Goal: Information Seeking & Learning: Check status

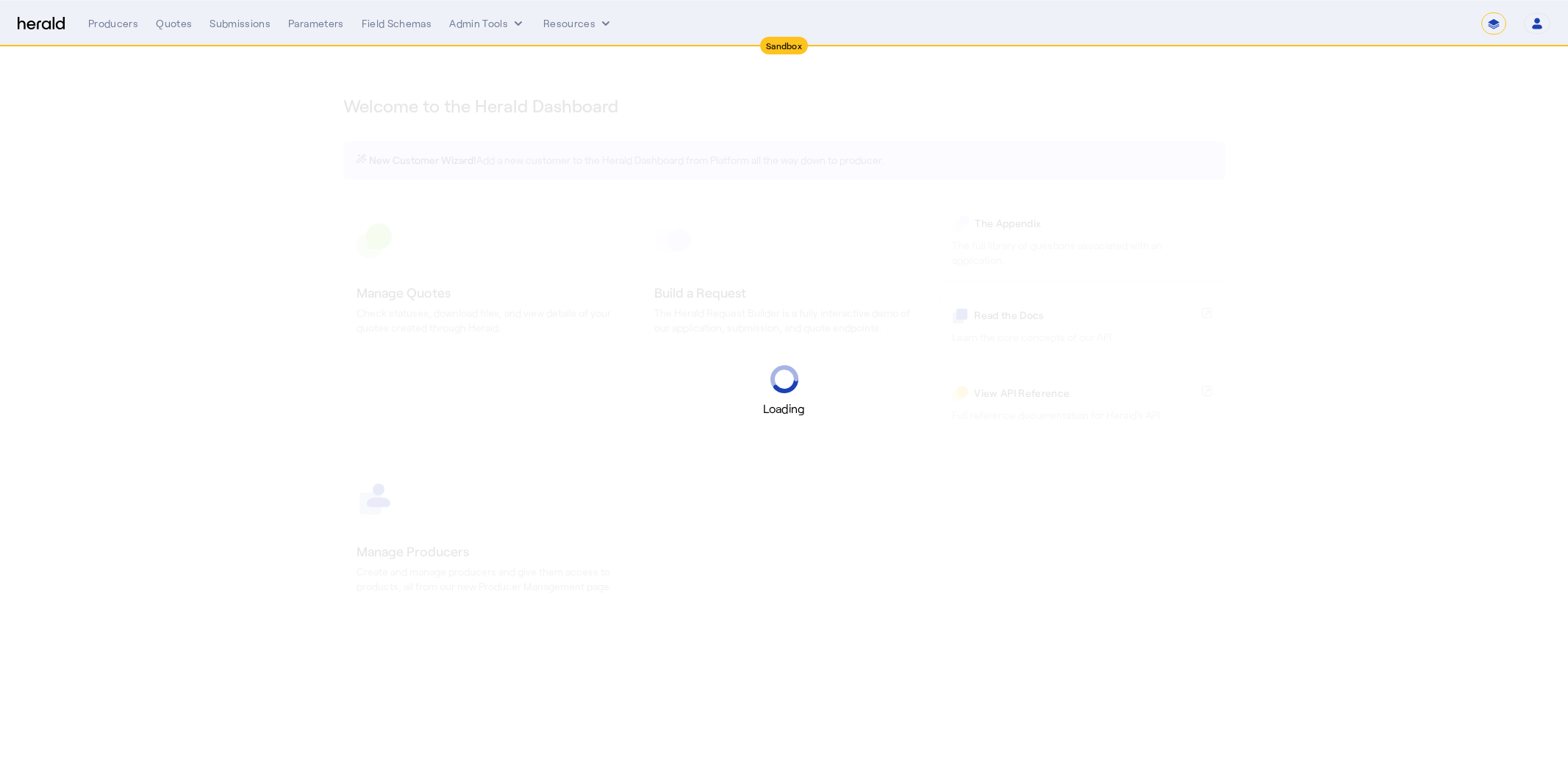
select select "*******"
select select "pfm_2v8p_herald_api"
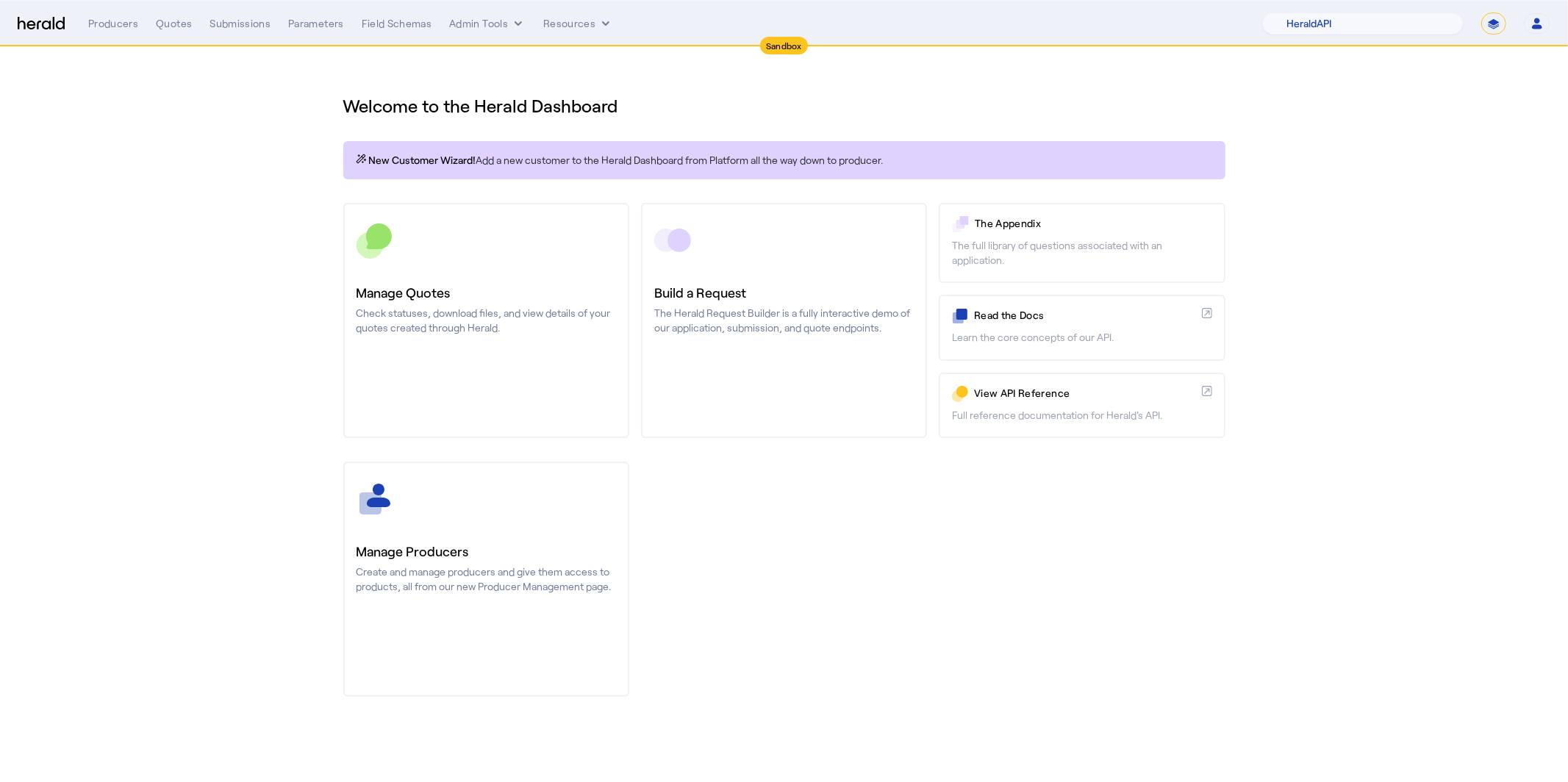
click at [946, 52] on div "Welcome to the Herald Dashboard New Customer Wizard! Add a new customer to the …" at bounding box center [784, 387] width 941 height 679
click at [1508, 20] on div "1Fort Acrisure Acturis Affinity Advisors Affinity Risk Agentero AmWins Anzen Ao…" at bounding box center [1406, 24] width 288 height 22
click at [1493, 27] on select "**********" at bounding box center [1494, 24] width 25 height 22
select select "**********"
click at [1481, 13] on select "**********" at bounding box center [1494, 24] width 25 height 22
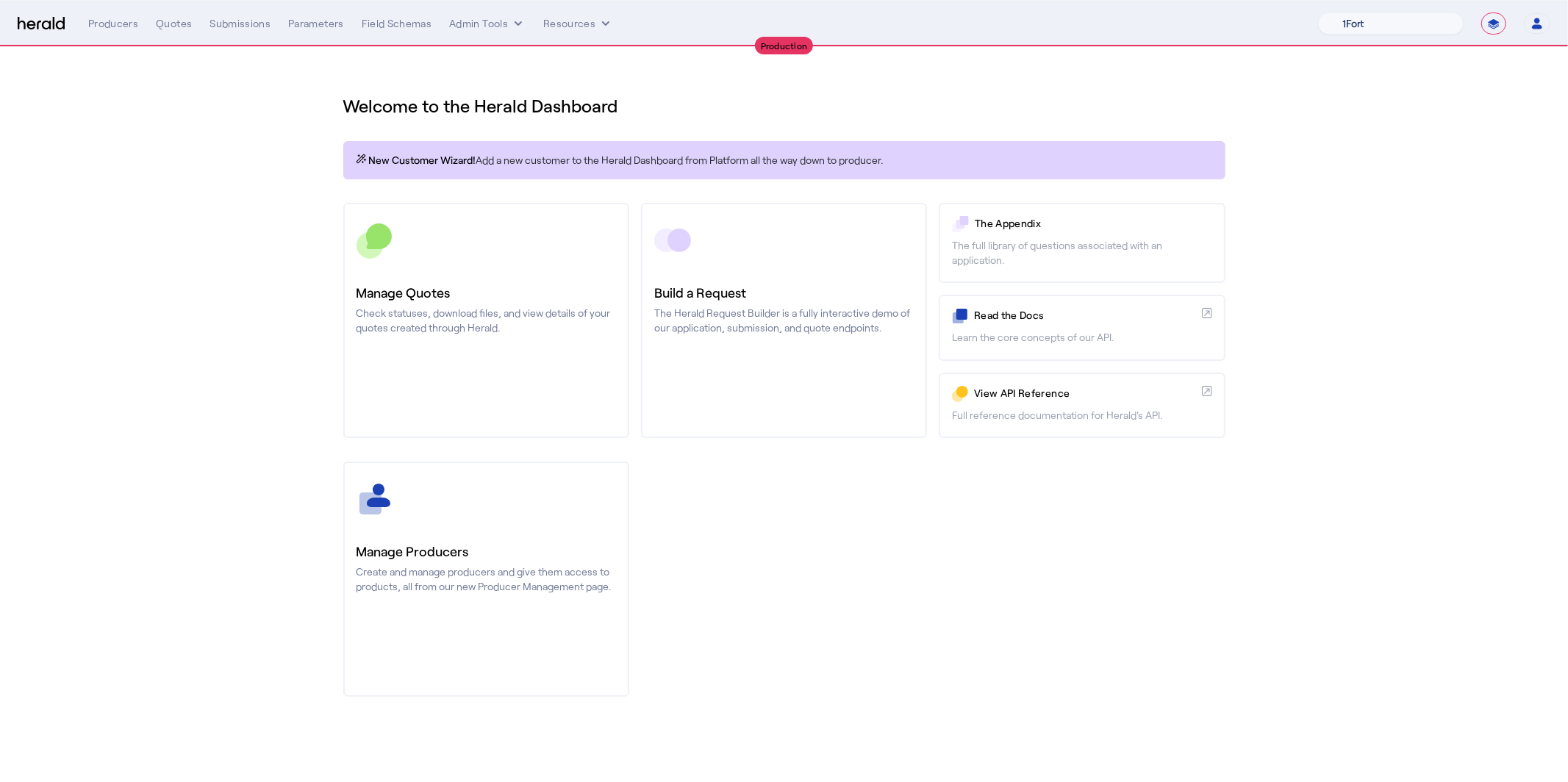
click at [1368, 28] on select "1Fort Affinity Risk Billy BindHQ Bunker CRC Campus Coverage Citadel Fifthwall F…" at bounding box center [1391, 24] width 146 height 22
select select "pfm_md8s_semsee"
click at [1318, 13] on select "1Fort Affinity Risk Billy BindHQ Bunker CRC Campus Coverage Citadel Fifthwall F…" at bounding box center [1391, 24] width 146 height 22
click at [412, 240] on div "You are now impersonating the Semsee platform." at bounding box center [784, 391] width 1568 height 782
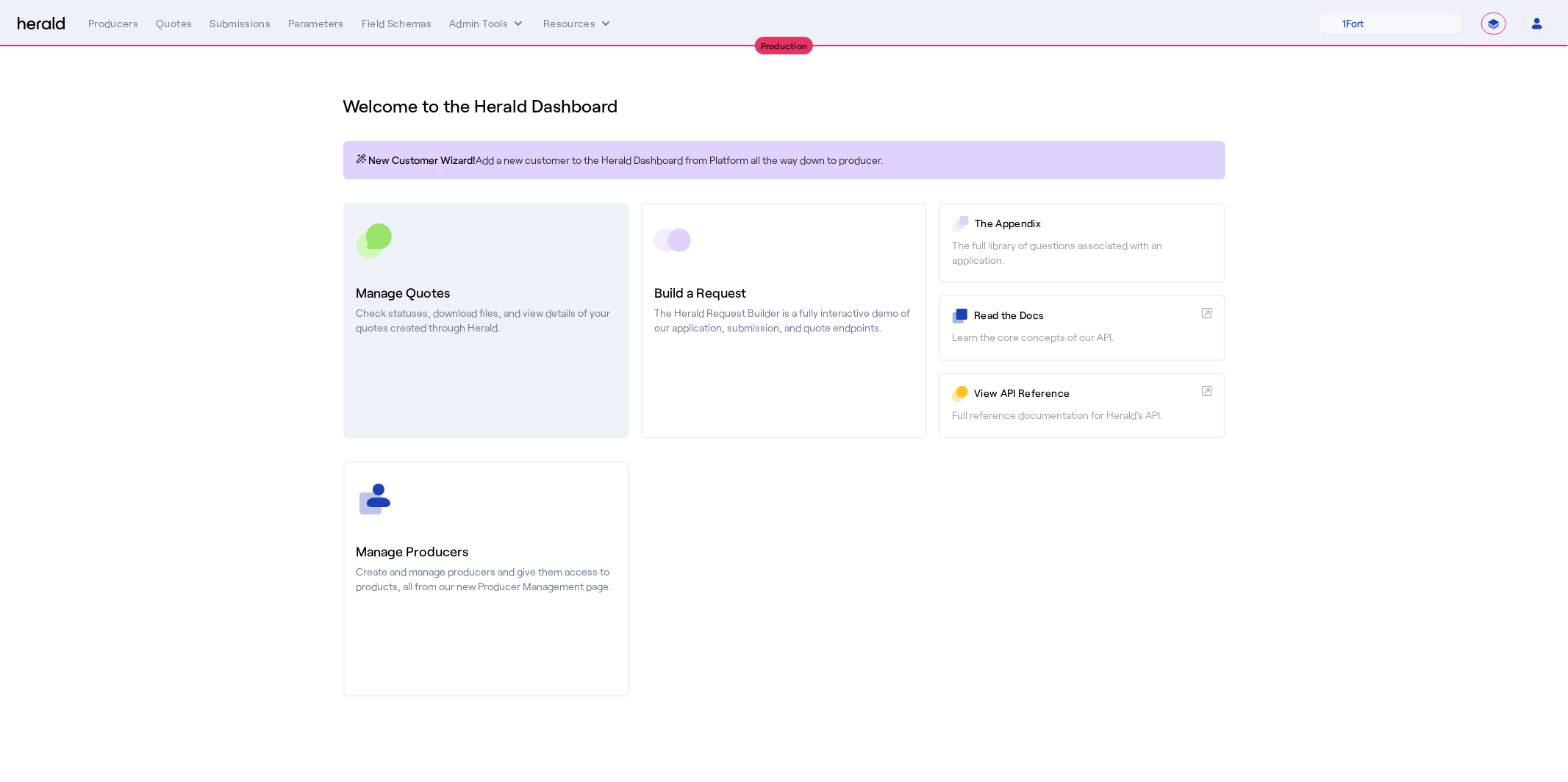
click at [368, 256] on rect at bounding box center [370, 245] width 27 height 27
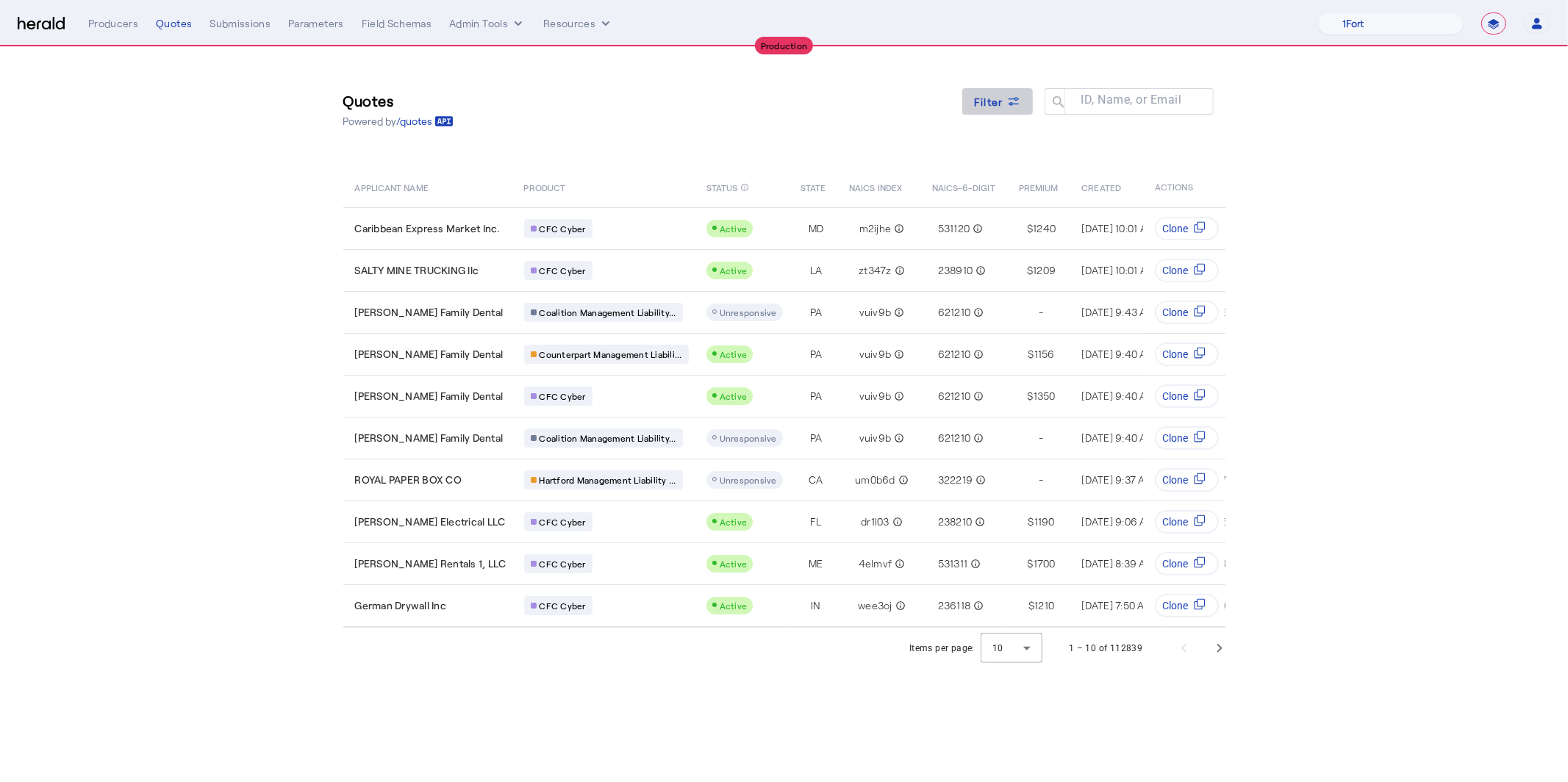
click at [1000, 101] on span "Filter" at bounding box center [988, 102] width 29 height 15
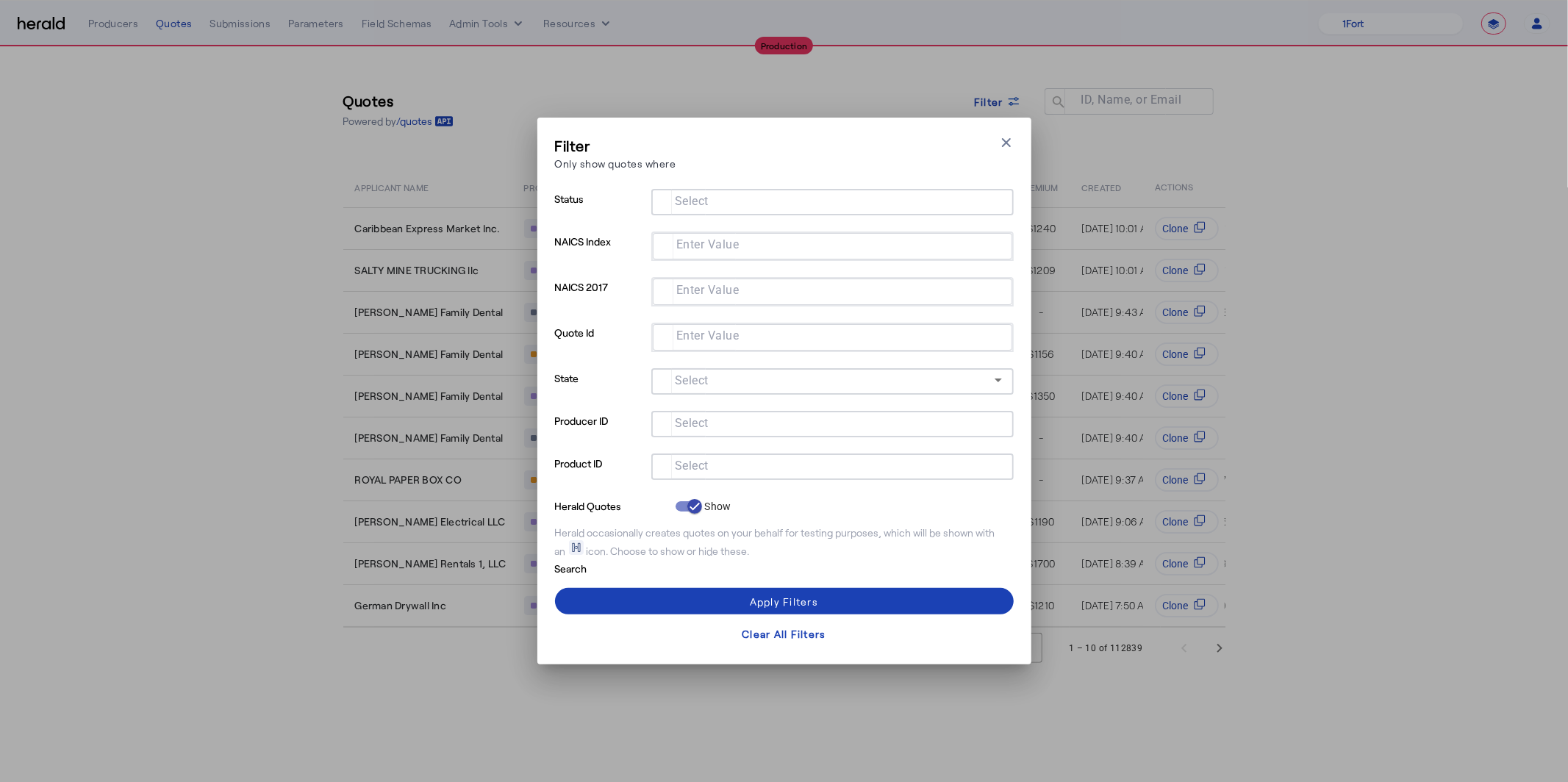
click at [716, 461] on input "Select" at bounding box center [829, 465] width 333 height 18
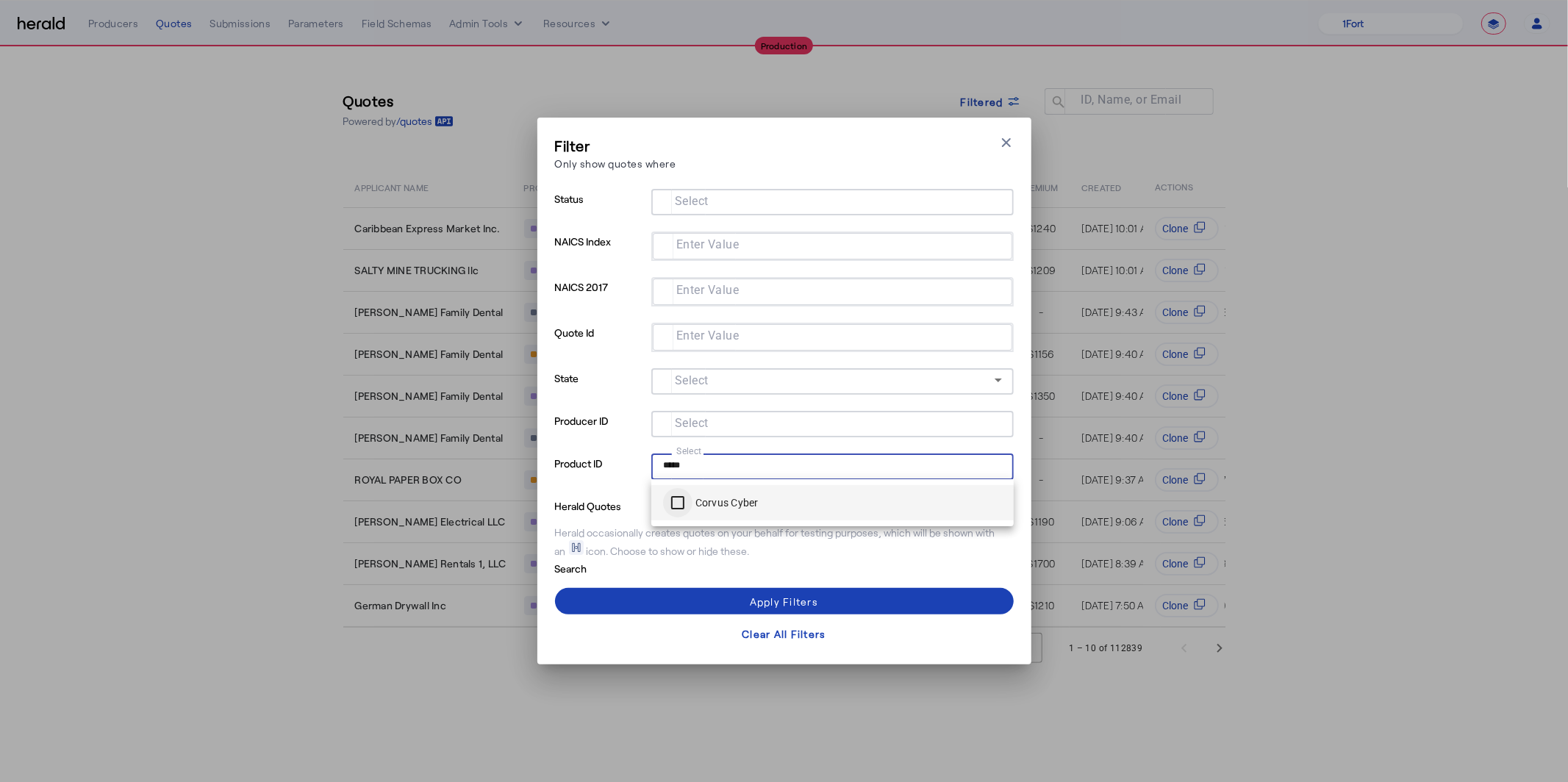
type input "*****"
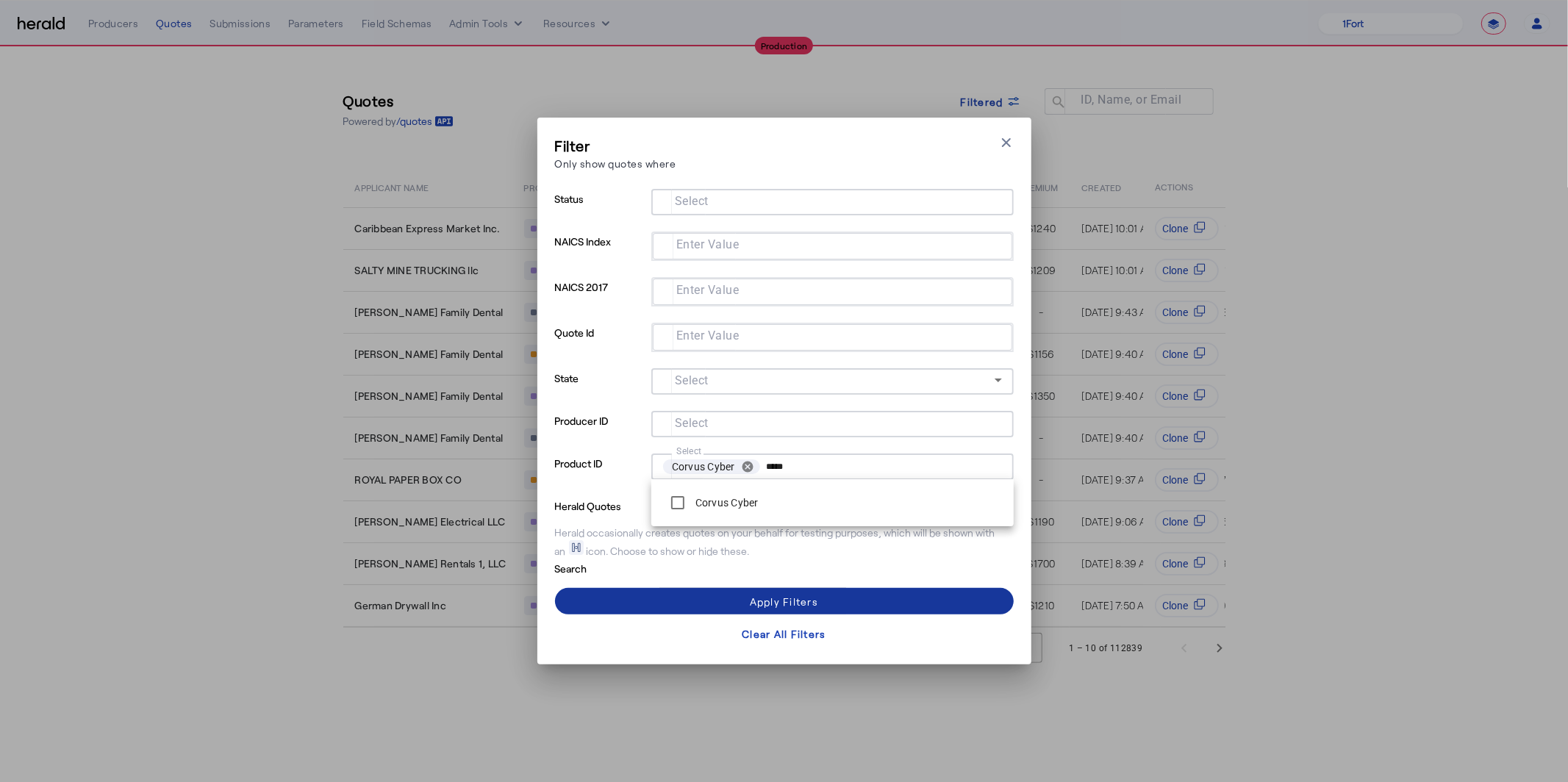
click at [743, 589] on span at bounding box center [784, 601] width 459 height 35
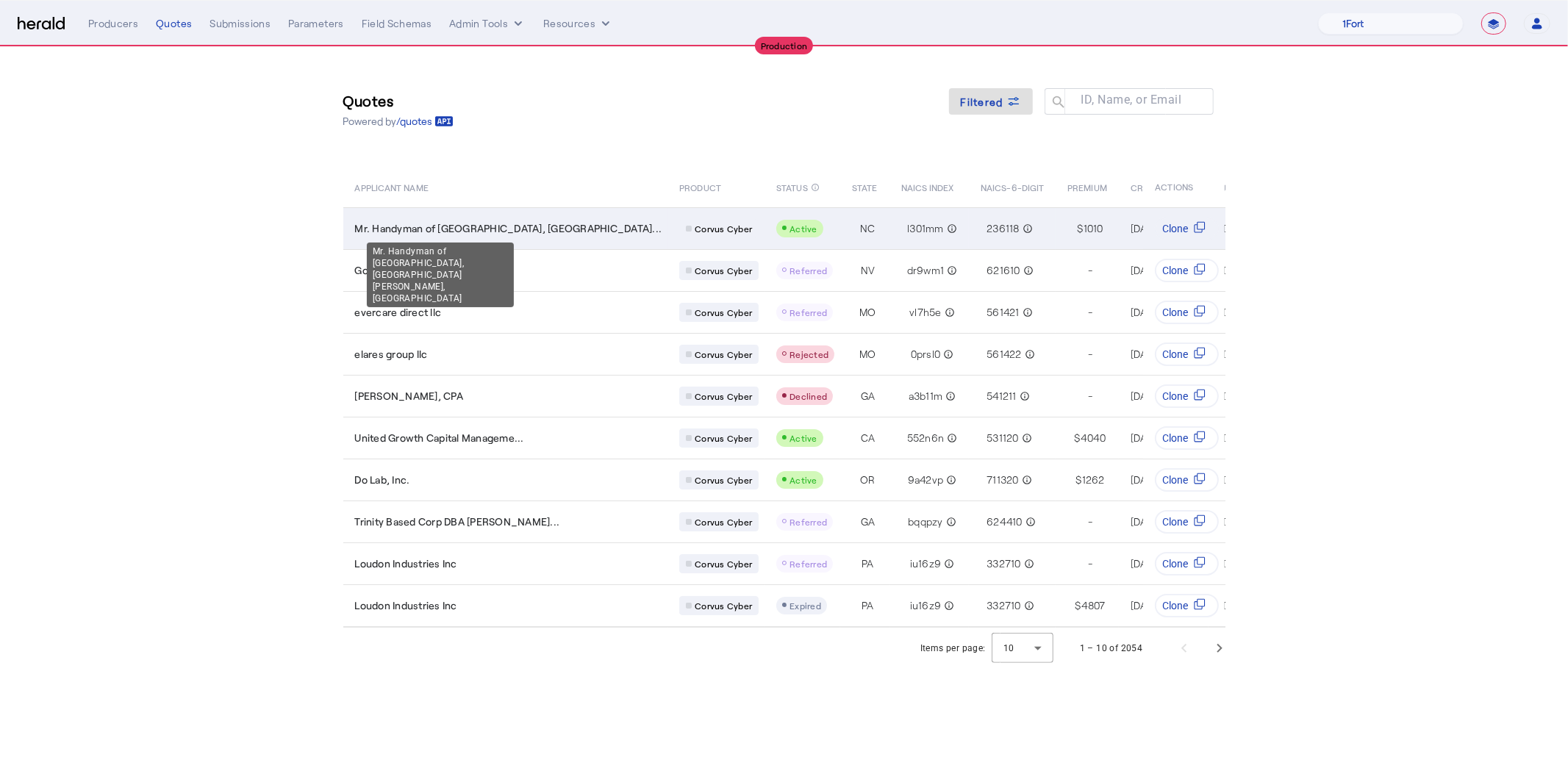
click at [444, 228] on span "Mr. Handyman of Mooresville, L..." at bounding box center [508, 228] width 307 height 15
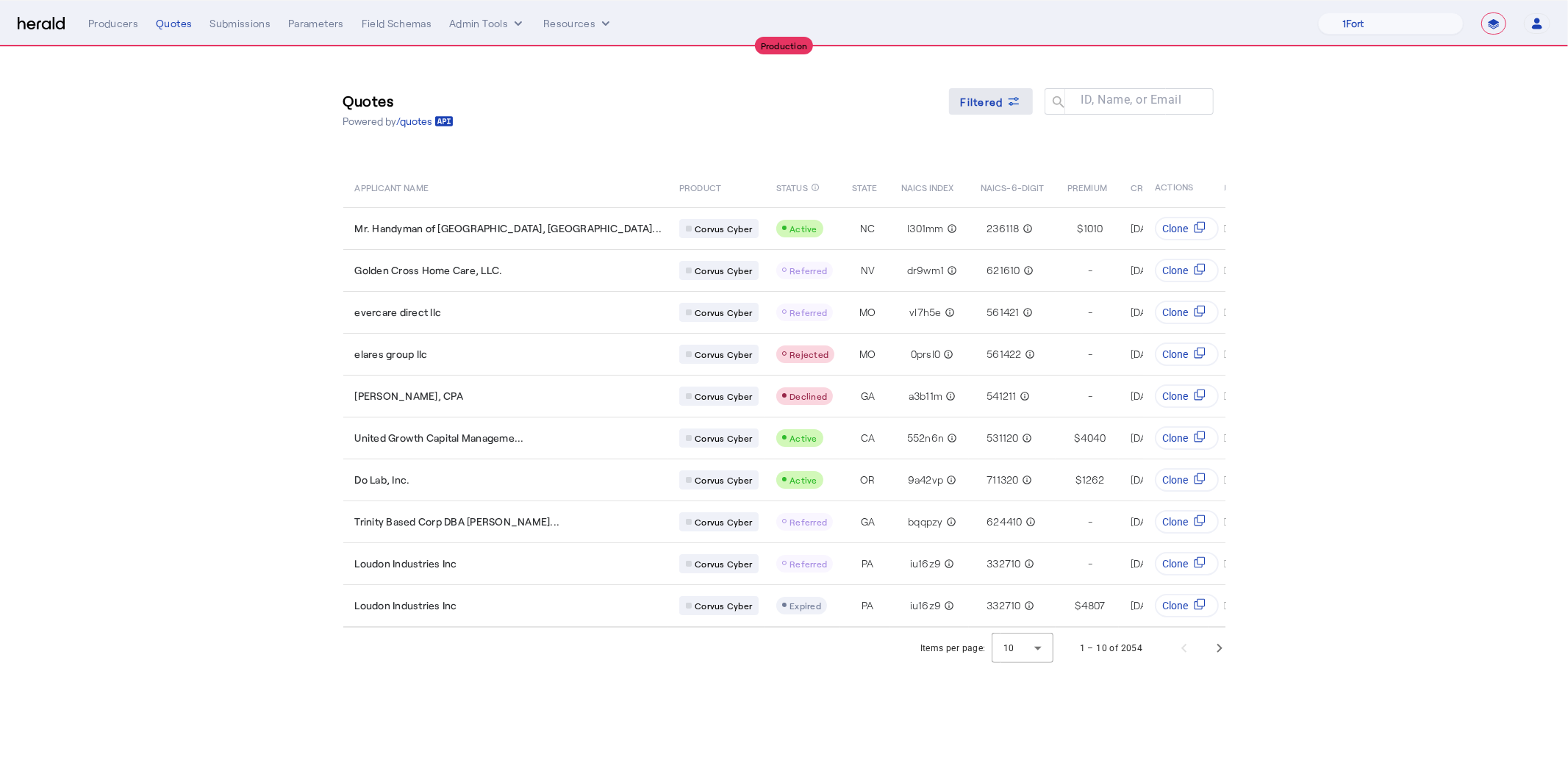
click at [980, 113] on span at bounding box center [991, 102] width 84 height 35
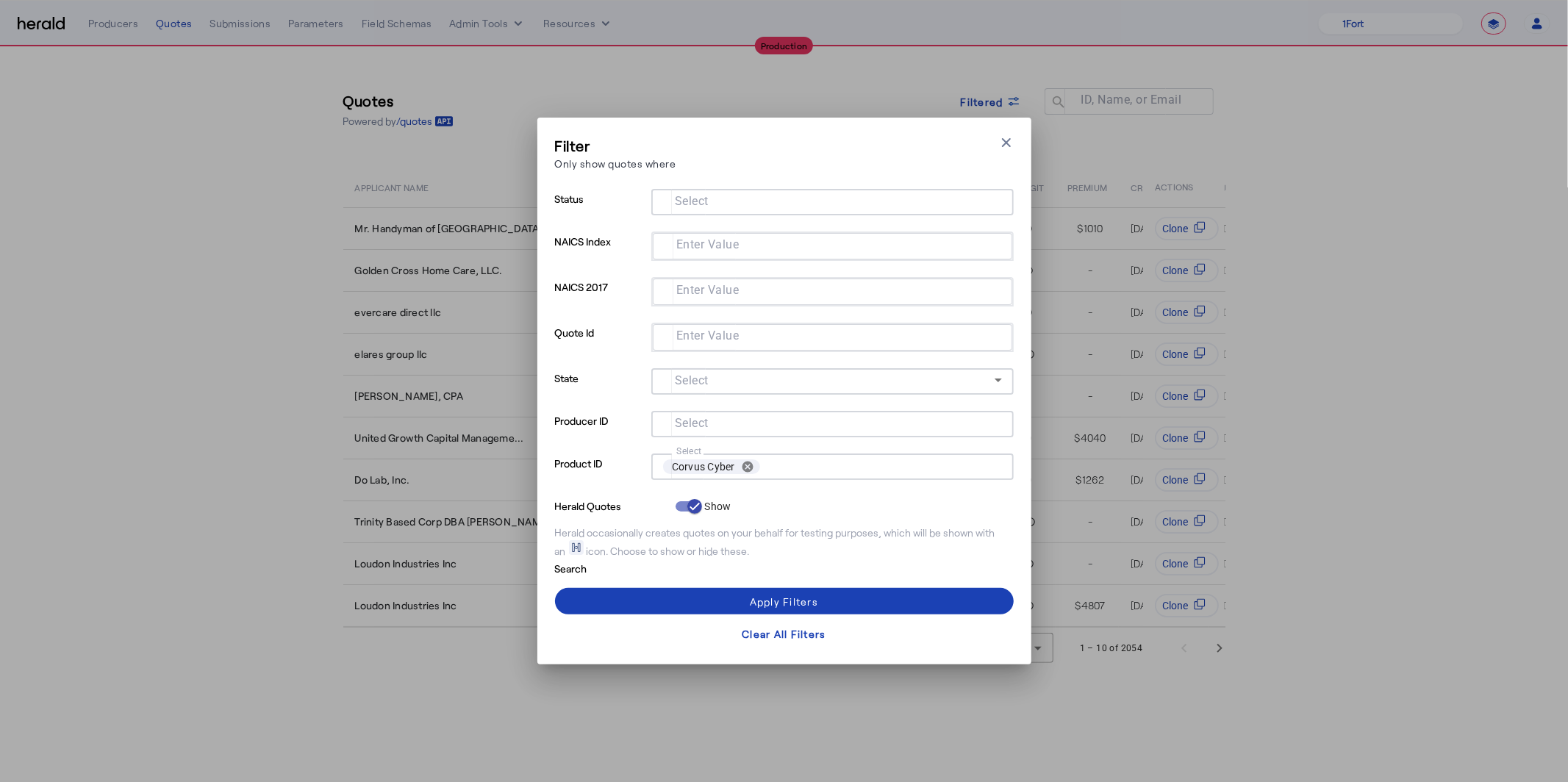
click at [720, 417] on input "Select" at bounding box center [829, 423] width 333 height 18
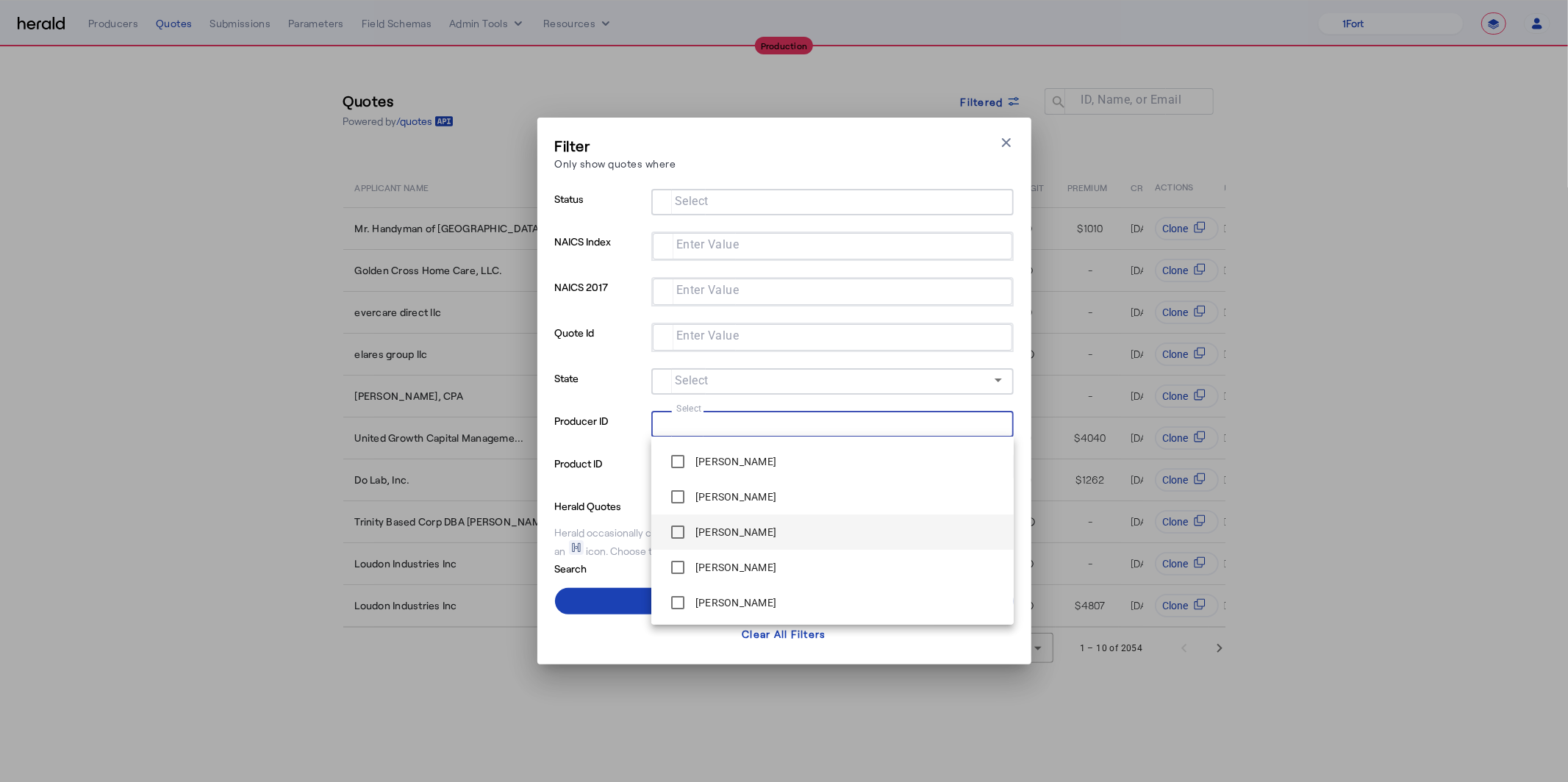
scroll to position [177, 0]
click at [735, 499] on label "Patricia Bird" at bounding box center [734, 496] width 84 height 15
click at [600, 658] on div "Filter Only show quotes where Close modal Status Select NAICS Index Enter Value…" at bounding box center [784, 391] width 494 height 547
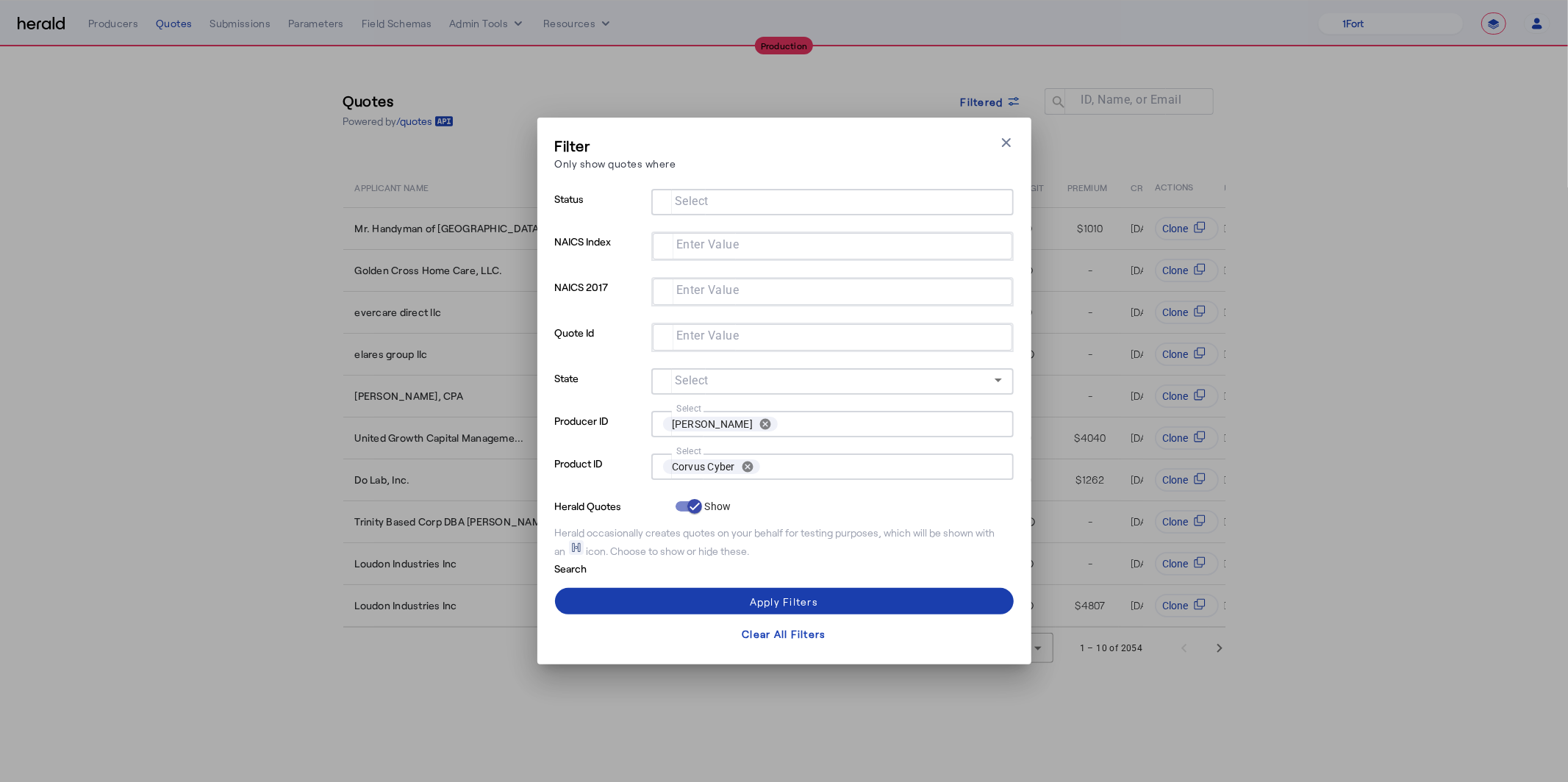
click at [608, 596] on span at bounding box center [784, 601] width 459 height 35
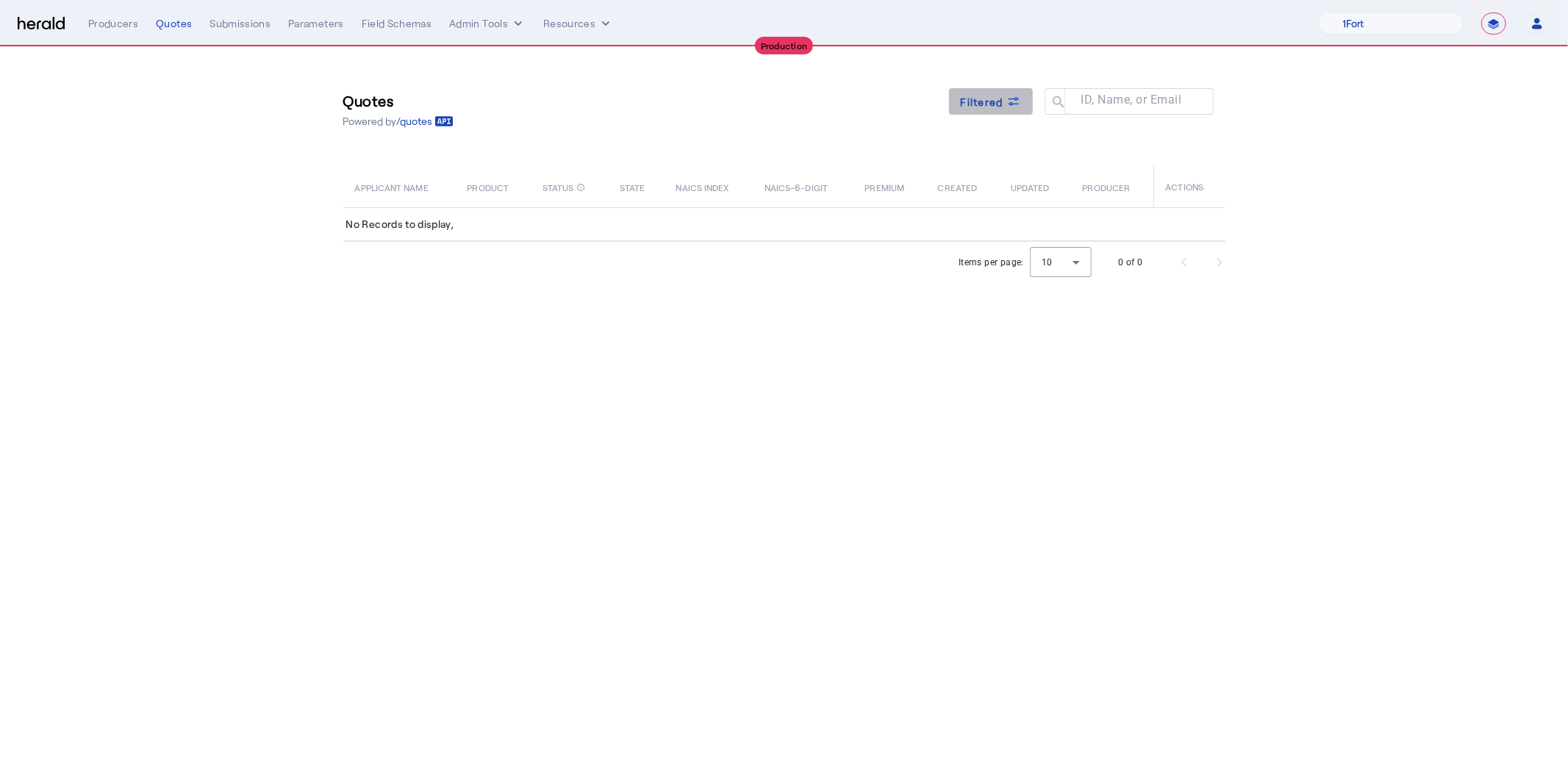
click at [982, 109] on span at bounding box center [991, 102] width 84 height 35
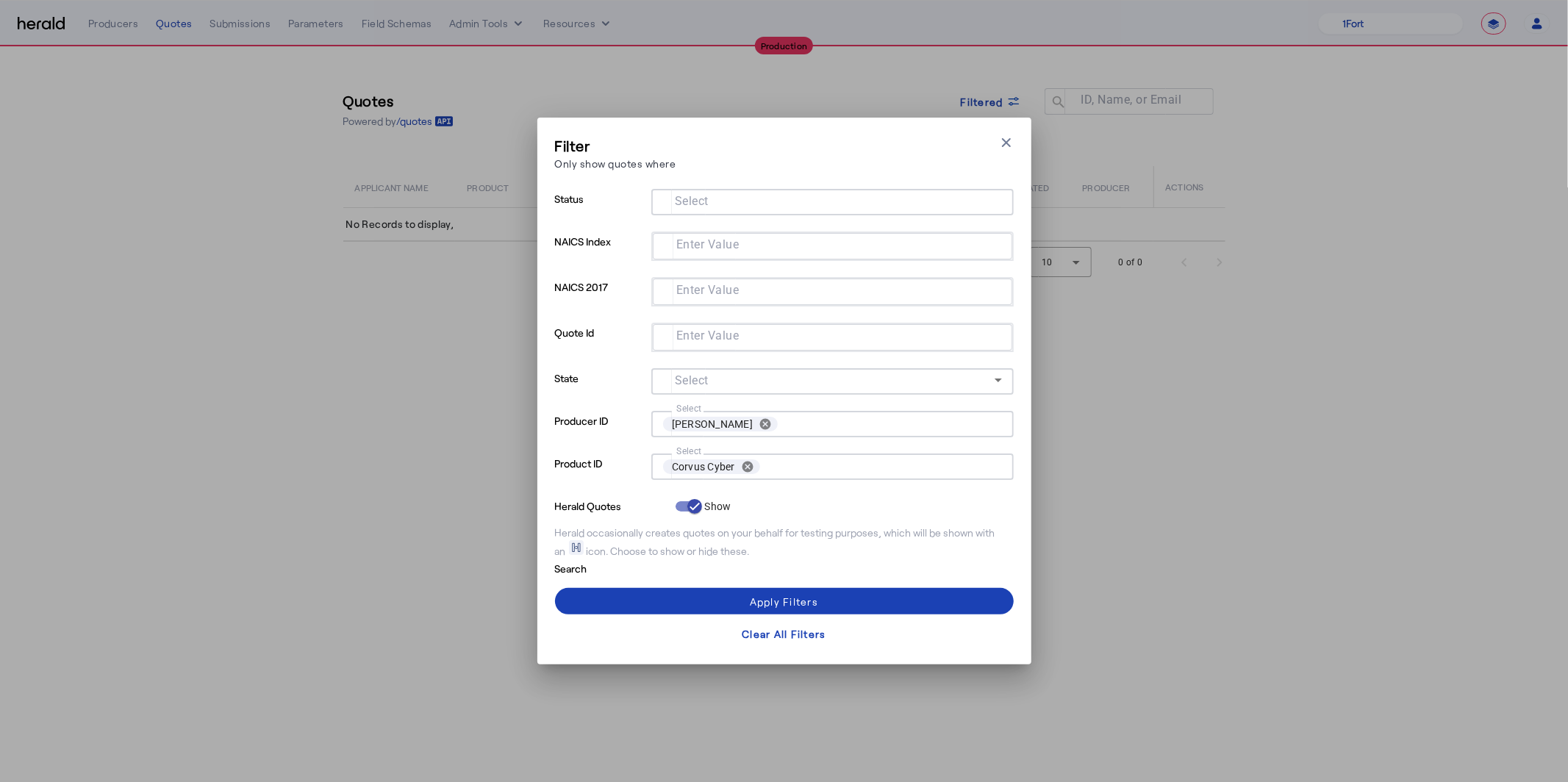
click at [804, 430] on input "Select" at bounding box center [890, 424] width 212 height 21
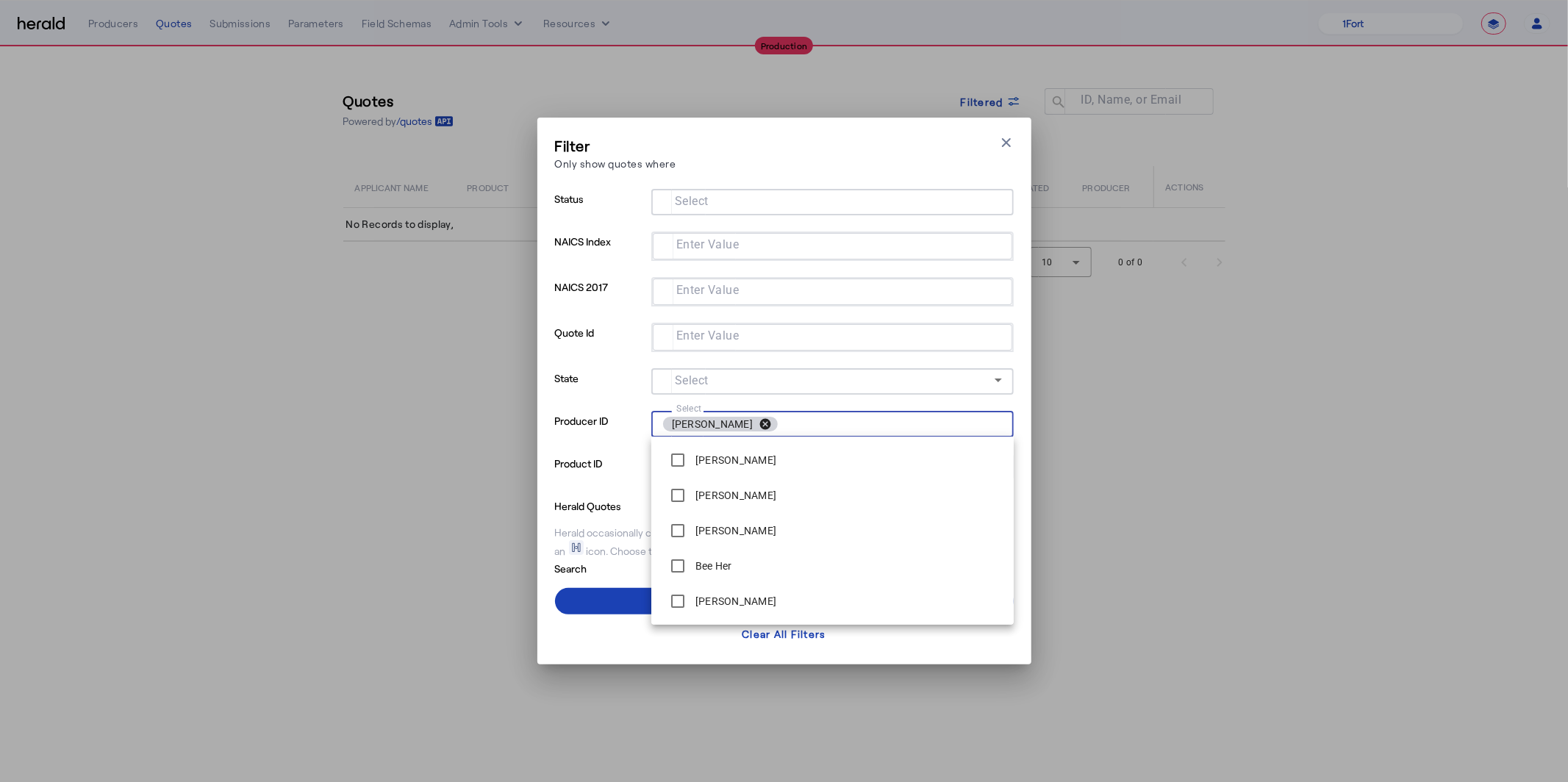
click at [753, 421] on button "cancel" at bounding box center [765, 424] width 25 height 13
click at [579, 442] on p "Producer ID" at bounding box center [600, 432] width 91 height 43
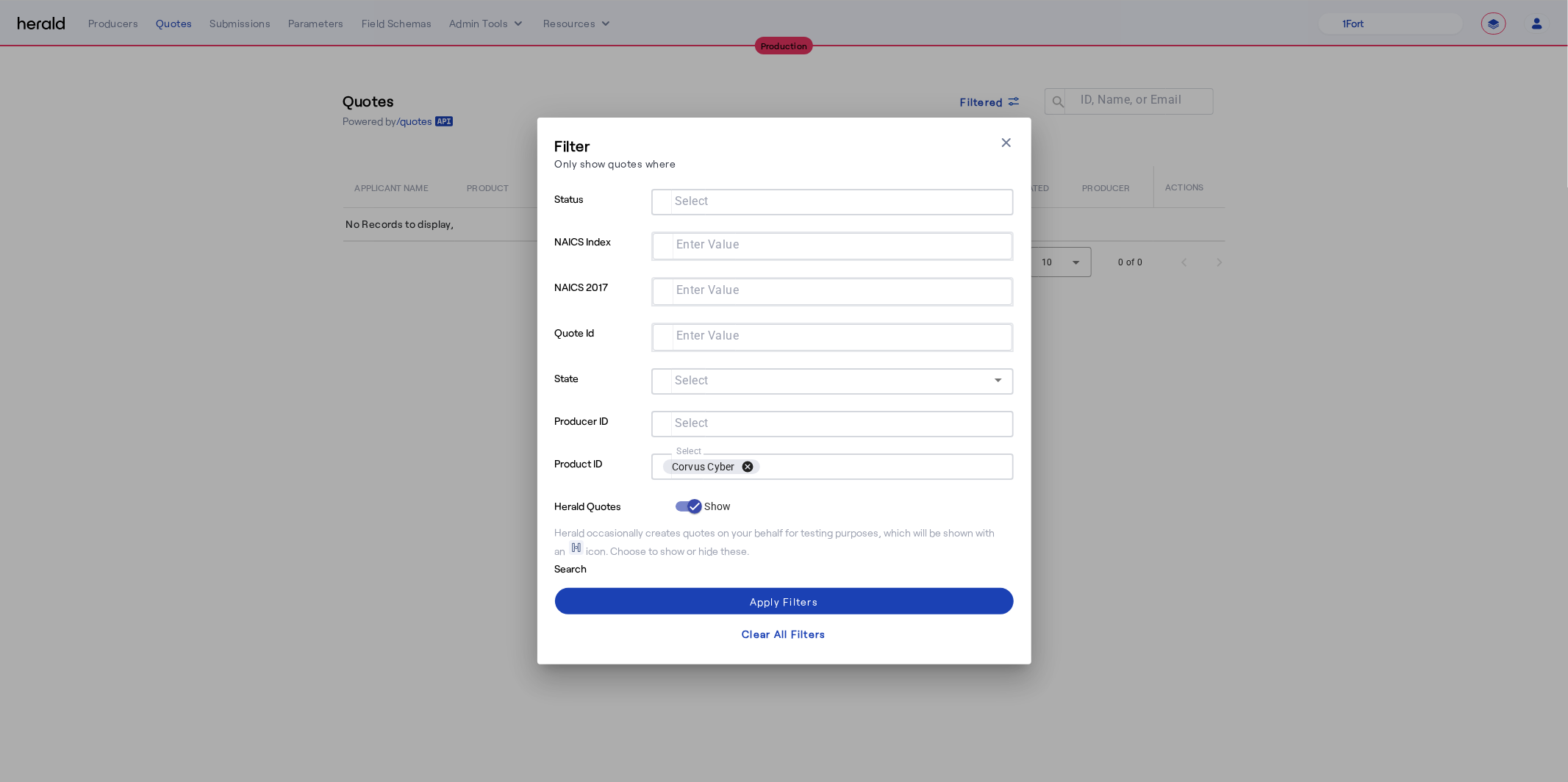
click at [749, 465] on button "cancel" at bounding box center [748, 467] width 25 height 13
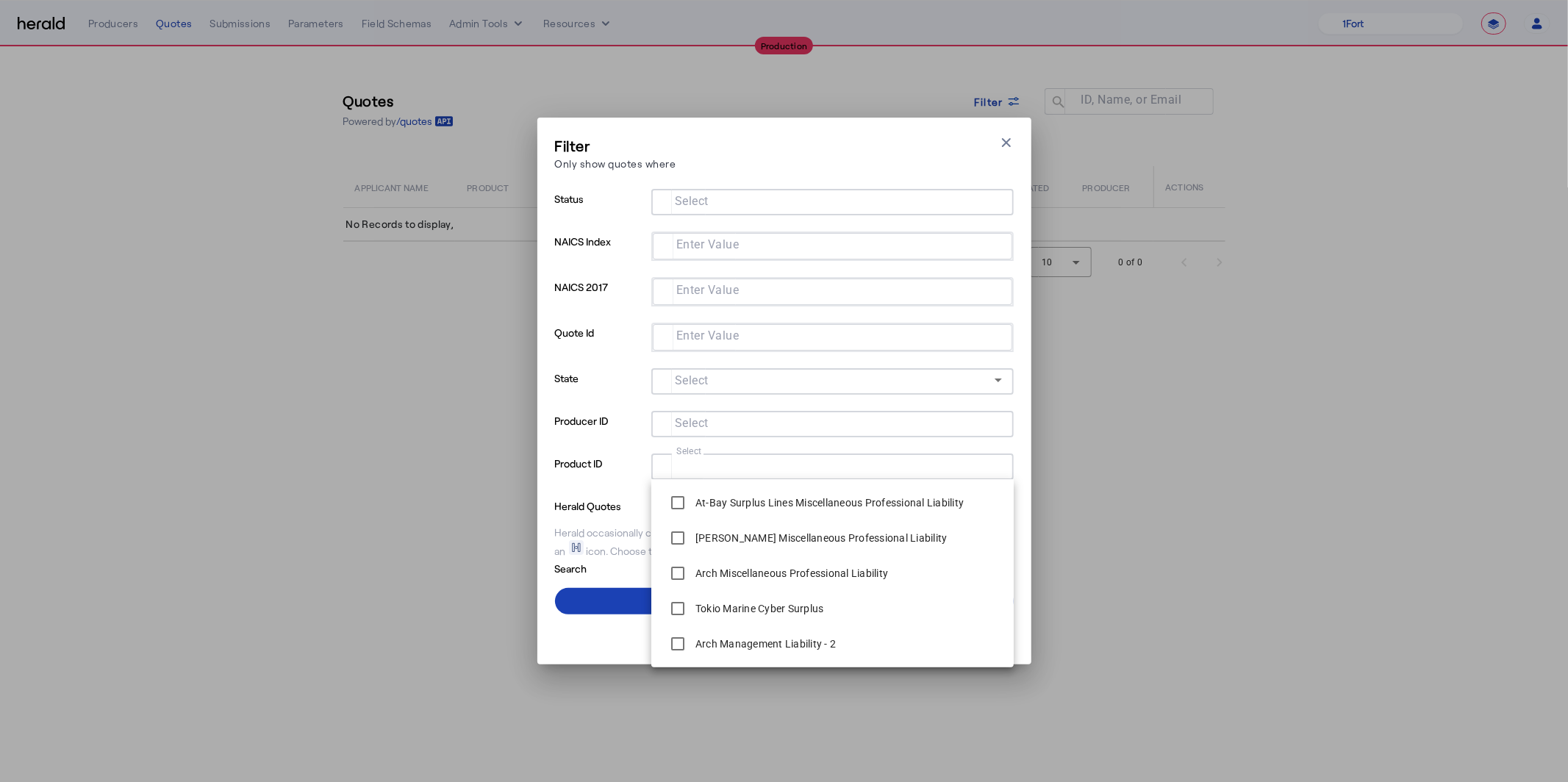
click at [779, 169] on div "Filter Only show quotes where Close modal" at bounding box center [784, 156] width 459 height 42
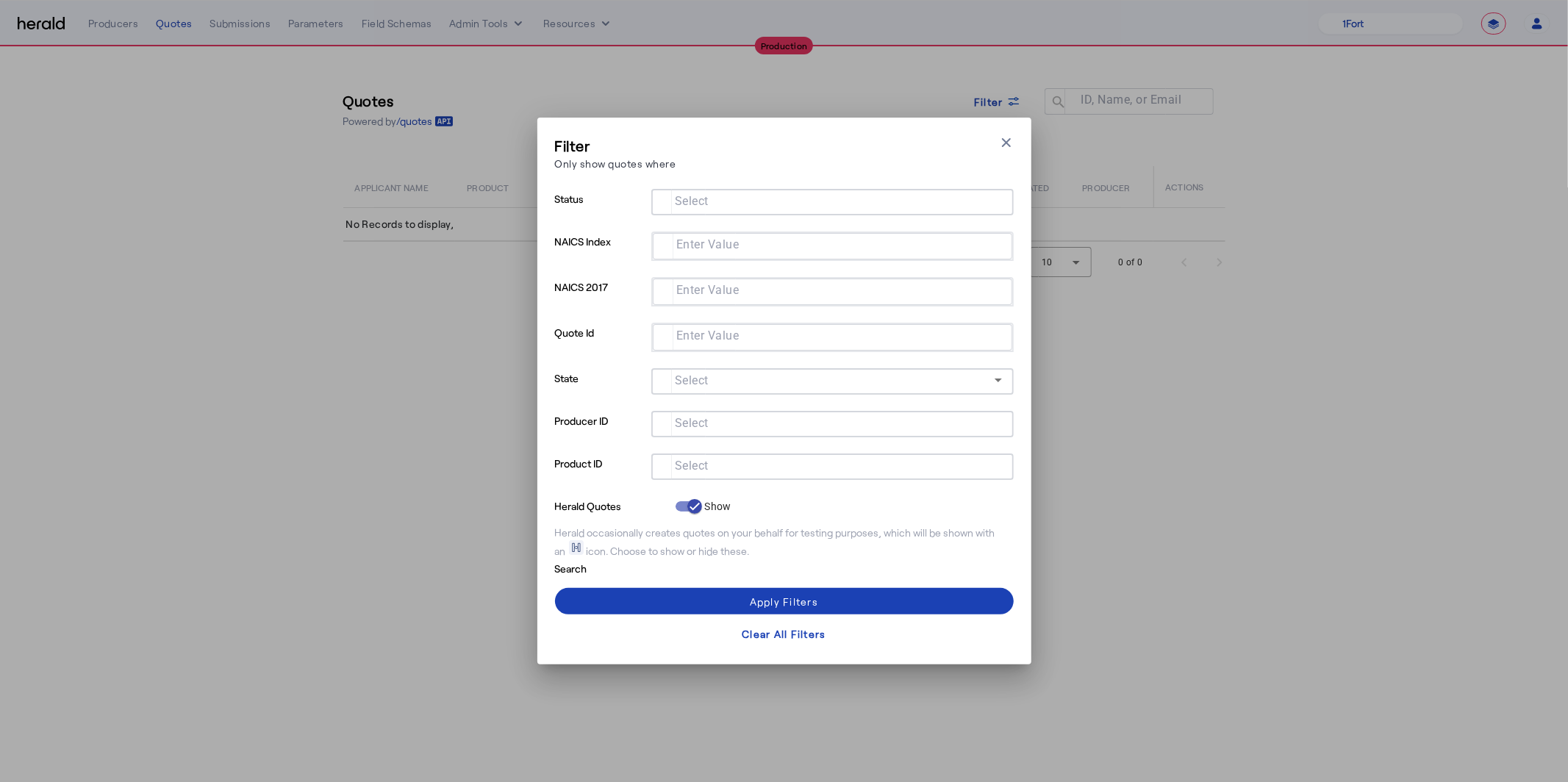
click at [754, 345] on div at bounding box center [832, 337] width 336 height 27
paste input "**********"
type input "**********"
click at [801, 594] on button "Apply Filters" at bounding box center [784, 601] width 459 height 27
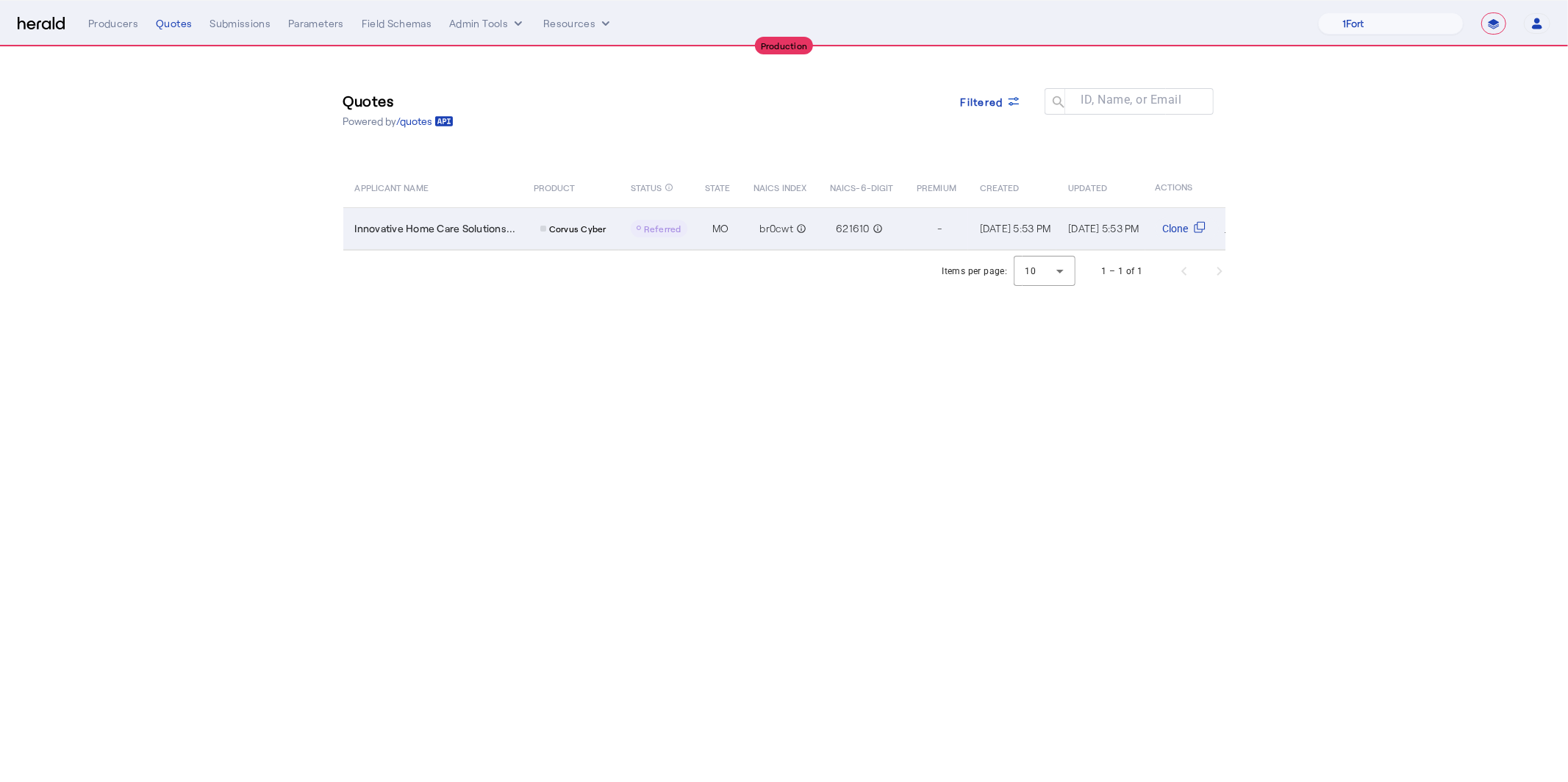
click at [468, 237] on td "Innovative Home Care Solutions..." at bounding box center [432, 228] width 179 height 43
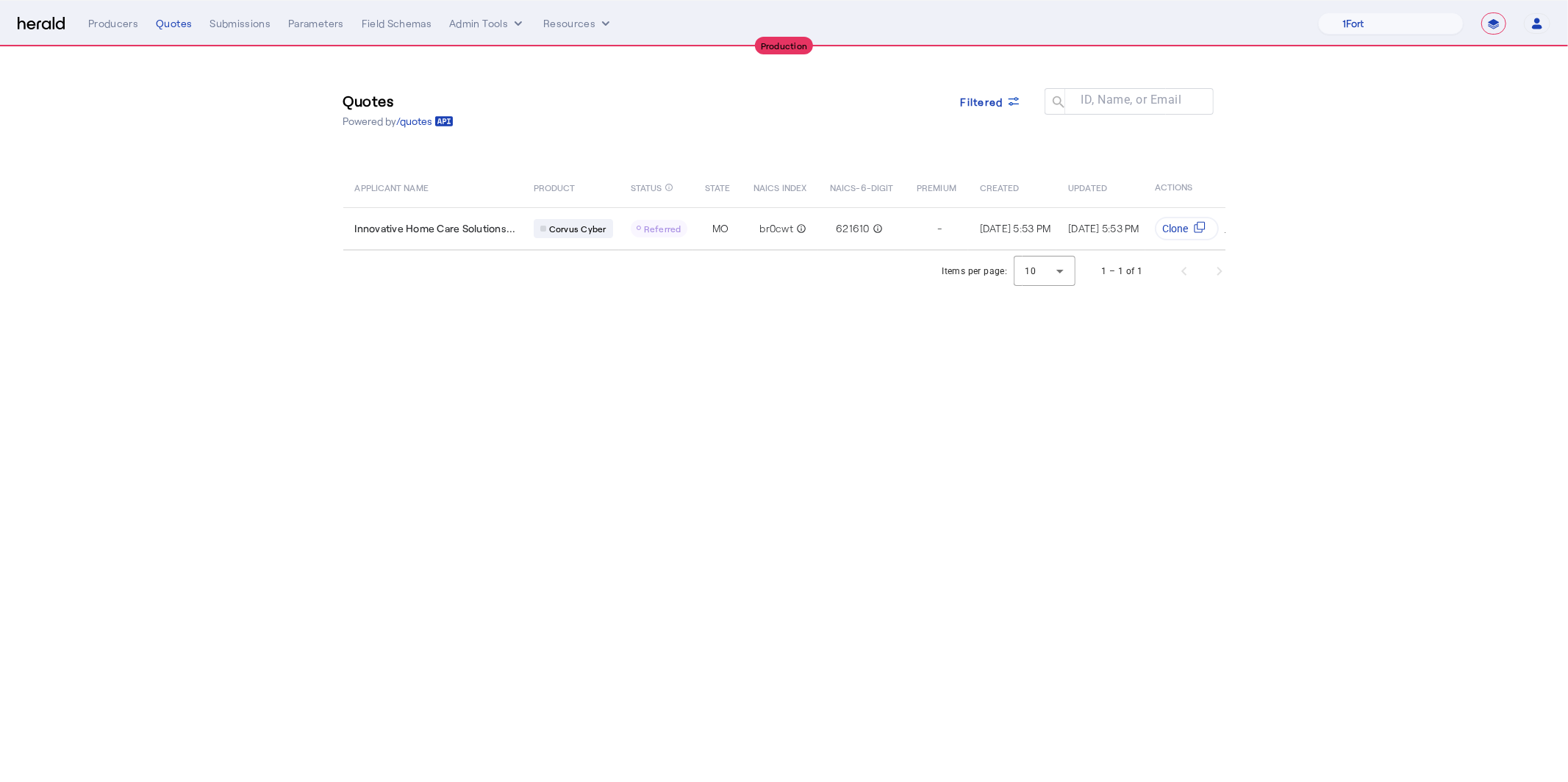
click at [1015, 121] on div "Filtered" at bounding box center [991, 110] width 84 height 43
click at [1010, 105] on icon at bounding box center [1013, 102] width 15 height 15
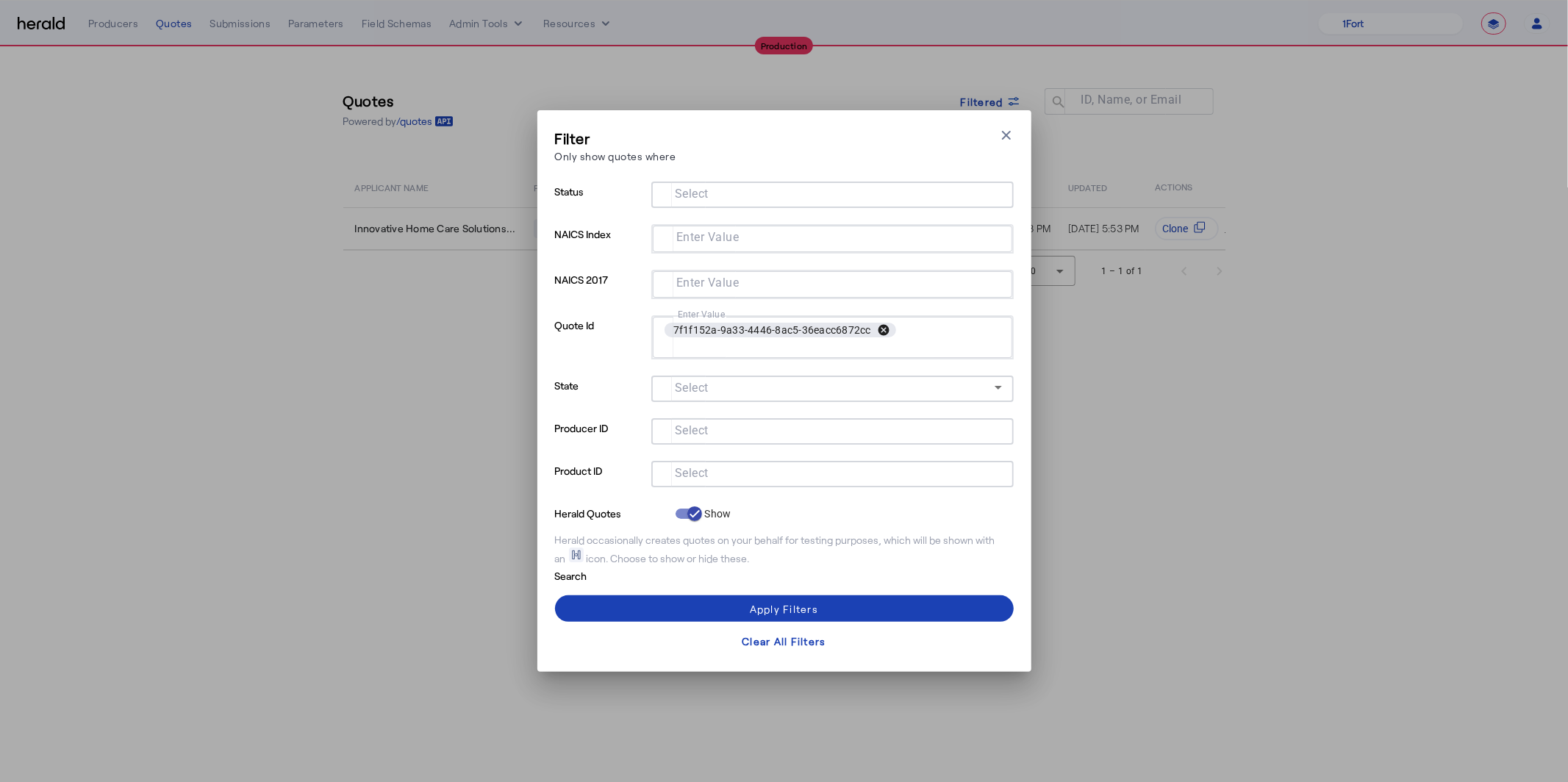
click at [878, 328] on button "cancel" at bounding box center [884, 330] width 25 height 13
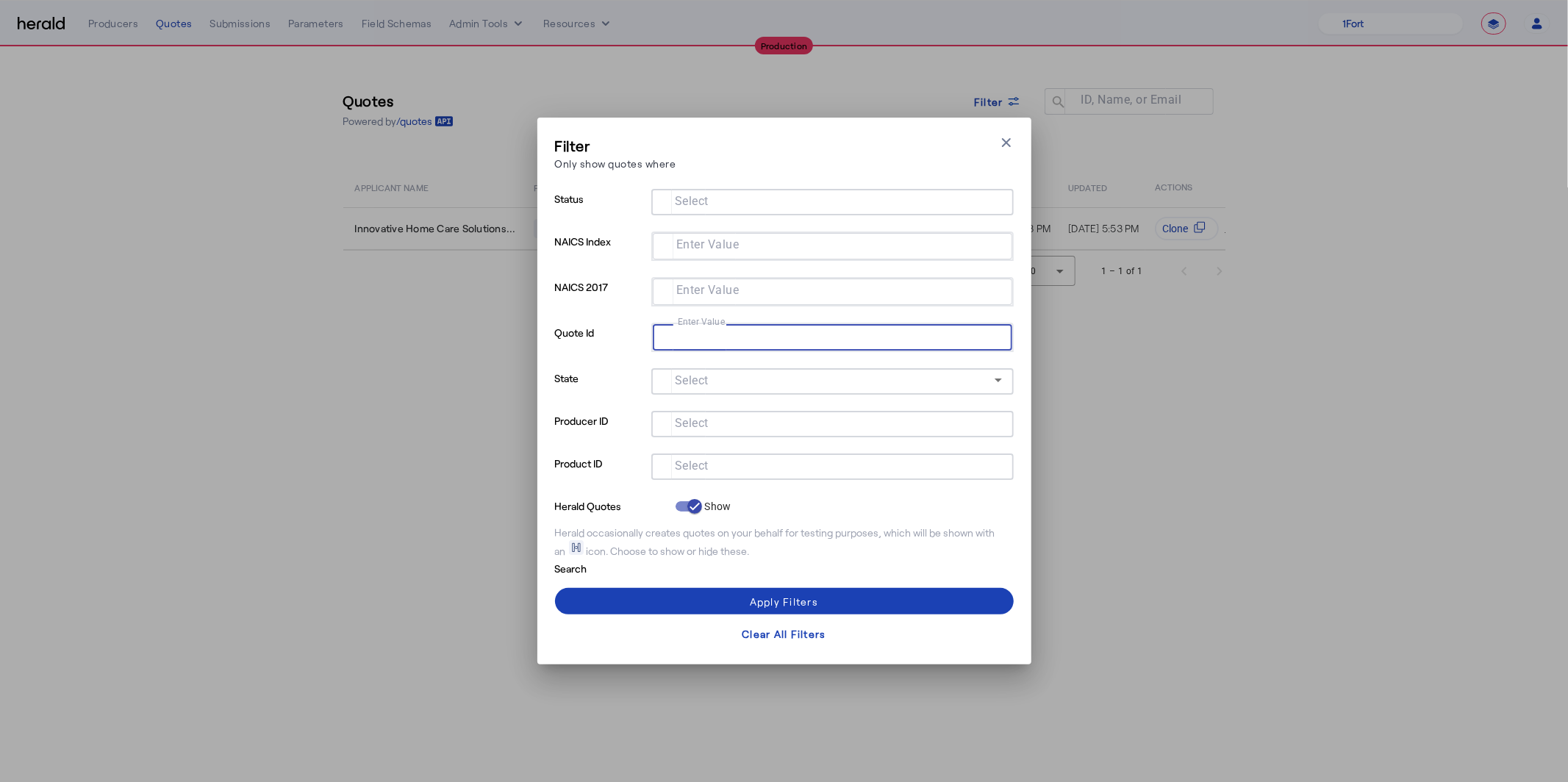
click at [603, 476] on p "Product ID" at bounding box center [600, 475] width 91 height 43
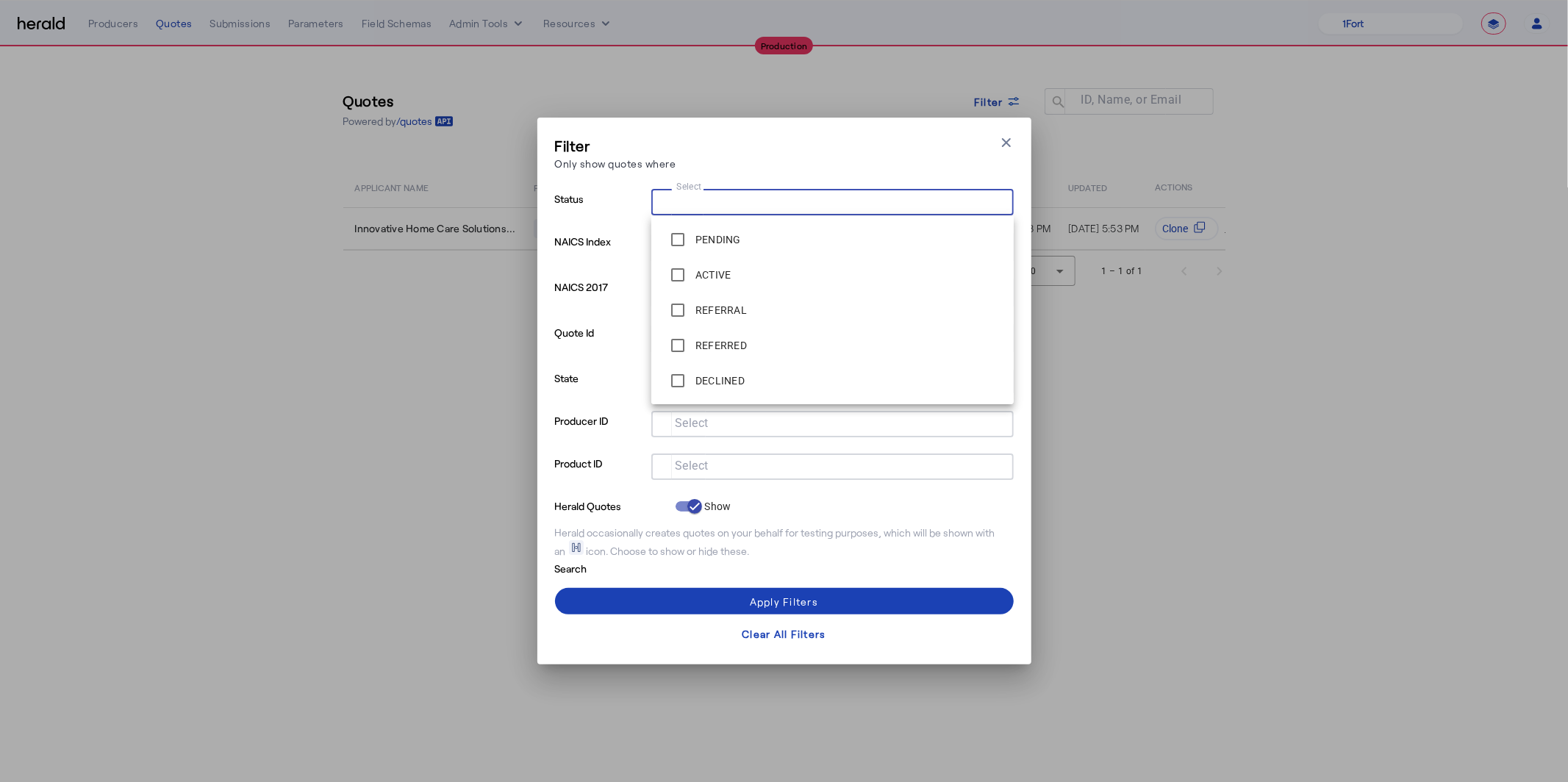
click at [719, 194] on input "Select" at bounding box center [829, 200] width 333 height 18
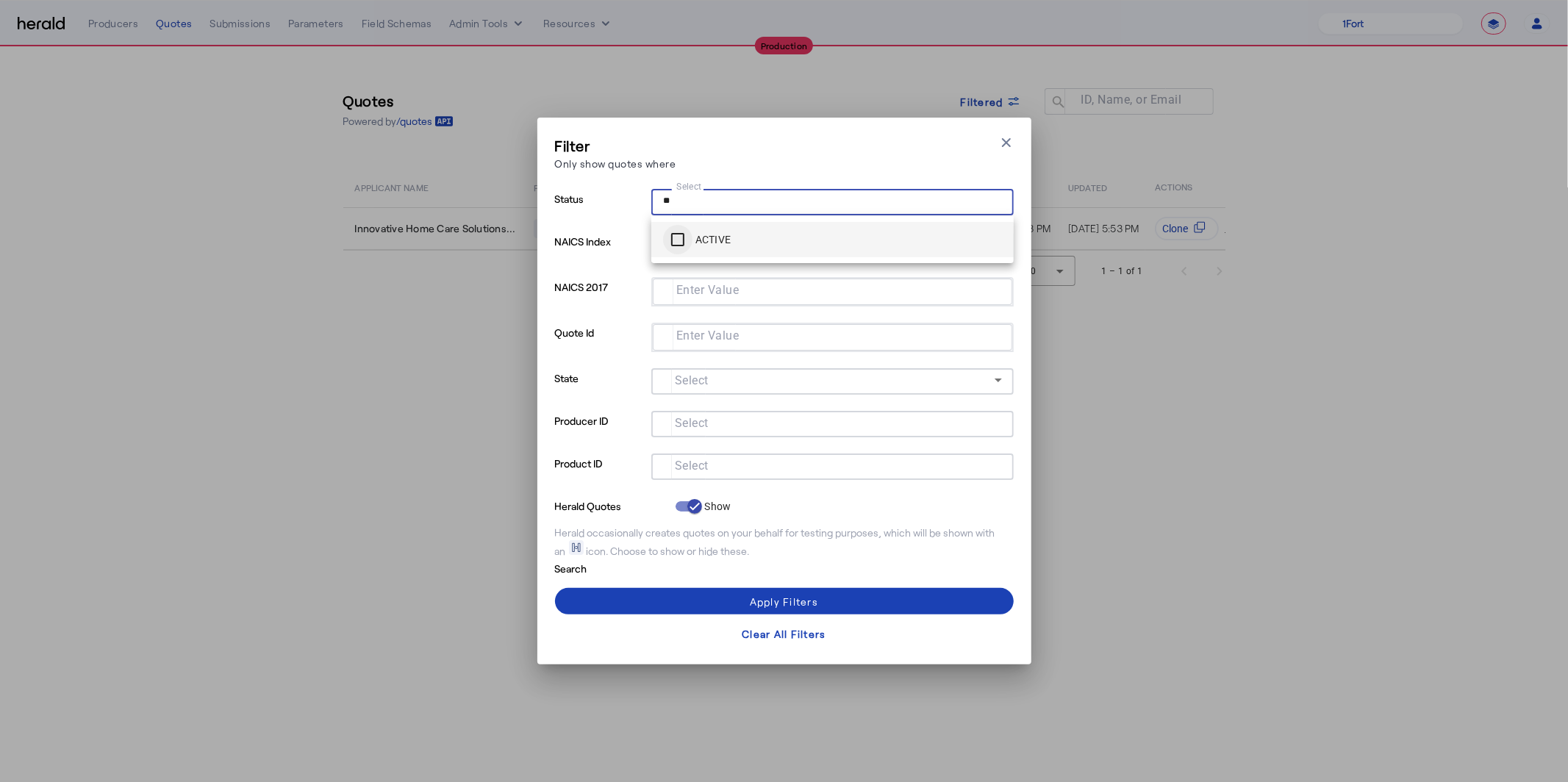
type input "**"
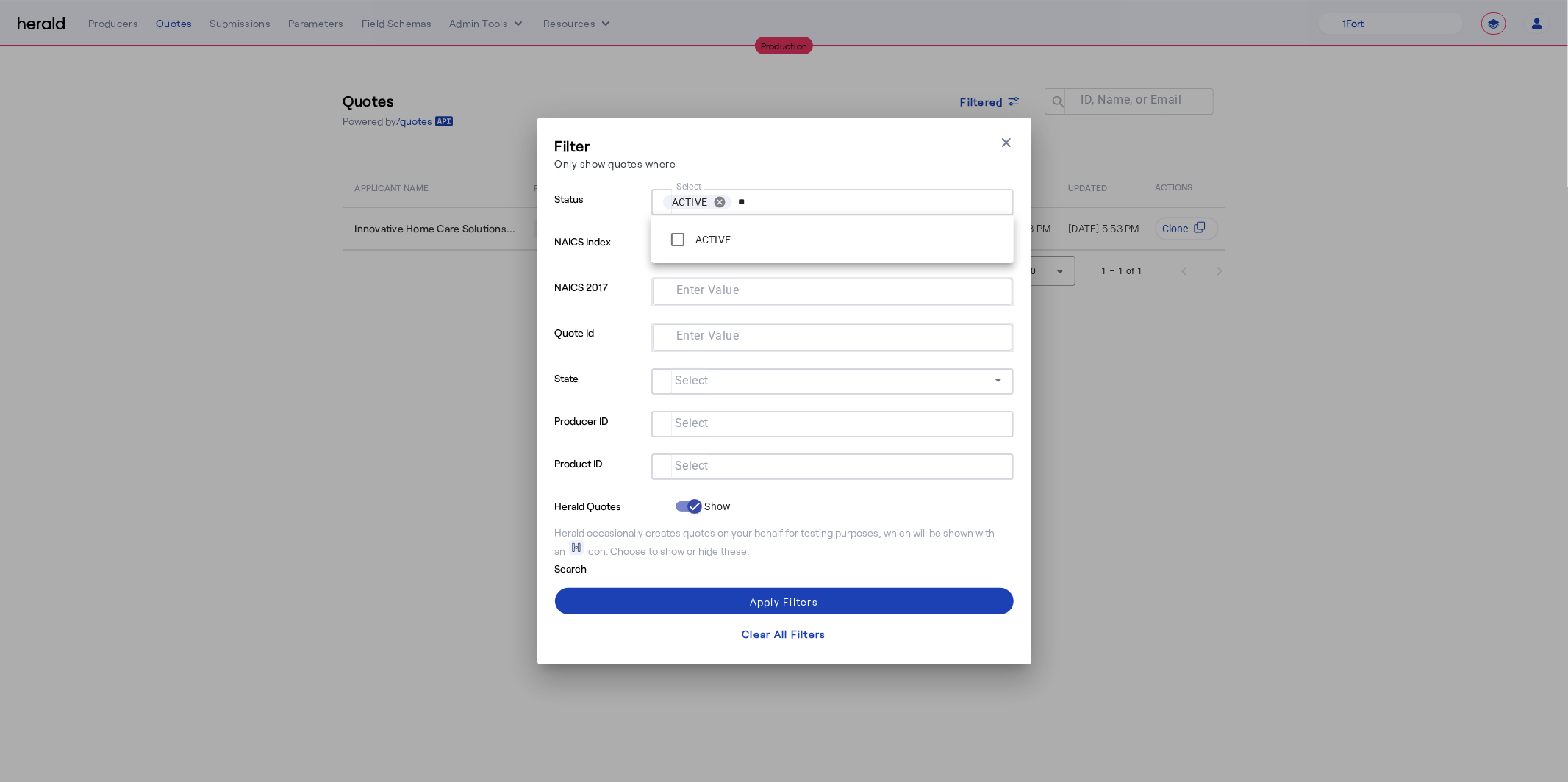
click at [563, 401] on p "State" at bounding box center [600, 390] width 91 height 43
click at [689, 474] on div at bounding box center [832, 467] width 339 height 27
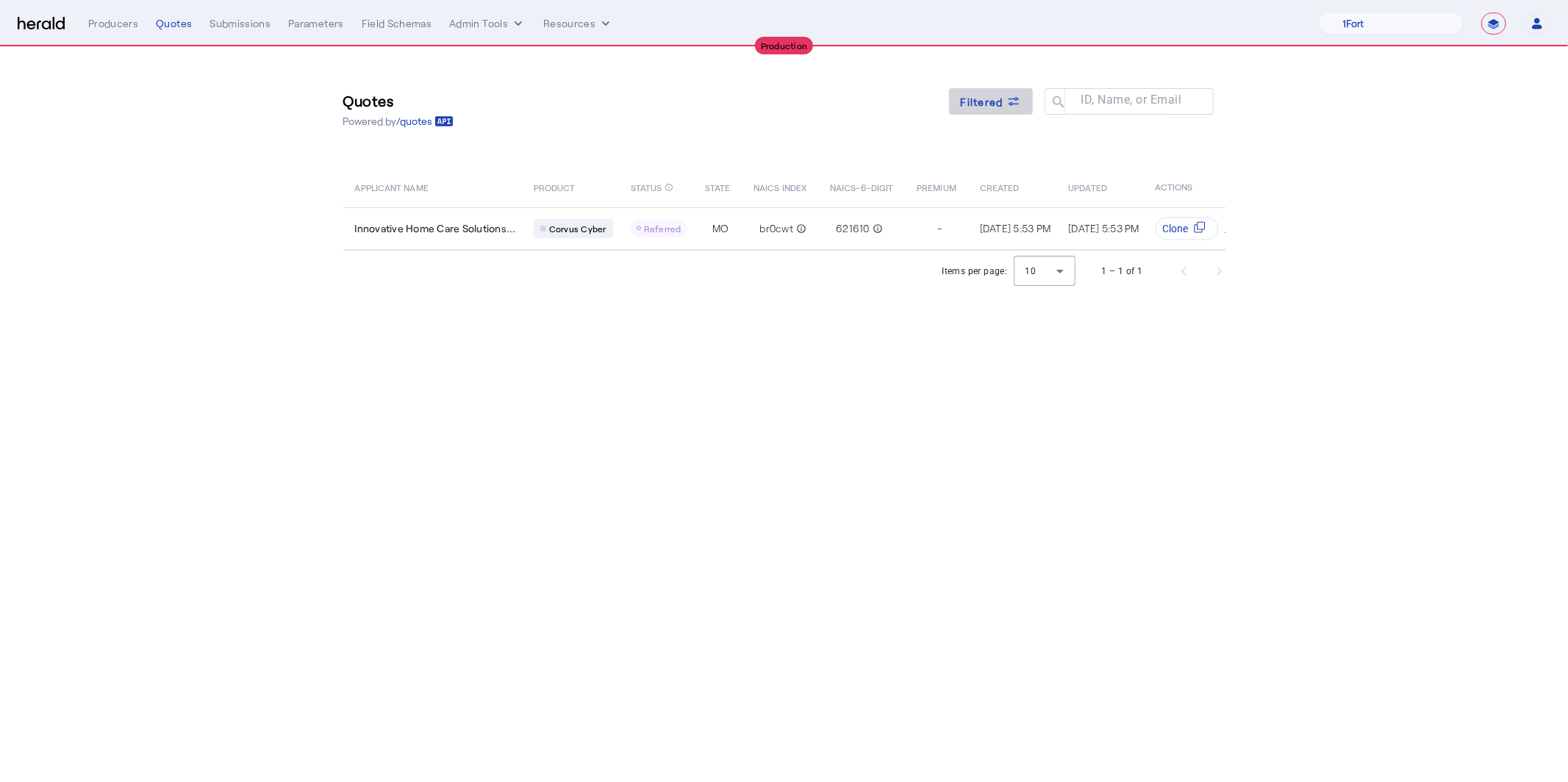
click at [996, 104] on span "Filtered" at bounding box center [982, 102] width 43 height 15
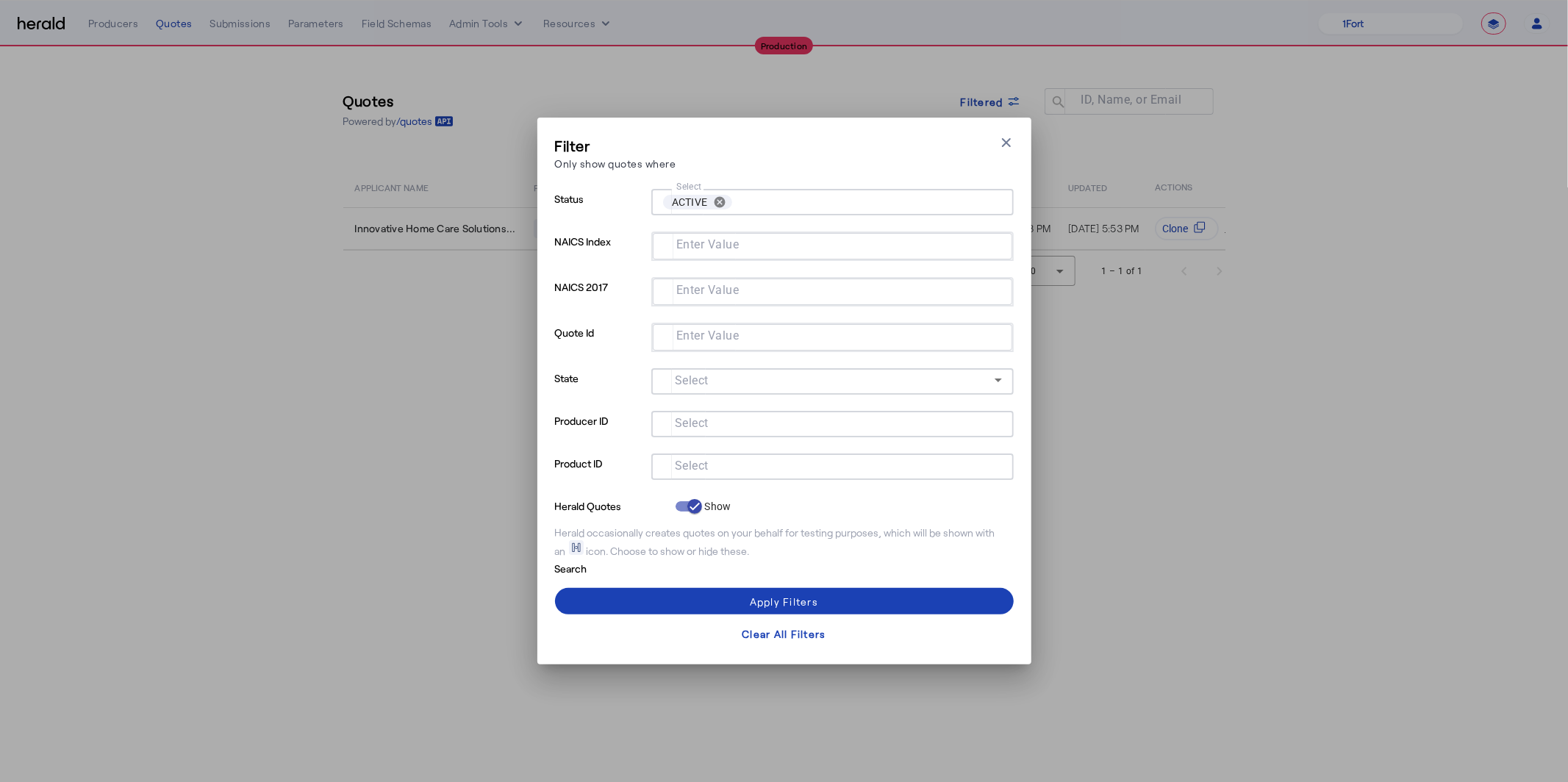
click at [700, 470] on mat-label "Select" at bounding box center [692, 466] width 34 height 14
click at [700, 470] on input "Select" at bounding box center [829, 465] width 333 height 18
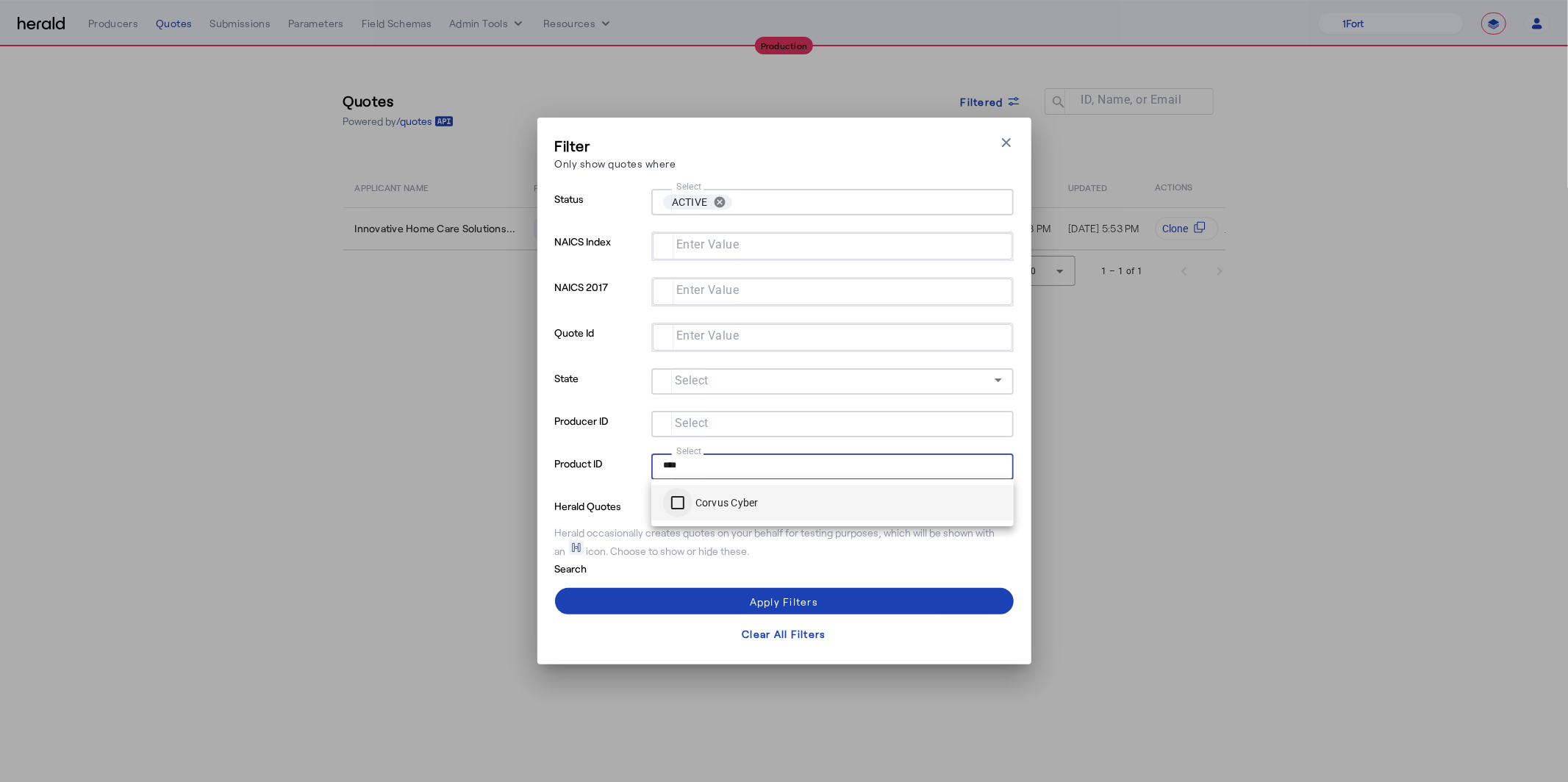
type input "****"
click at [723, 600] on span at bounding box center [784, 601] width 459 height 35
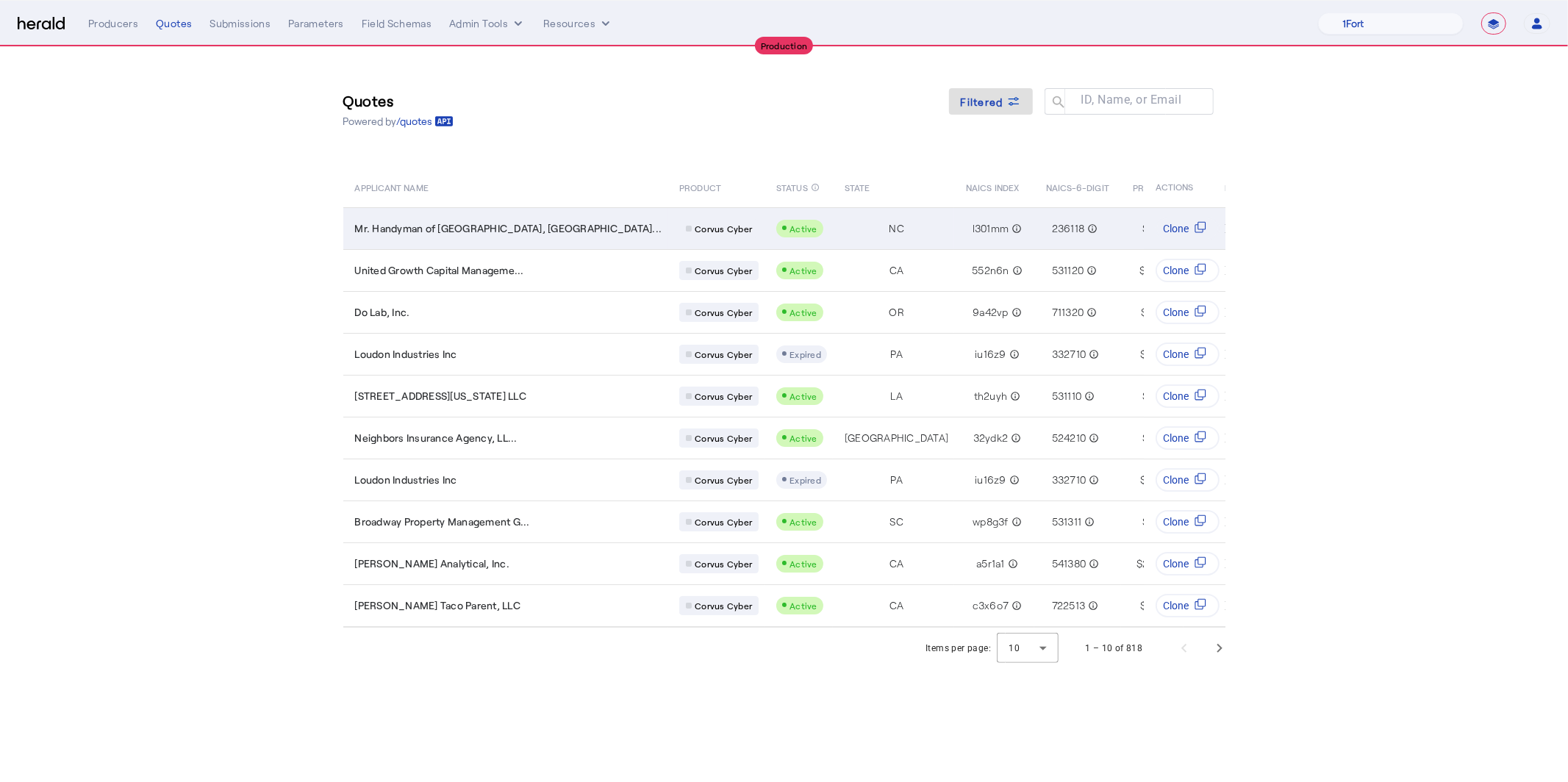
click at [486, 212] on td "Mr. Handyman of Mooresville, L..." at bounding box center [505, 228] width 325 height 42
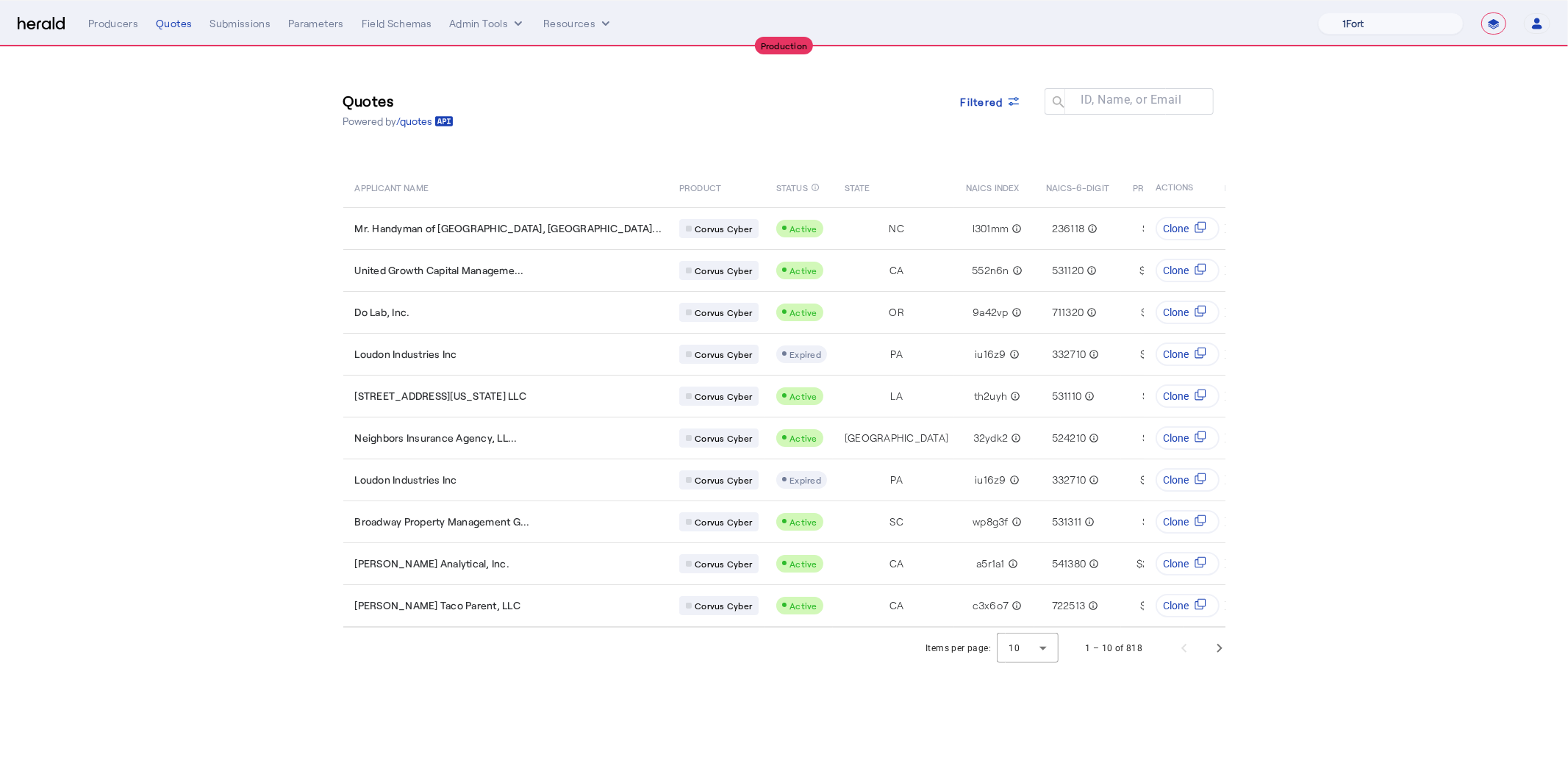
click at [1371, 18] on select "1Fort Affinity Risk Billy BindHQ Bunker CRC Campus Coverage Citadel Fifthwall F…" at bounding box center [1391, 24] width 146 height 22
select select "pfm_26eq_USI"
click at [1318, 13] on select "1Fort Affinity Risk Billy BindHQ Bunker CRC Campus Coverage Citadel Fifthwall F…" at bounding box center [1391, 24] width 146 height 22
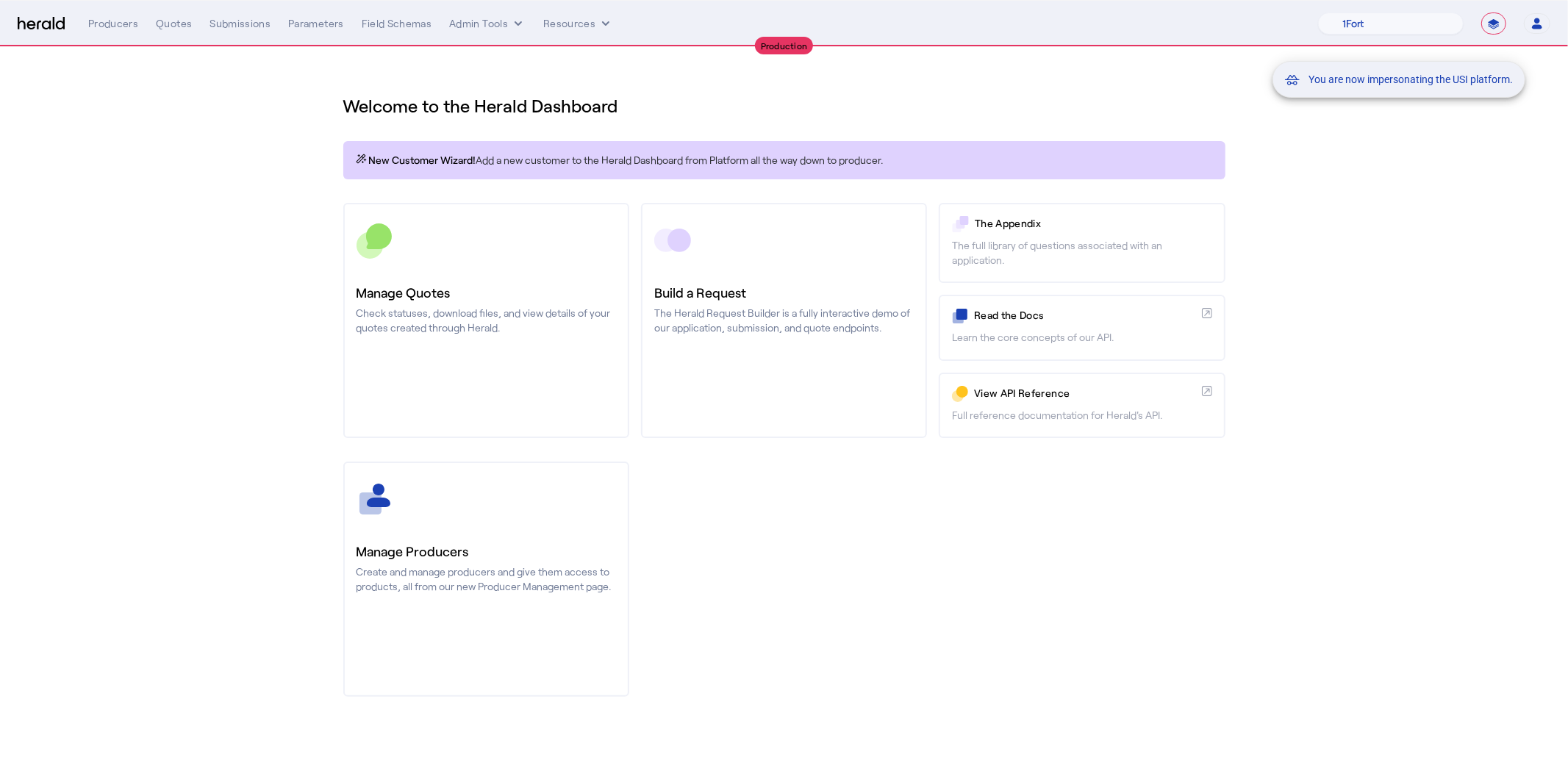
click at [430, 282] on div "You are now impersonating the USI platform." at bounding box center [784, 391] width 1568 height 782
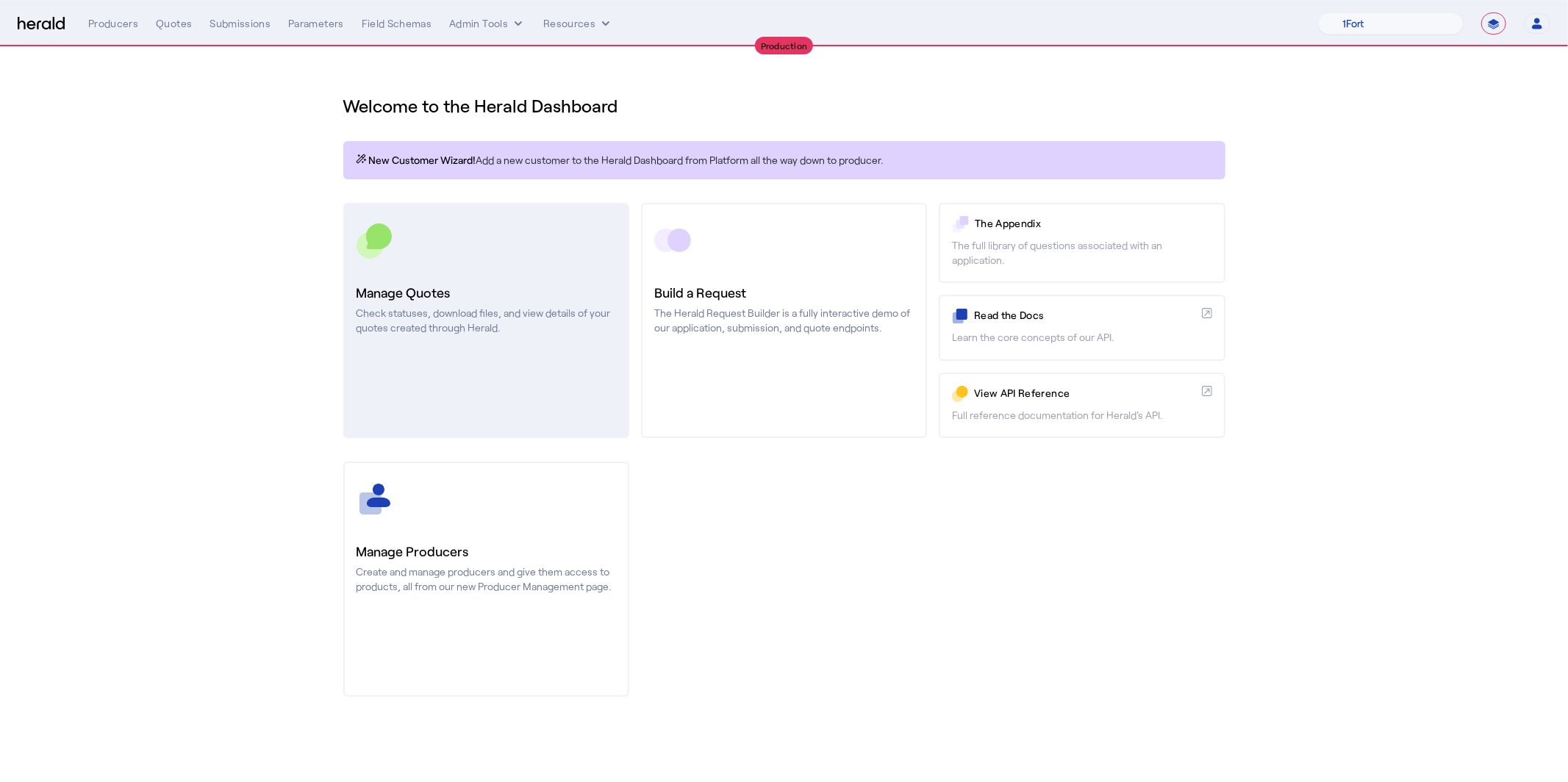
click at [429, 206] on link "Manage Quotes Check statuses, download files, and view details of your quotes c…" at bounding box center [486, 320] width 286 height 235
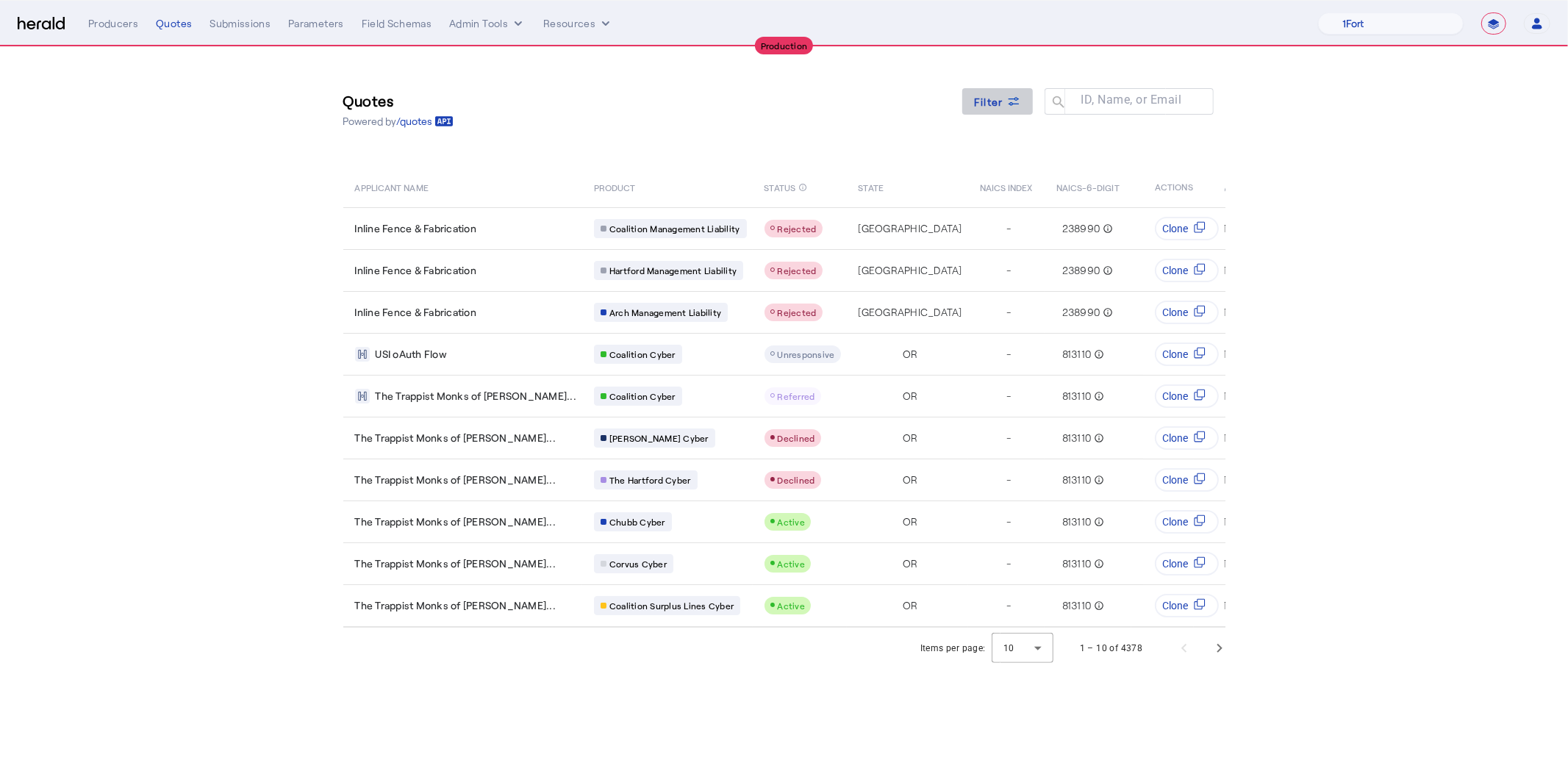
click at [1002, 90] on span at bounding box center [997, 102] width 71 height 35
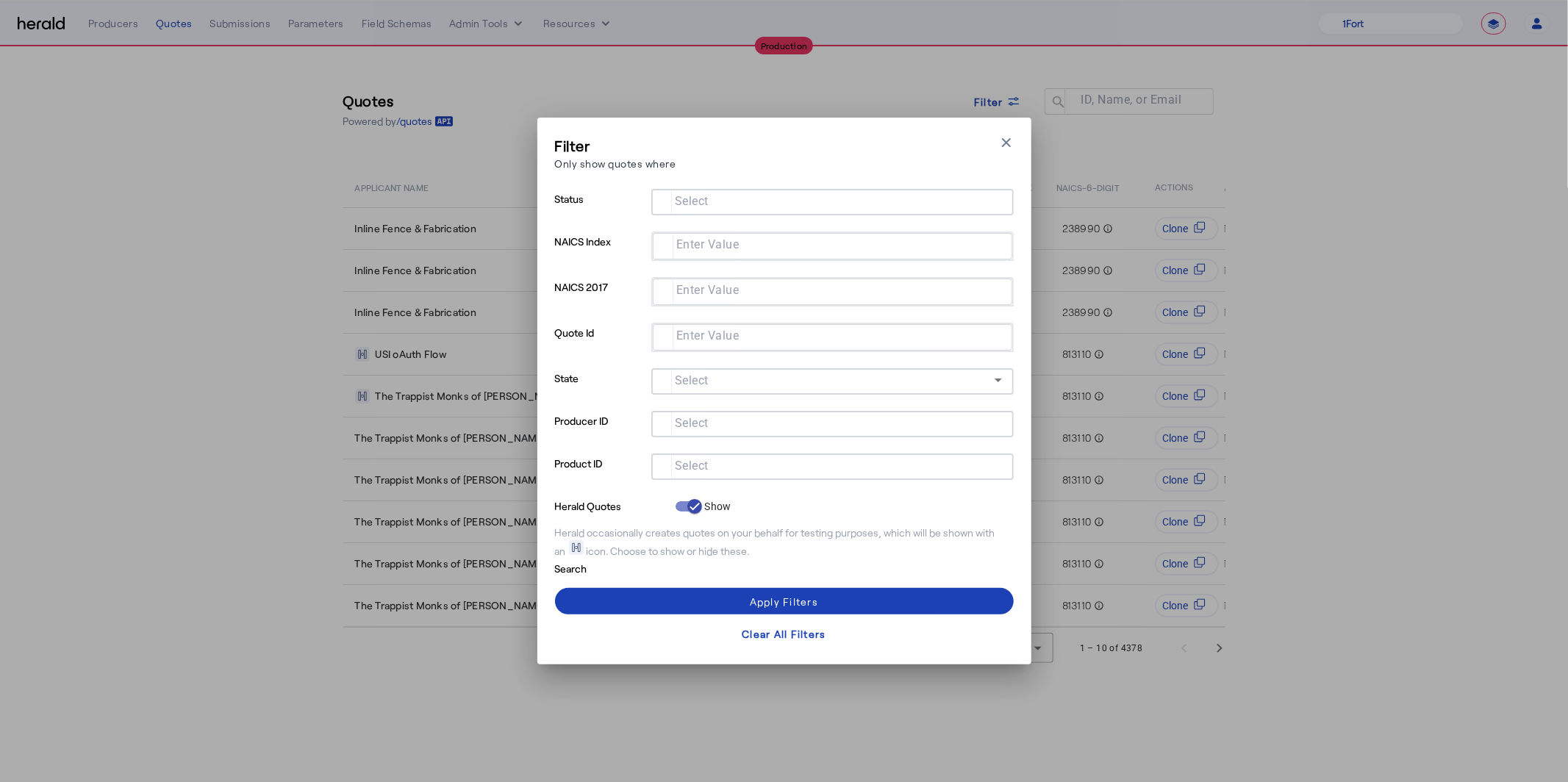
click at [733, 454] on div at bounding box center [832, 467] width 339 height 27
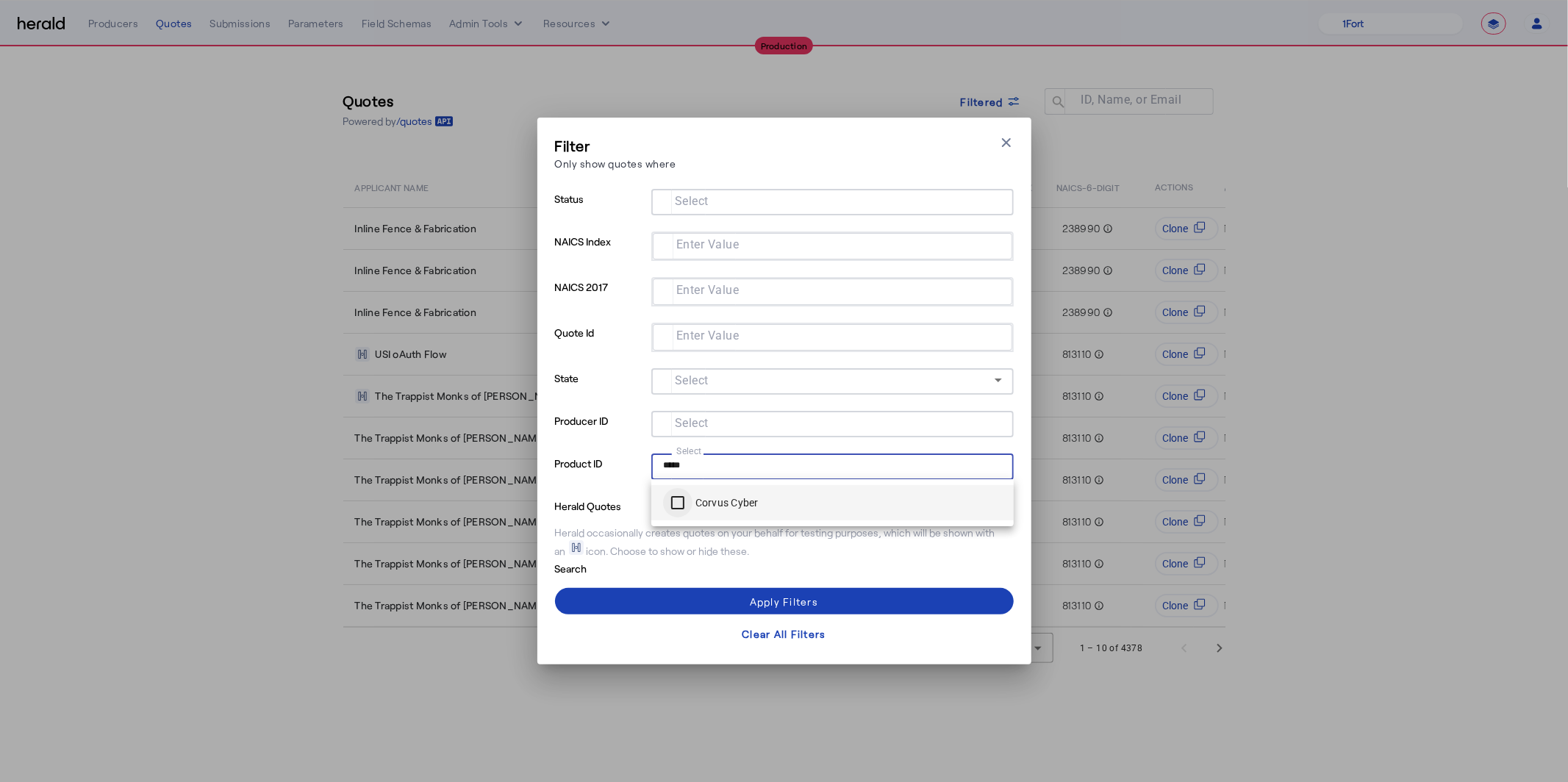
type input "*****"
click at [692, 501] on div at bounding box center [678, 503] width 35 height 35
click at [762, 198] on input "Select" at bounding box center [829, 200] width 333 height 18
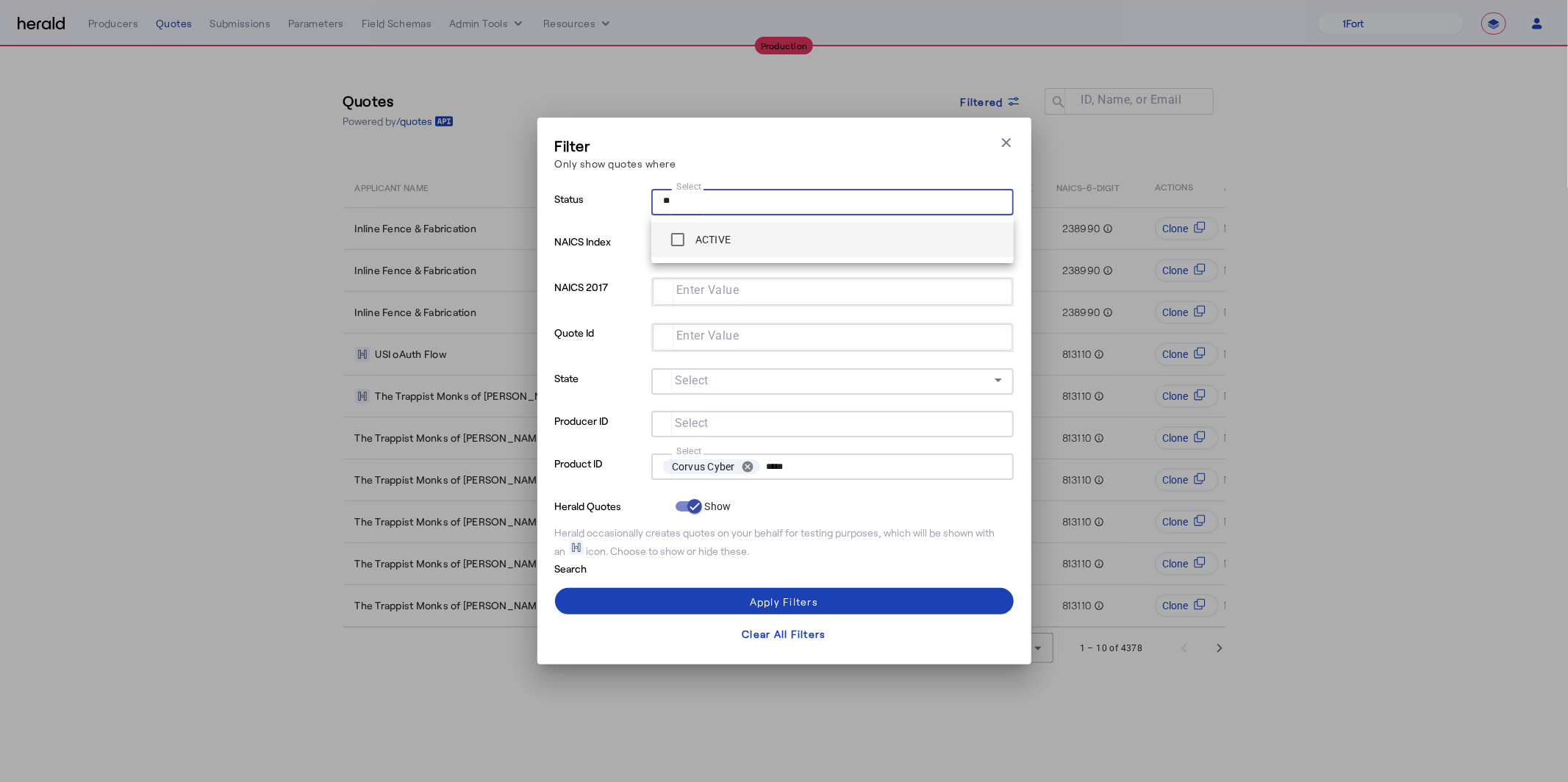
type input "**"
click at [742, 230] on span "ACTIVE" at bounding box center [832, 239] width 339 height 29
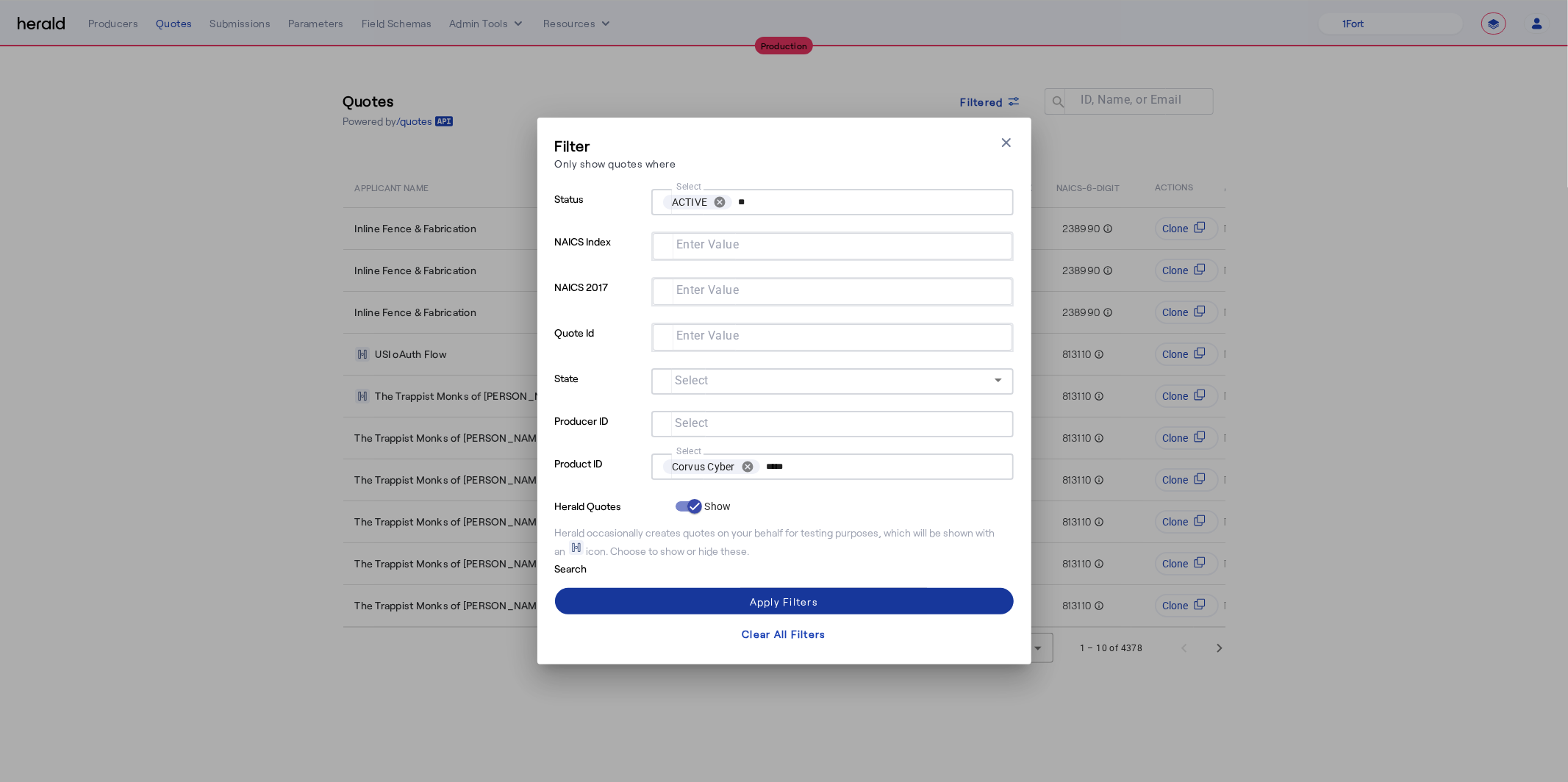
click at [784, 604] on div "Apply Filters" at bounding box center [784, 601] width 68 height 15
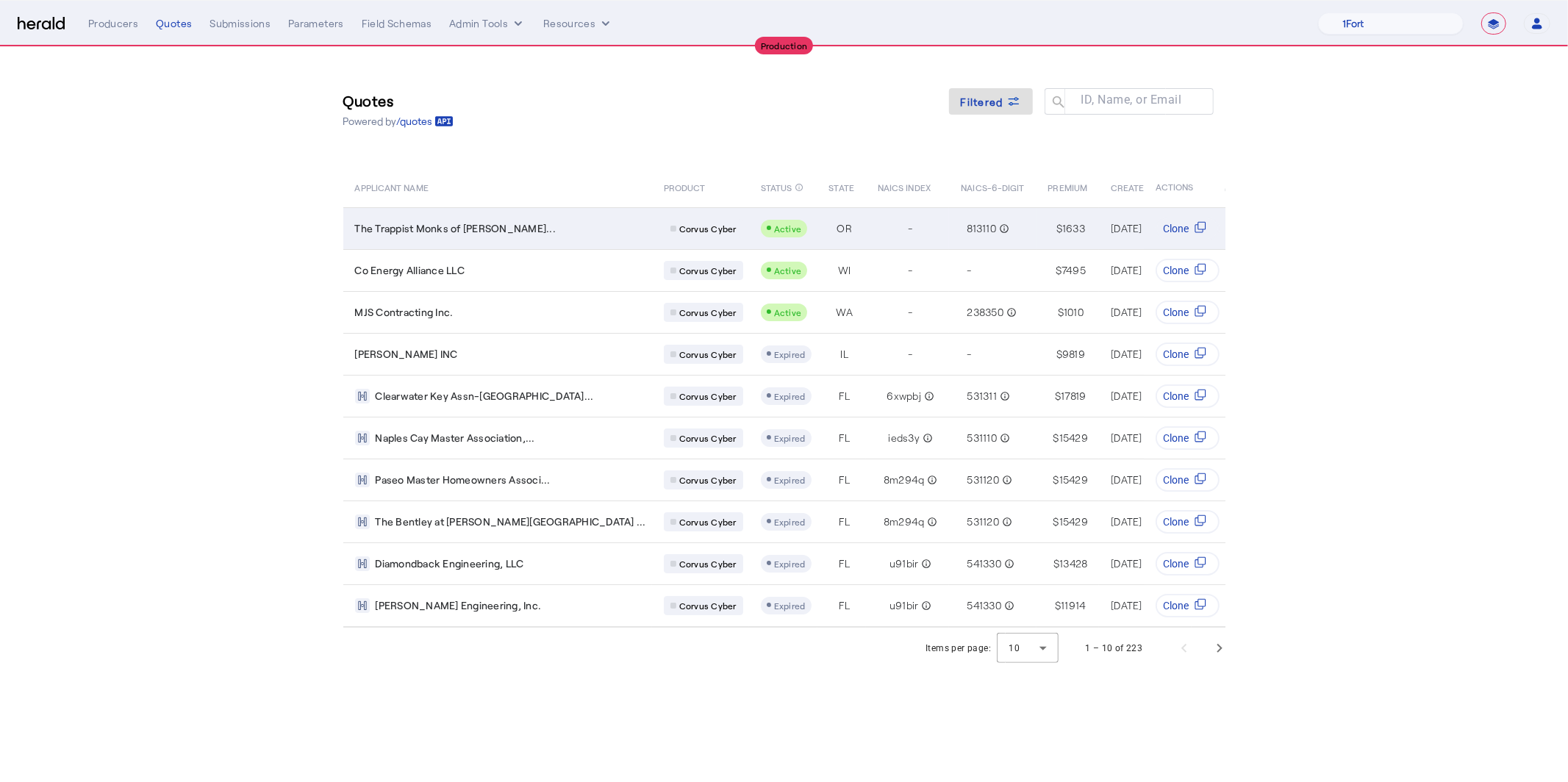
click at [512, 238] on td "The Trappist Monks of Guadalup..." at bounding box center [497, 228] width 309 height 42
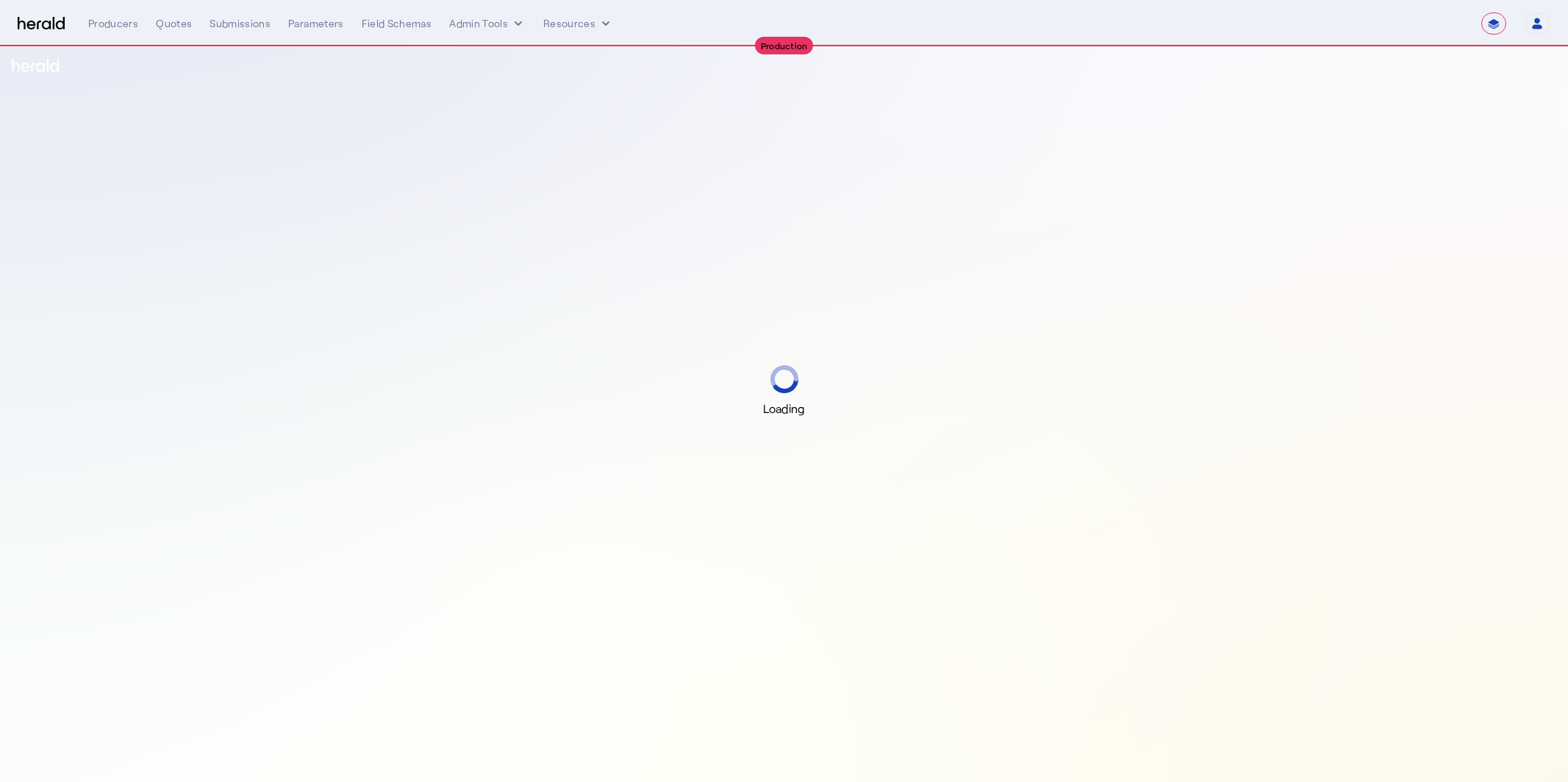
select select "**********"
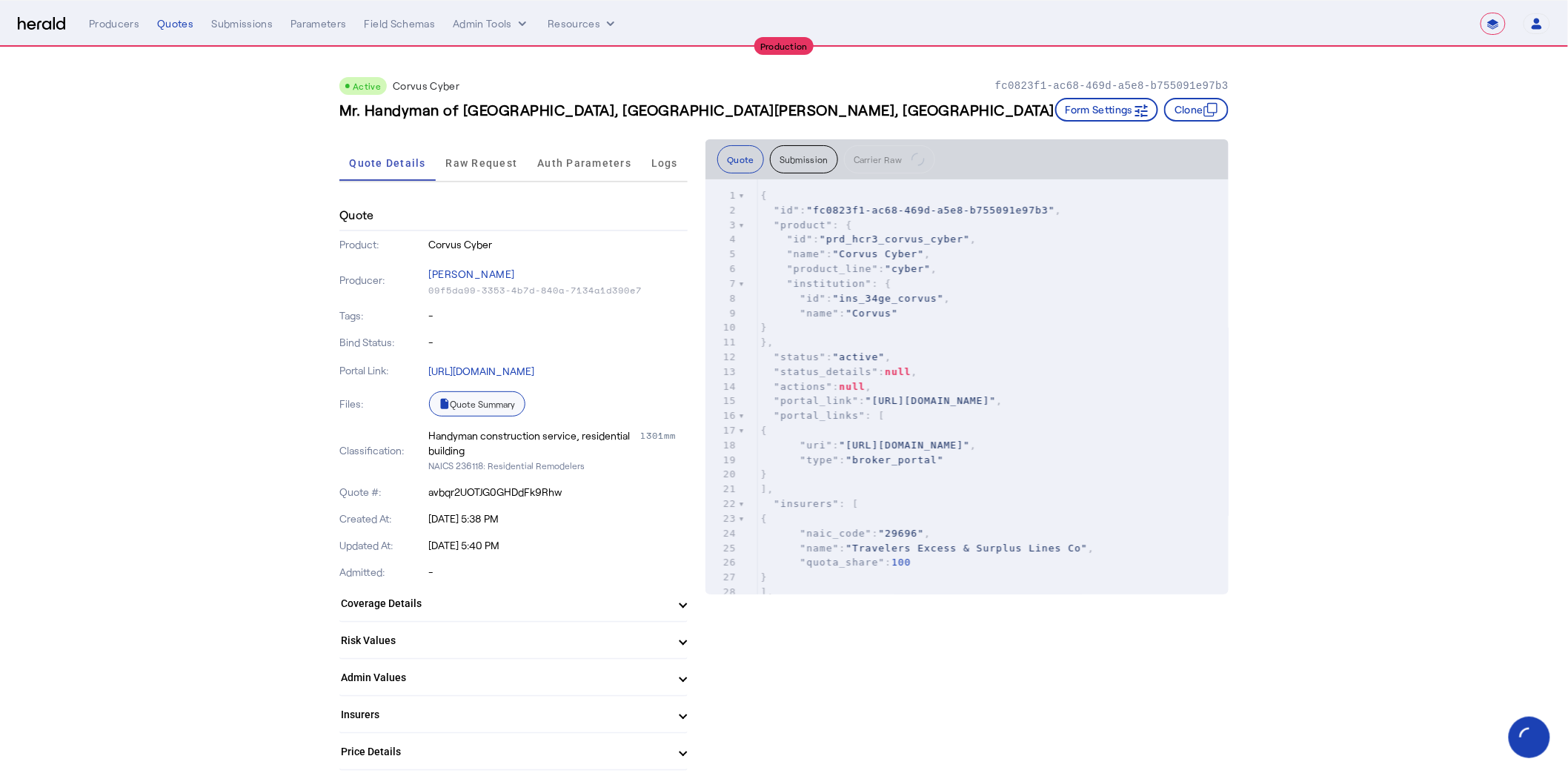
click at [503, 405] on link "Quote Summary" at bounding box center [477, 404] width 97 height 25
click at [887, 304] on span ""Corvus"" at bounding box center [872, 310] width 53 height 11
click at [503, 163] on span "Raw Request" at bounding box center [482, 163] width 72 height 10
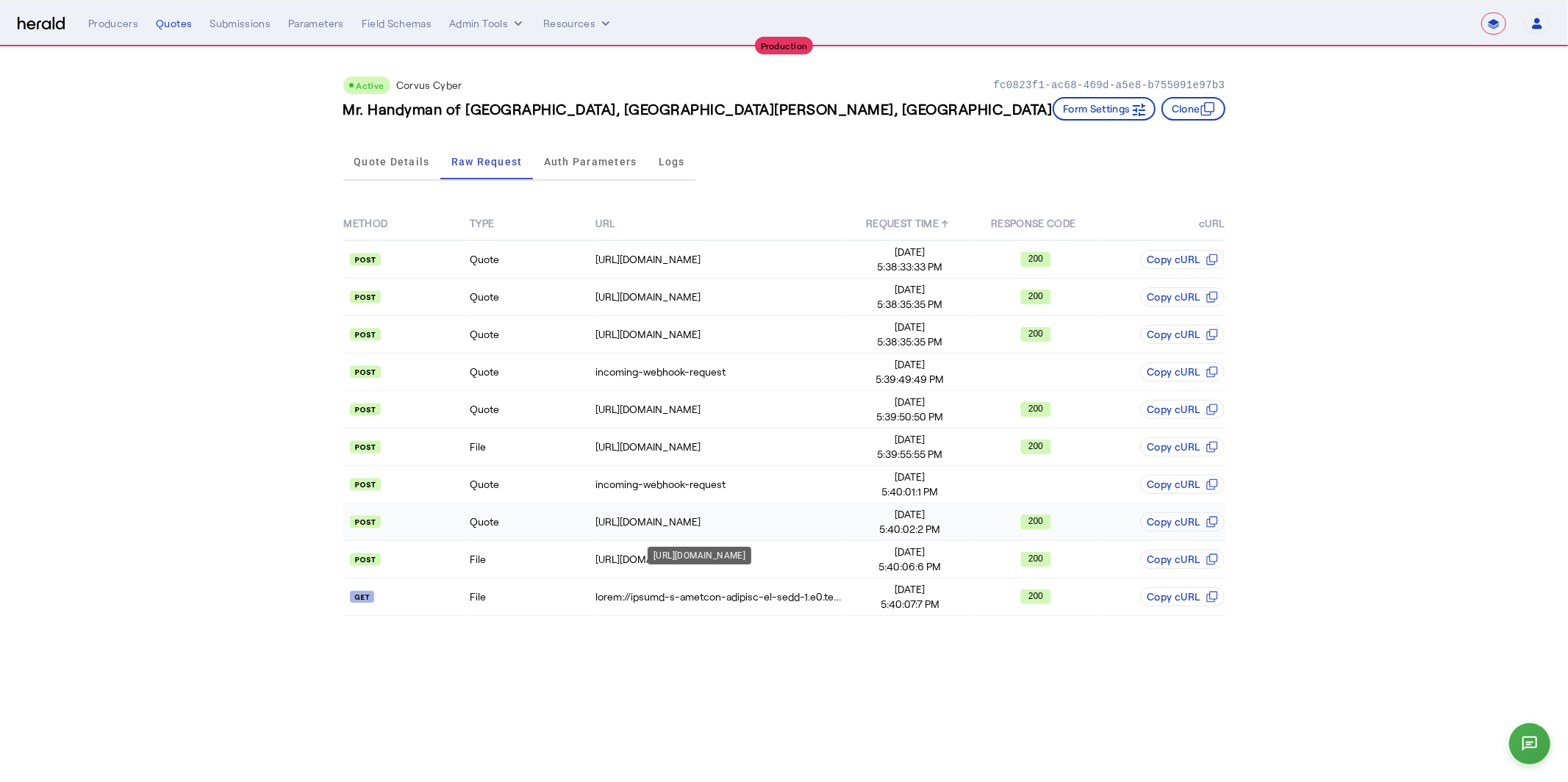
click at [655, 510] on td "[URL][DOMAIN_NAME]" at bounding box center [720, 522] width 252 height 38
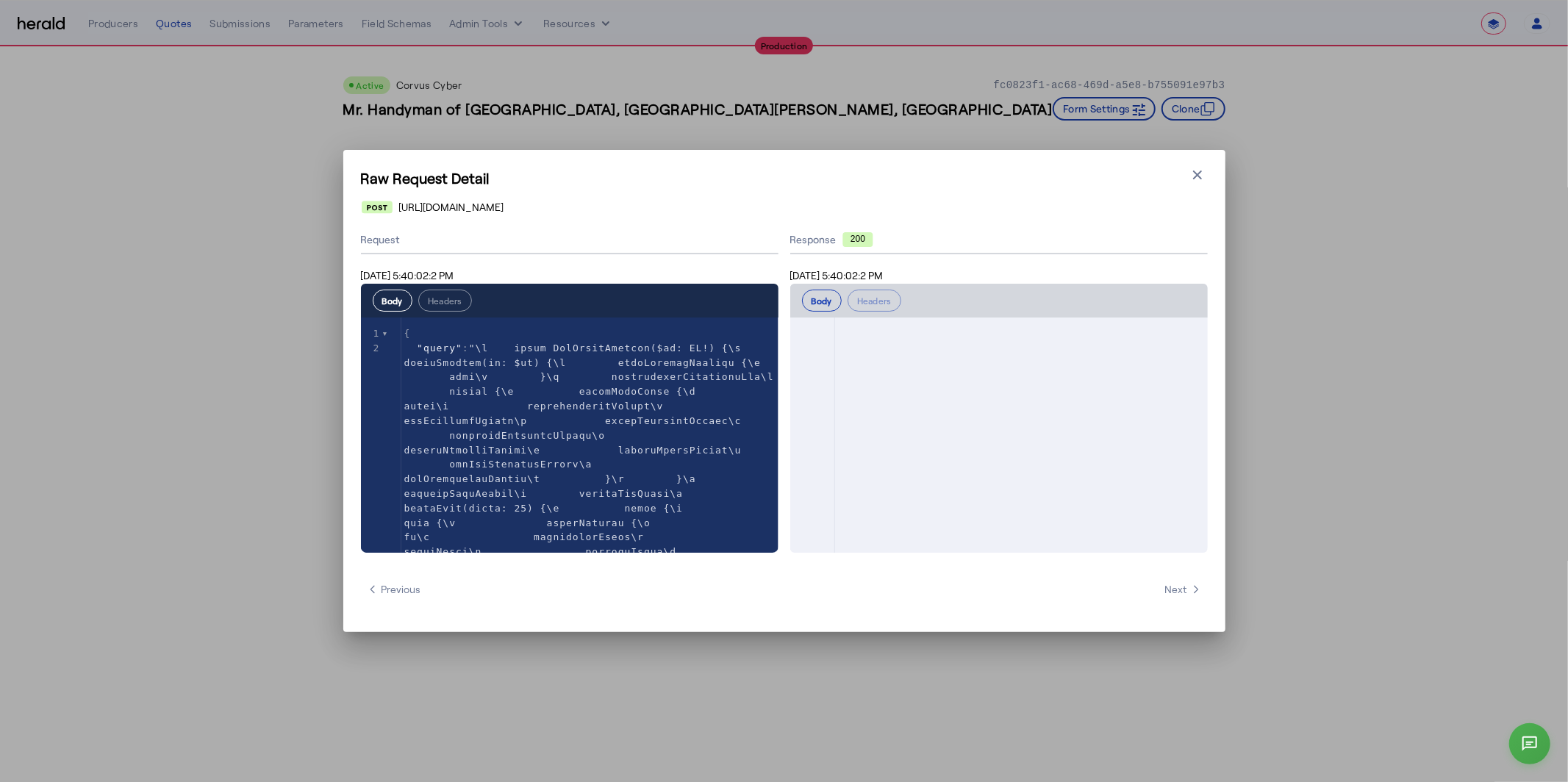
scroll to position [2978, 0]
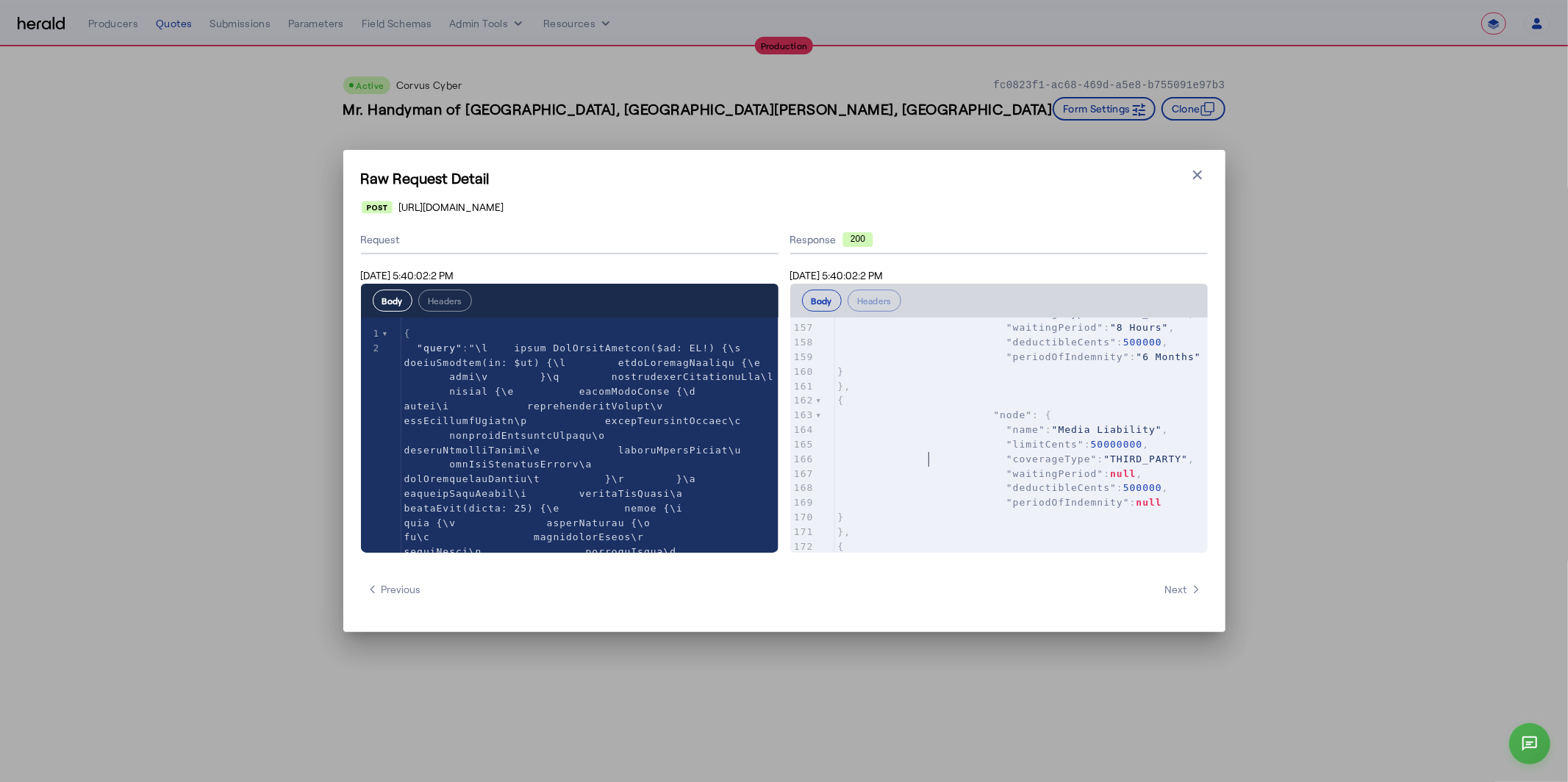
click at [927, 420] on span ""node" : {" at bounding box center [945, 415] width 214 height 11
type input "***"
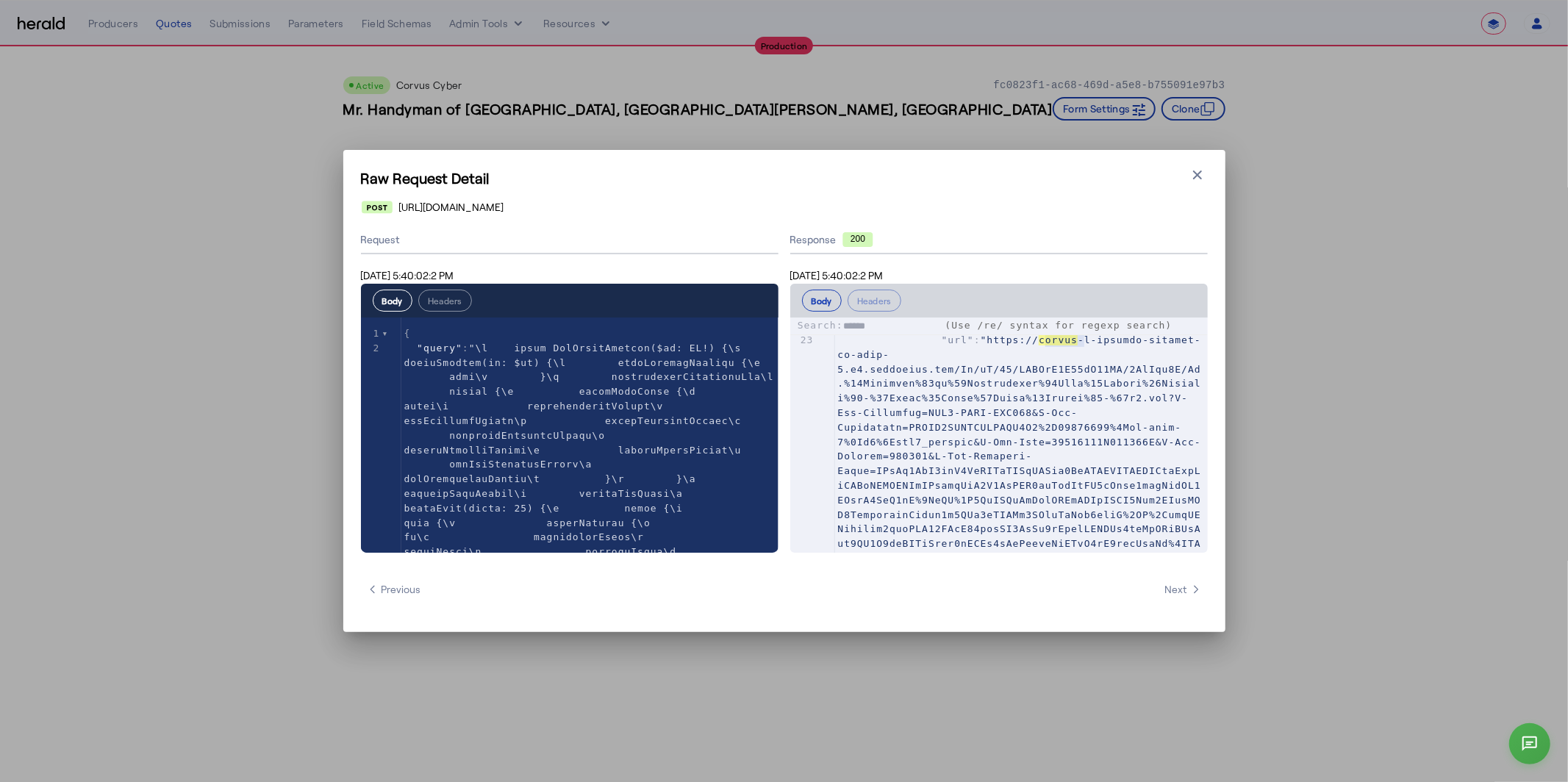
scroll to position [4800, 0]
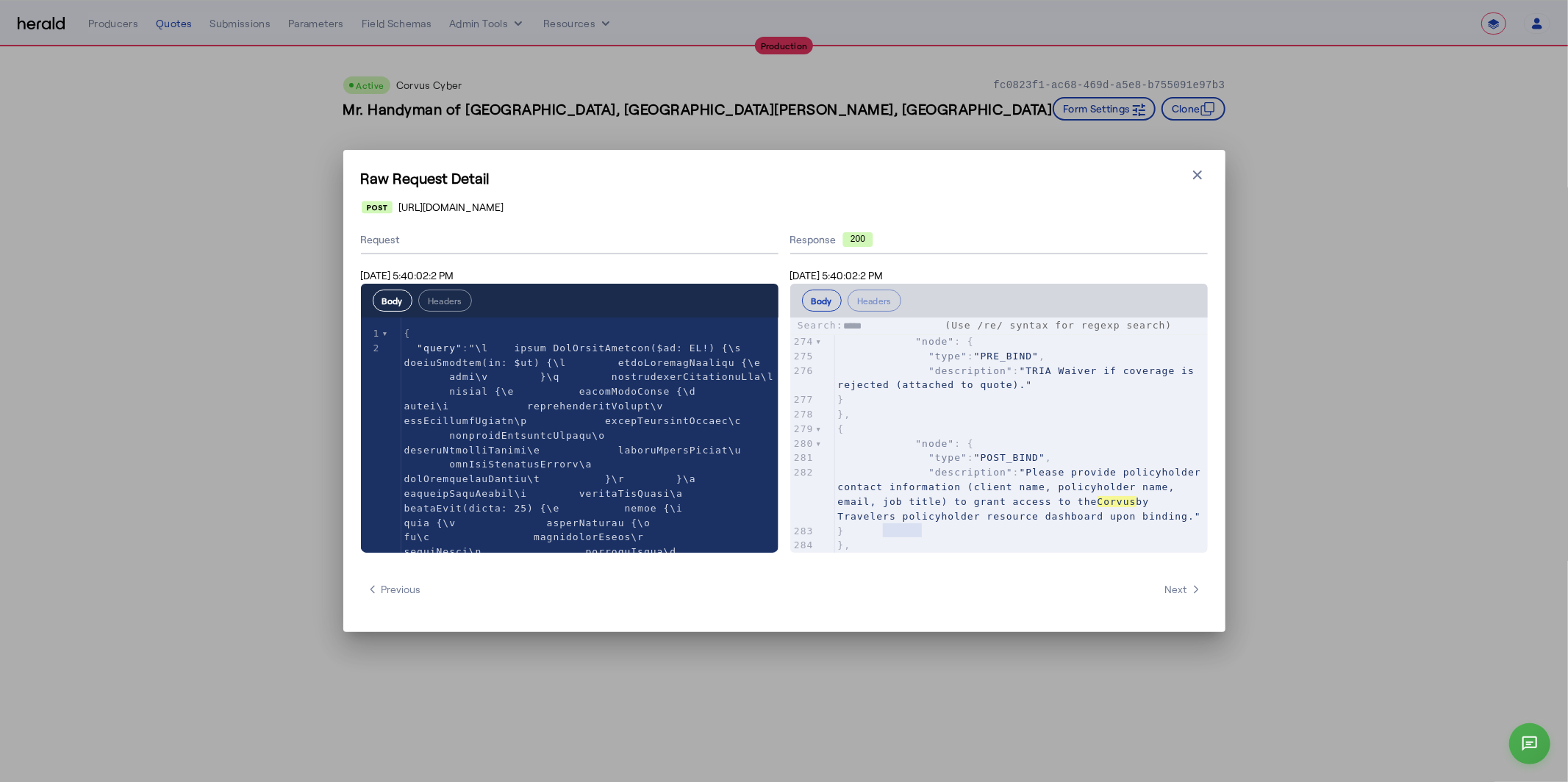
type input "******"
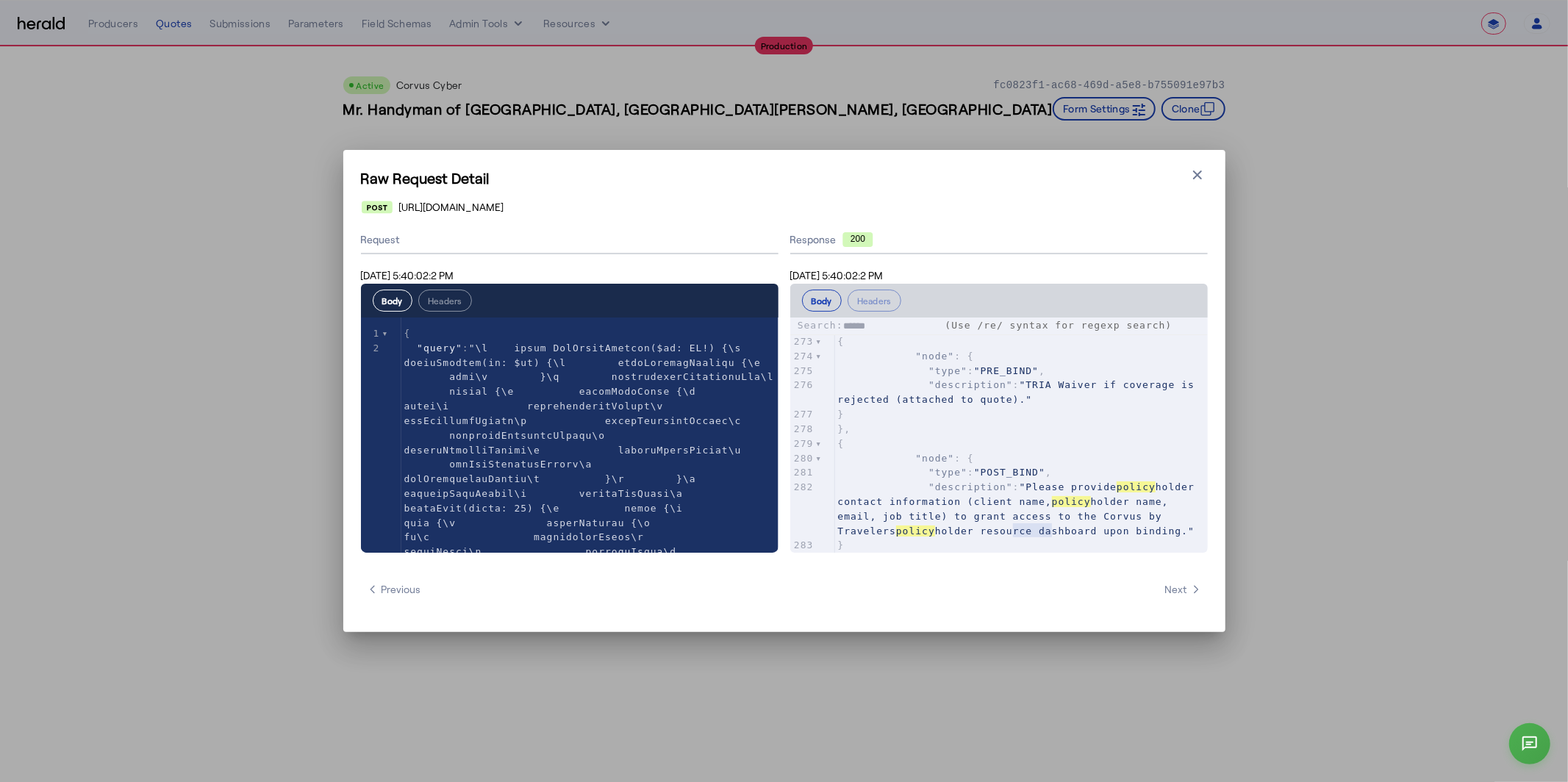
scroll to position [0, 0]
type textarea "******"
click at [1205, 187] on h1 "Raw Request Detail" at bounding box center [784, 178] width 847 height 21
click at [1203, 178] on icon "button" at bounding box center [1198, 175] width 15 height 15
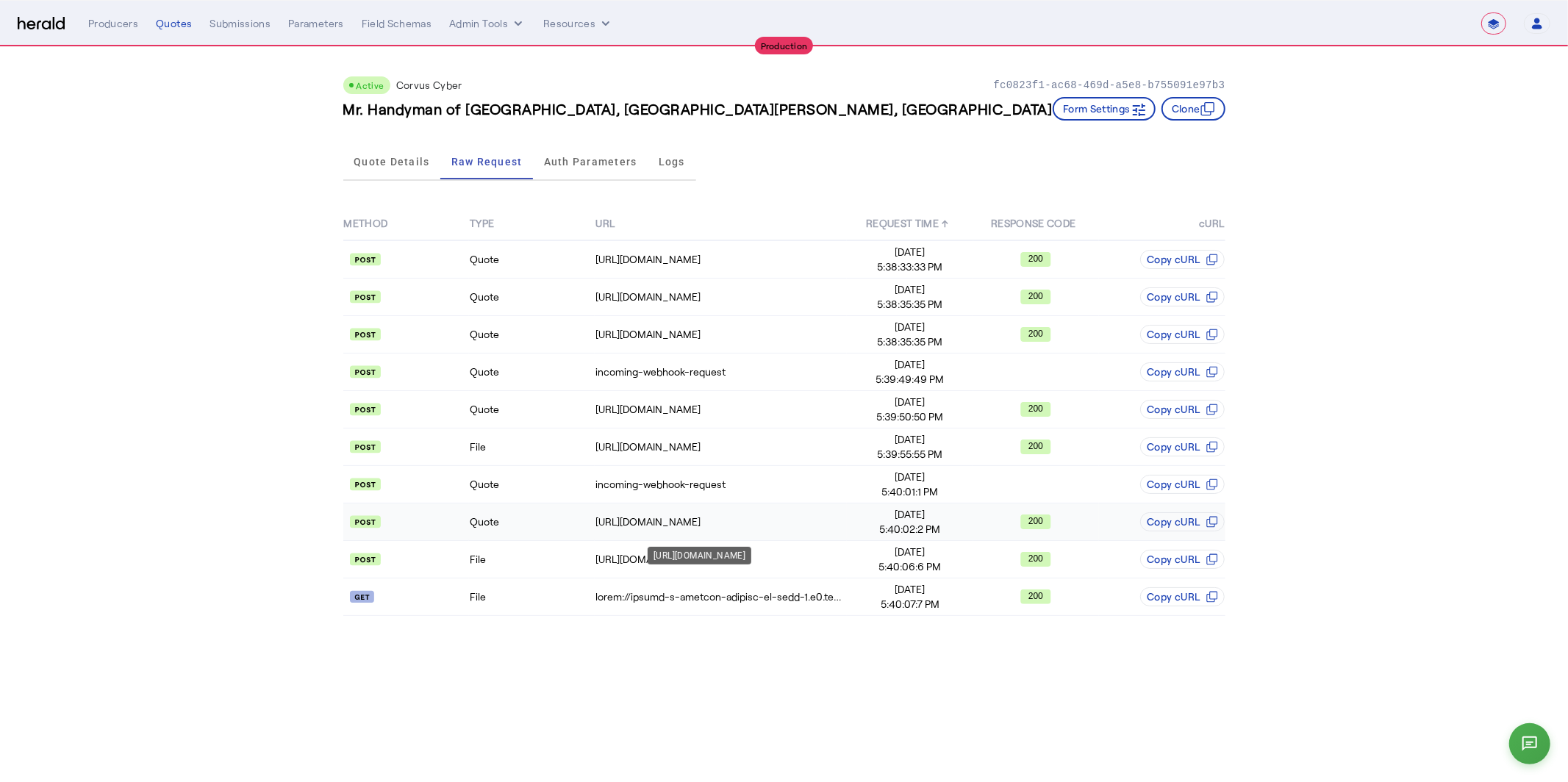
click at [717, 534] on td "[URL][DOMAIN_NAME]" at bounding box center [720, 522] width 252 height 38
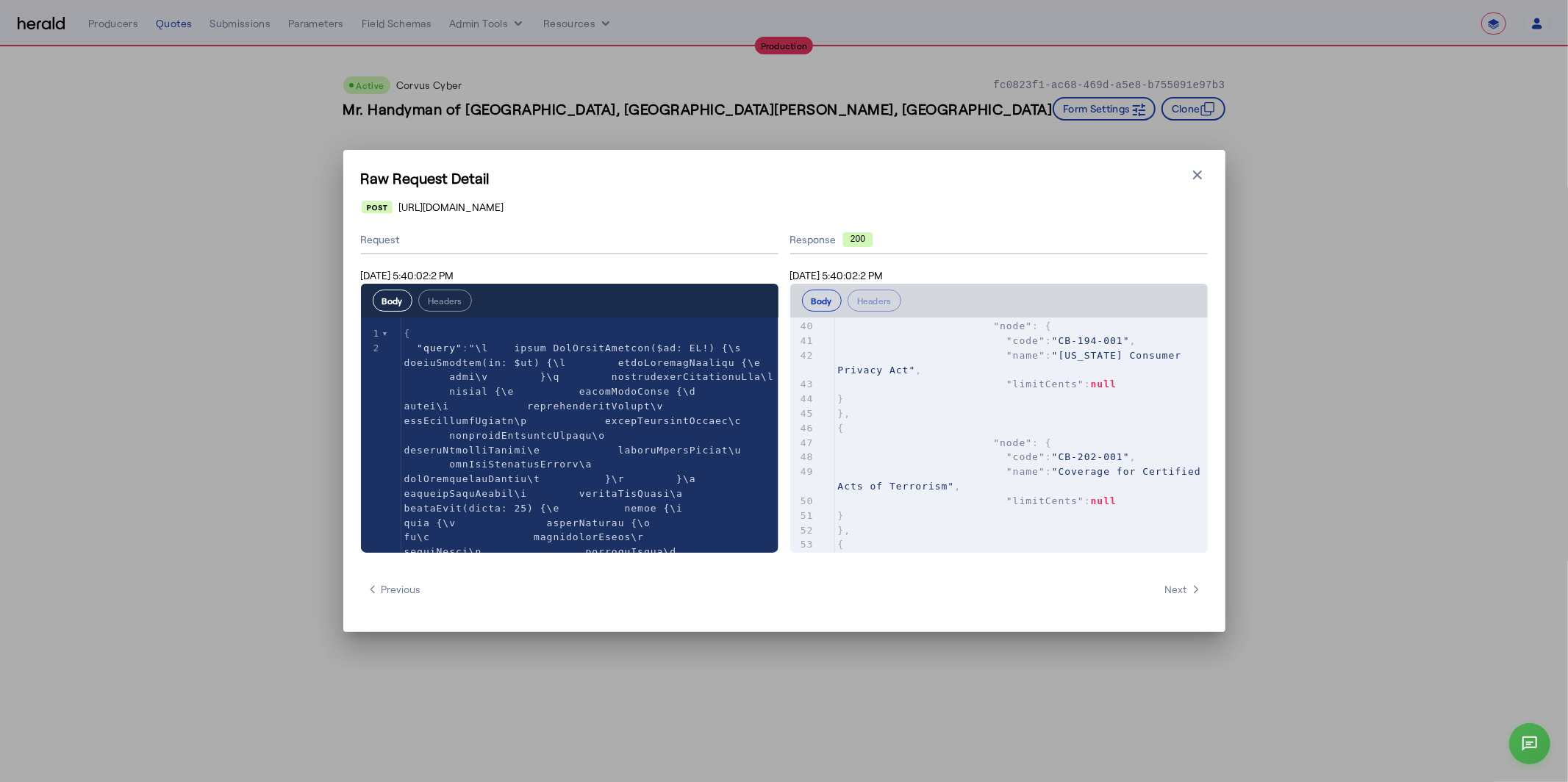
scroll to position [1030, 0]
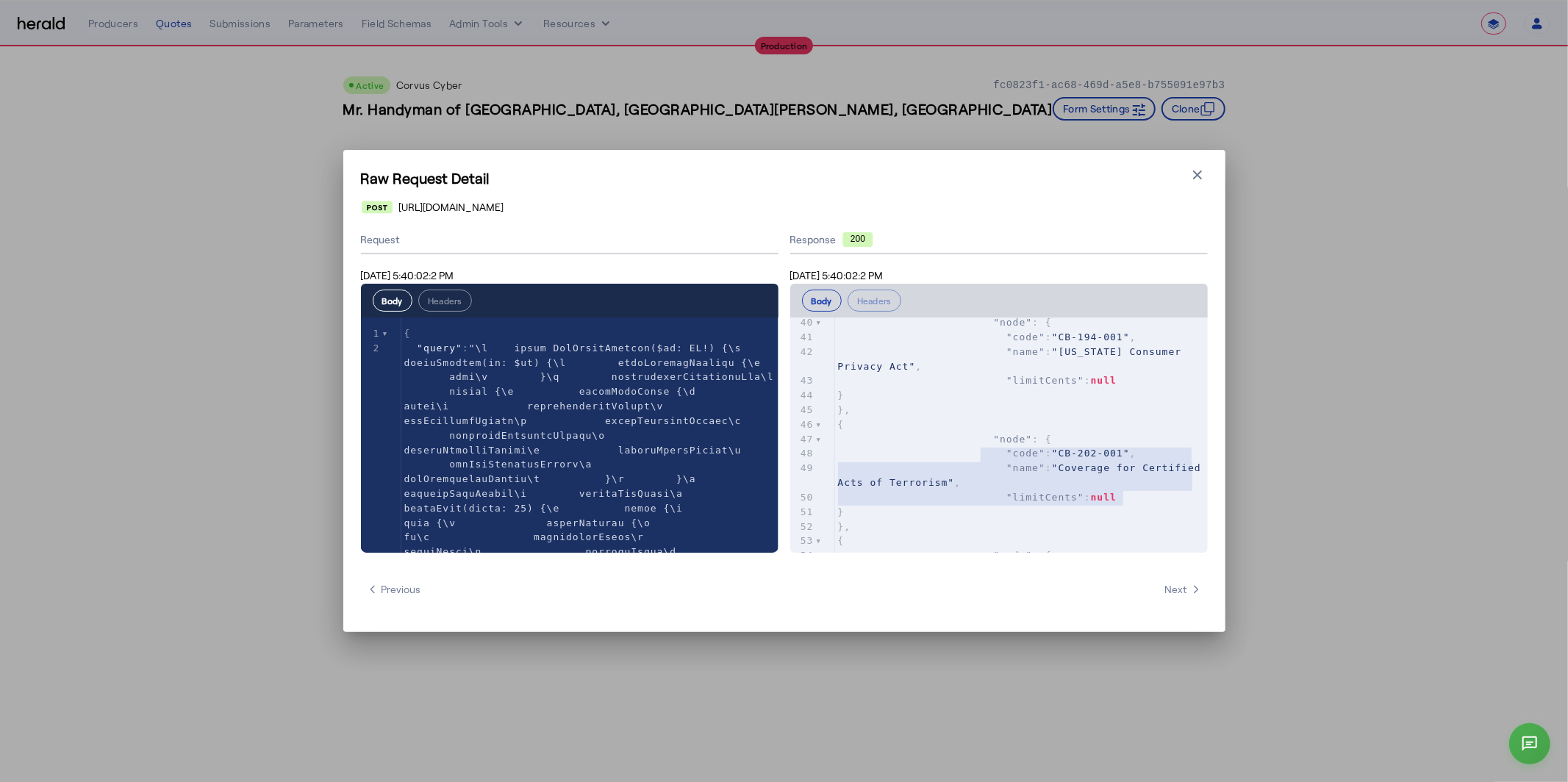
type textarea "**********"
drag, startPoint x: 1153, startPoint y: 504, endPoint x: 834, endPoint y: 437, distance: 326.0
click at [834, 437] on div "x { 21 "node" : { 22 "upload" : { 23 "url" : 24 }, 25 "quoteOptions" : [ 26 { 2…" at bounding box center [1017, 453] width 454 height 272
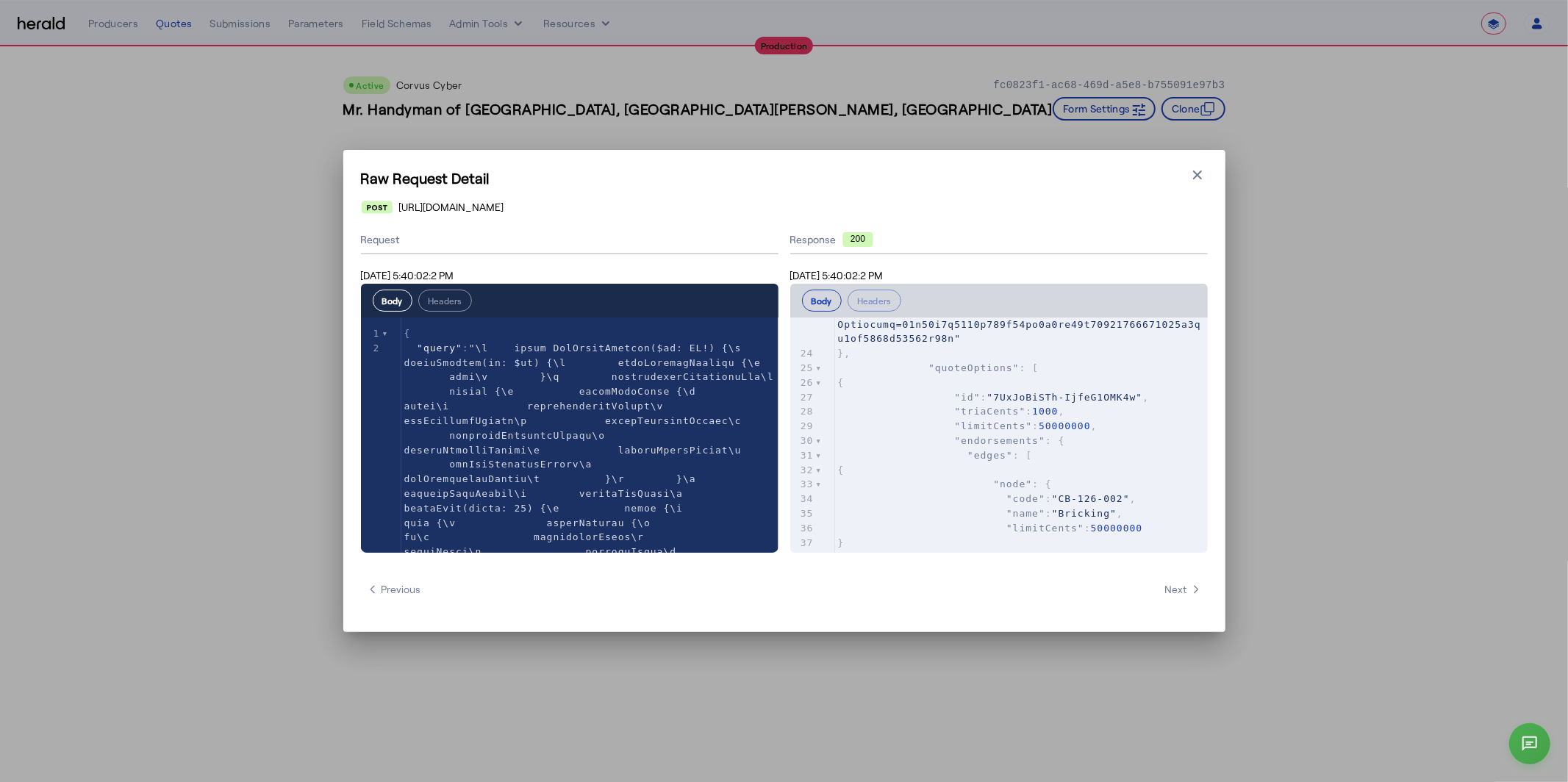
scroll to position [766, 0]
type textarea "**********"
drag, startPoint x: 941, startPoint y: 441, endPoint x: 1101, endPoint y: 441, distance: 160.0
click at [1101, 441] on pre ""endorsements" : {" at bounding box center [1022, 441] width 373 height 15
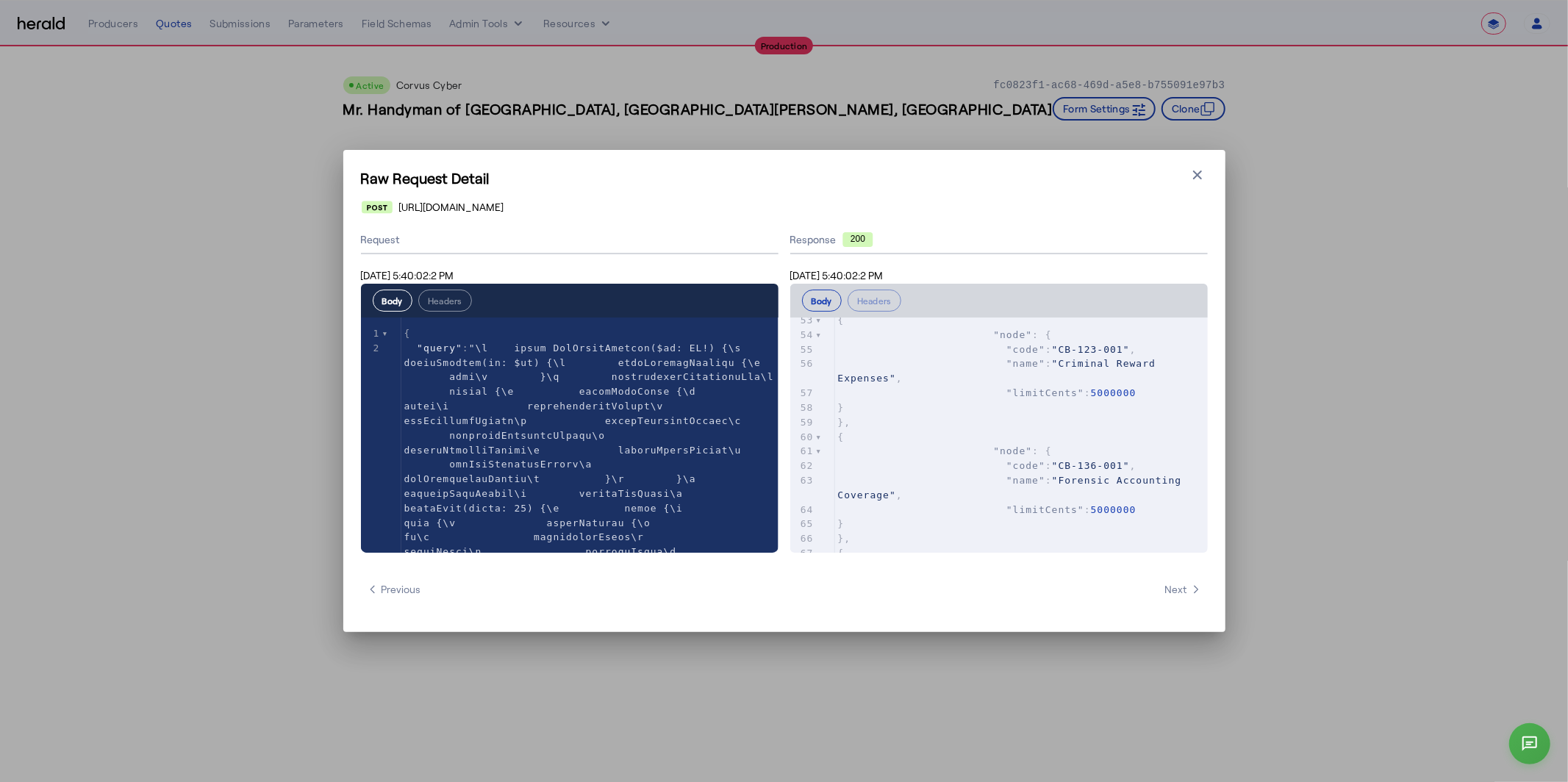
scroll to position [1457, 0]
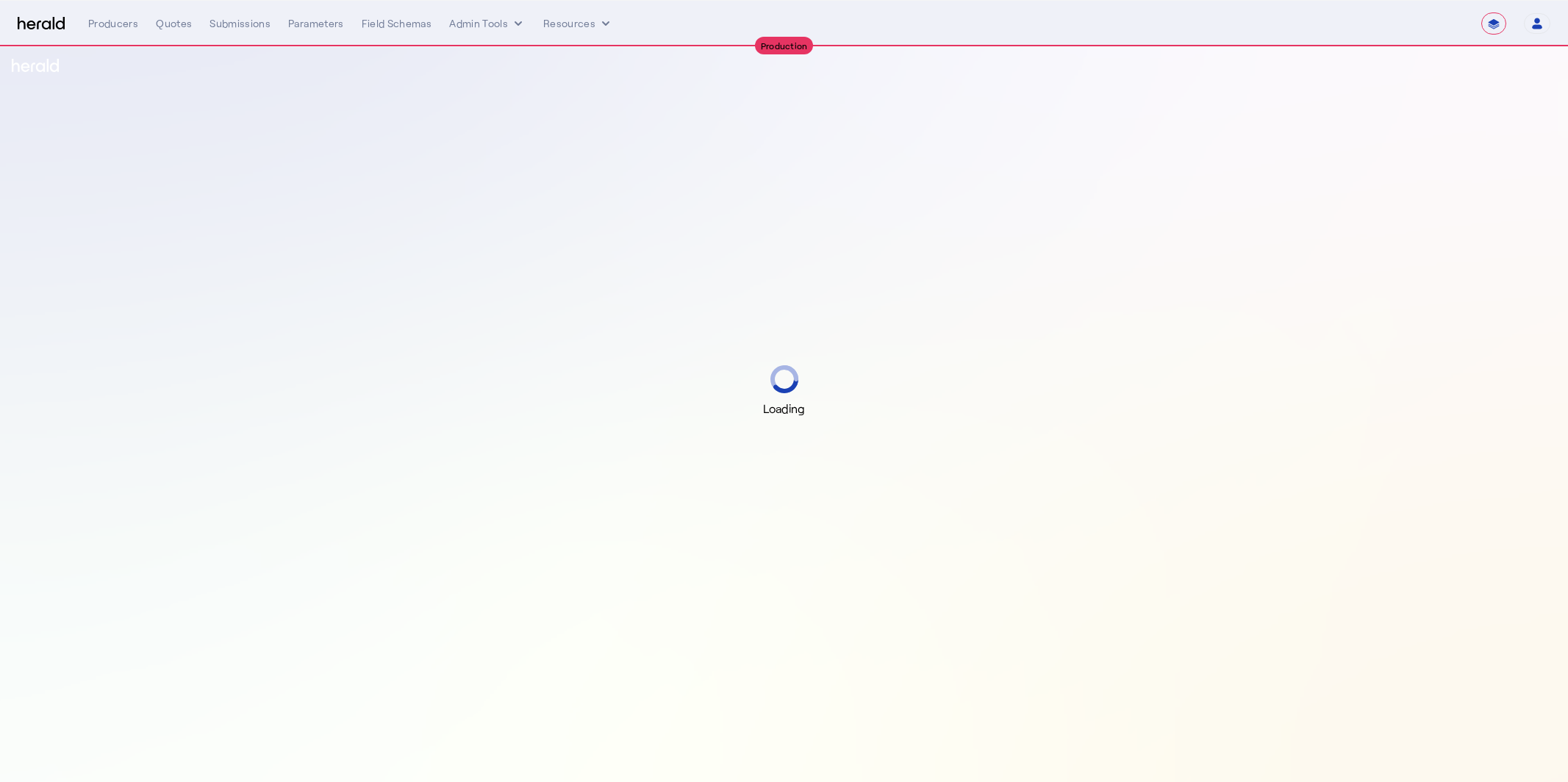
select select "**********"
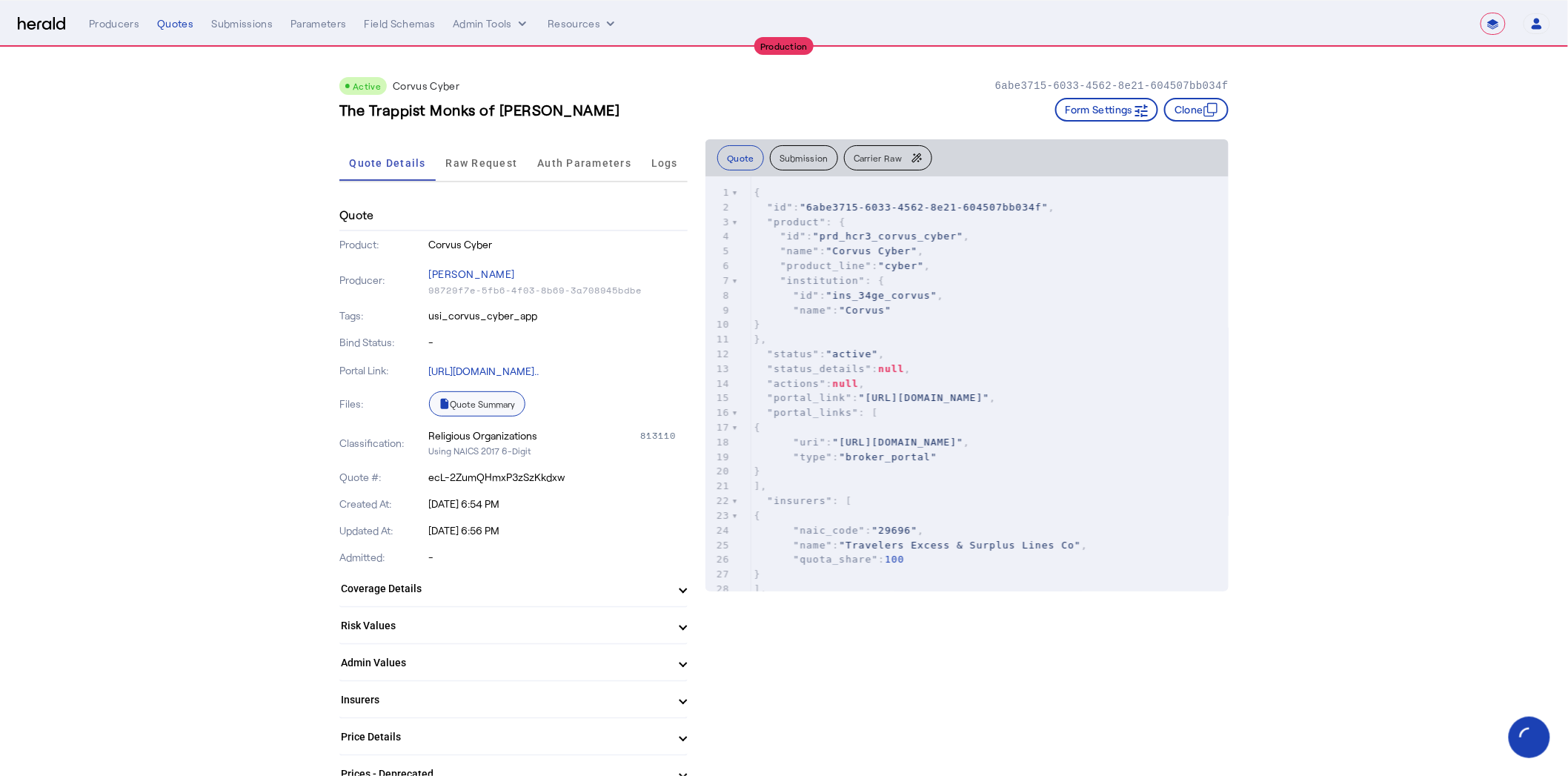
click at [497, 401] on link "Quote Summary" at bounding box center [477, 404] width 97 height 25
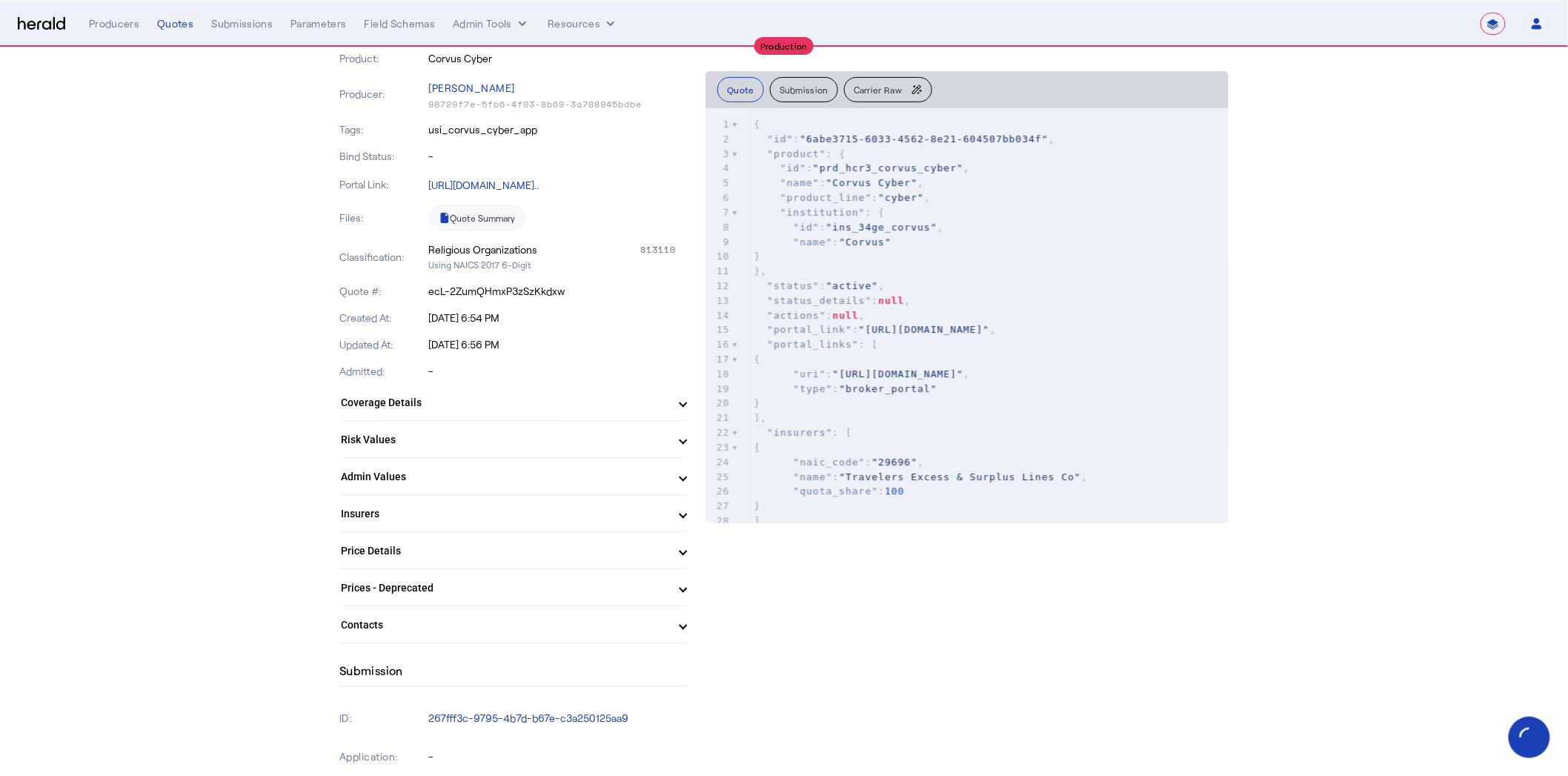
scroll to position [197, 0]
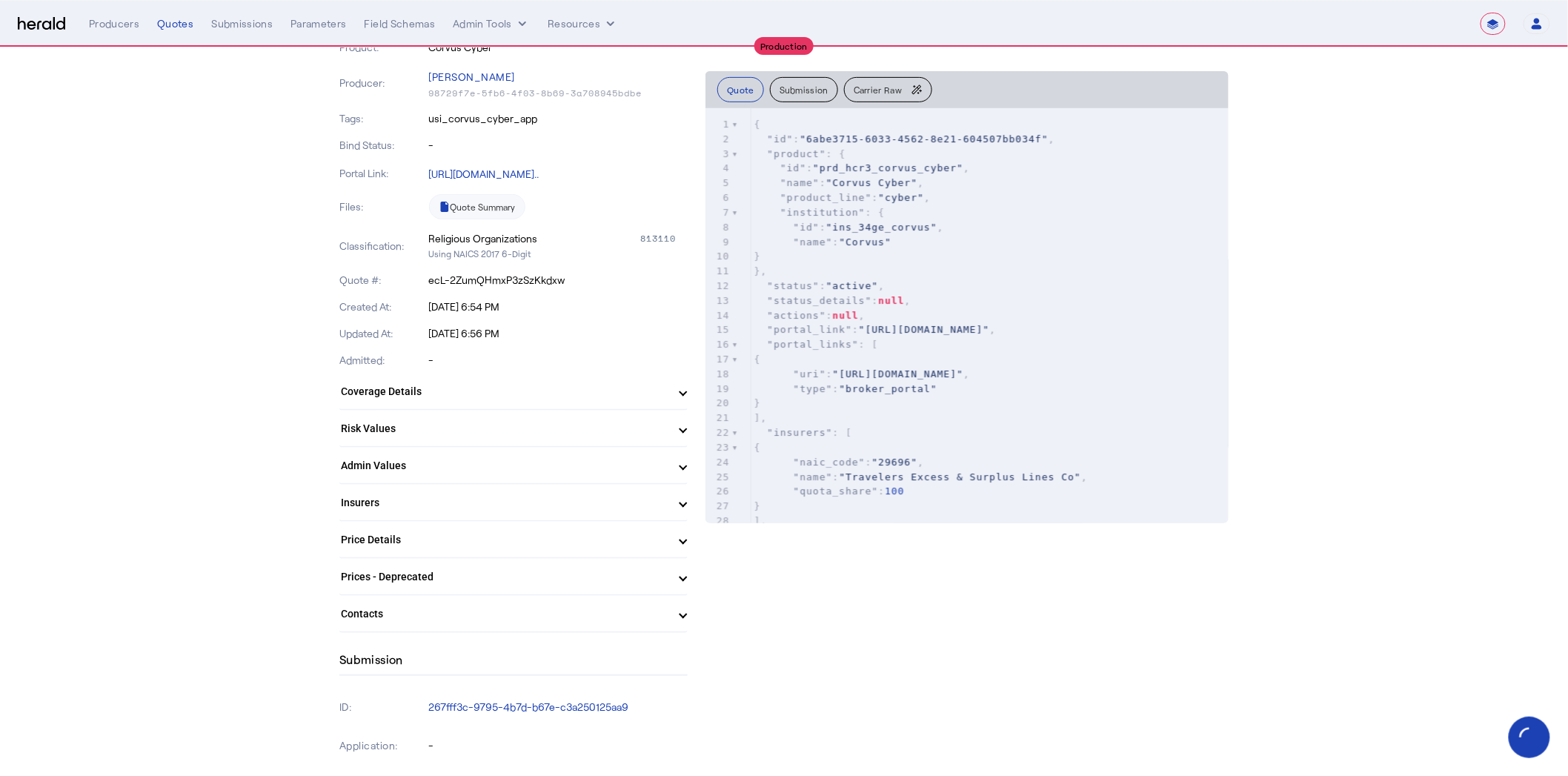
click at [414, 503] on mat-panel-title "Insurers" at bounding box center [504, 503] width 327 height 16
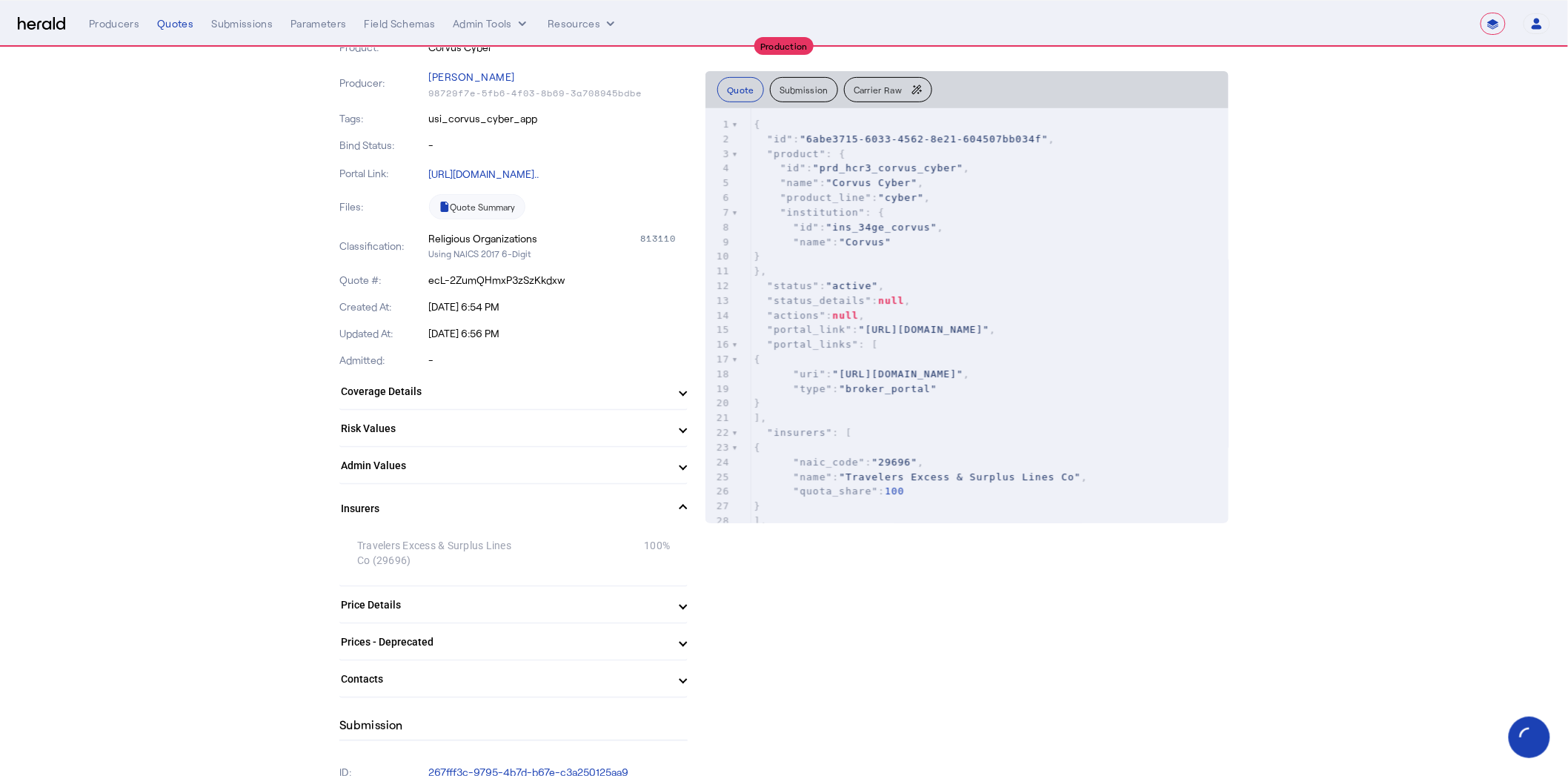
click at [414, 503] on mat-panel-title "Insurers" at bounding box center [504, 509] width 327 height 16
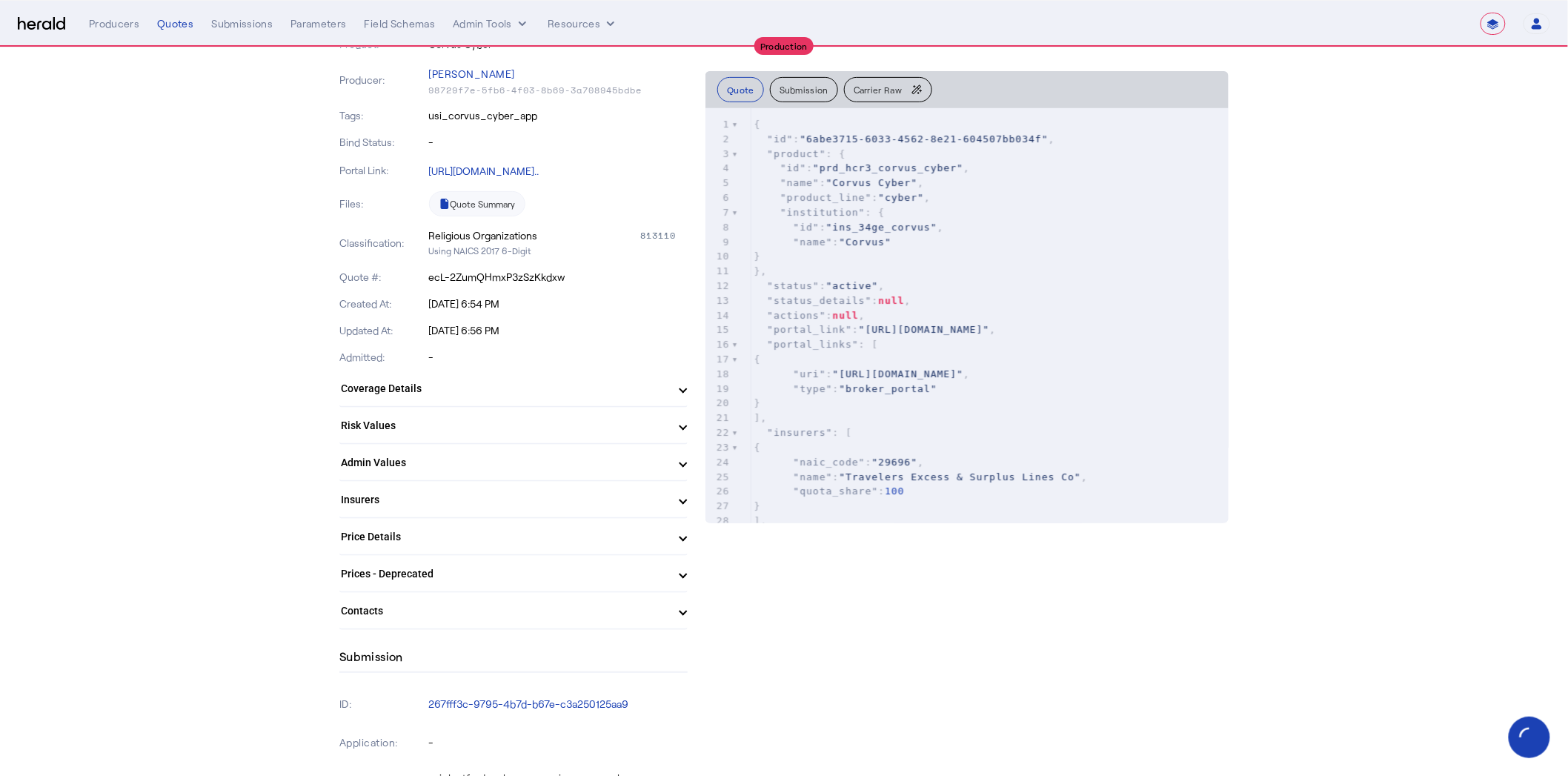
scroll to position [200, 0]
click at [950, 352] on pre ""portal_links" : [" at bounding box center [990, 345] width 478 height 15
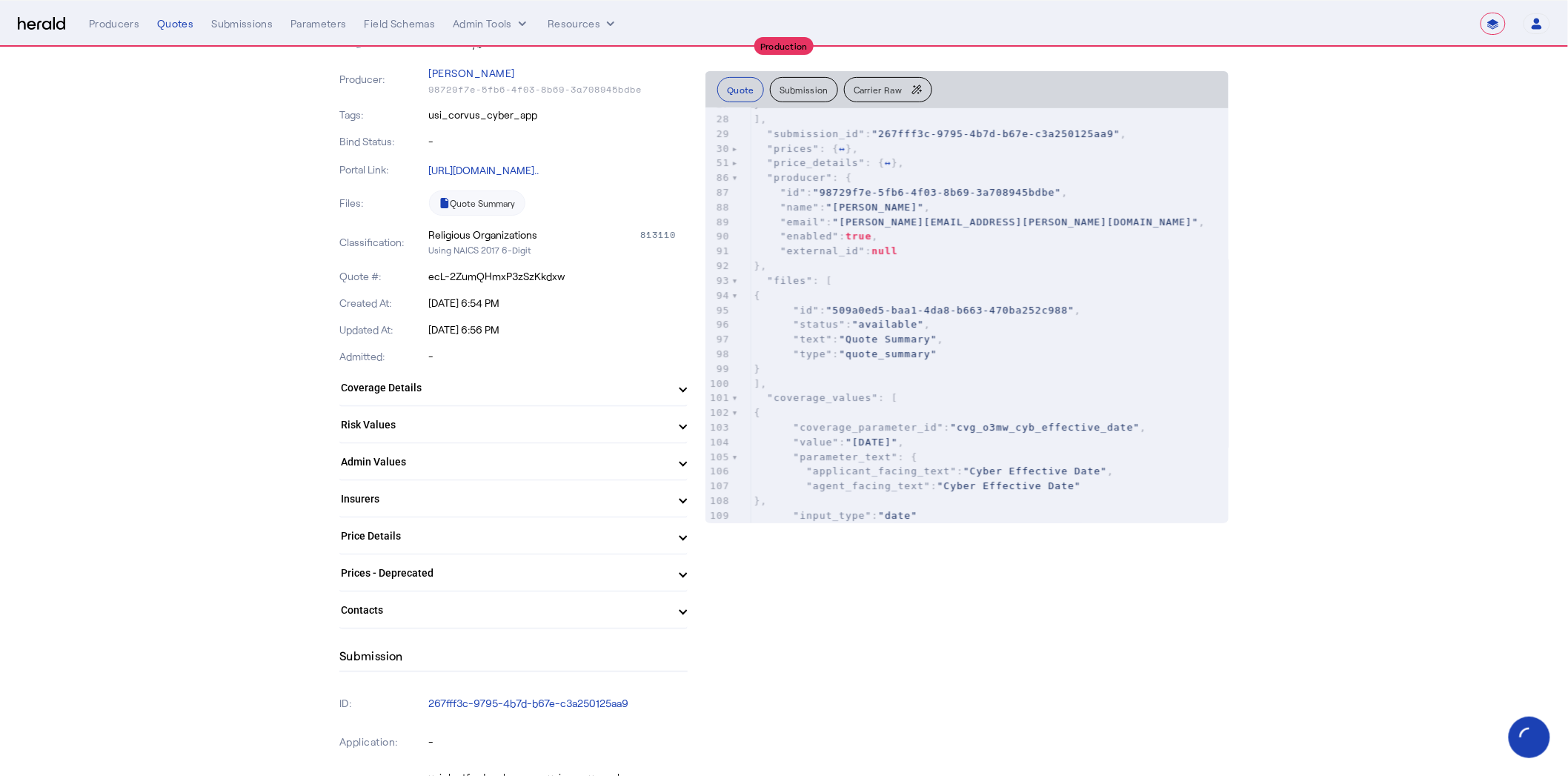
scroll to position [415, 0]
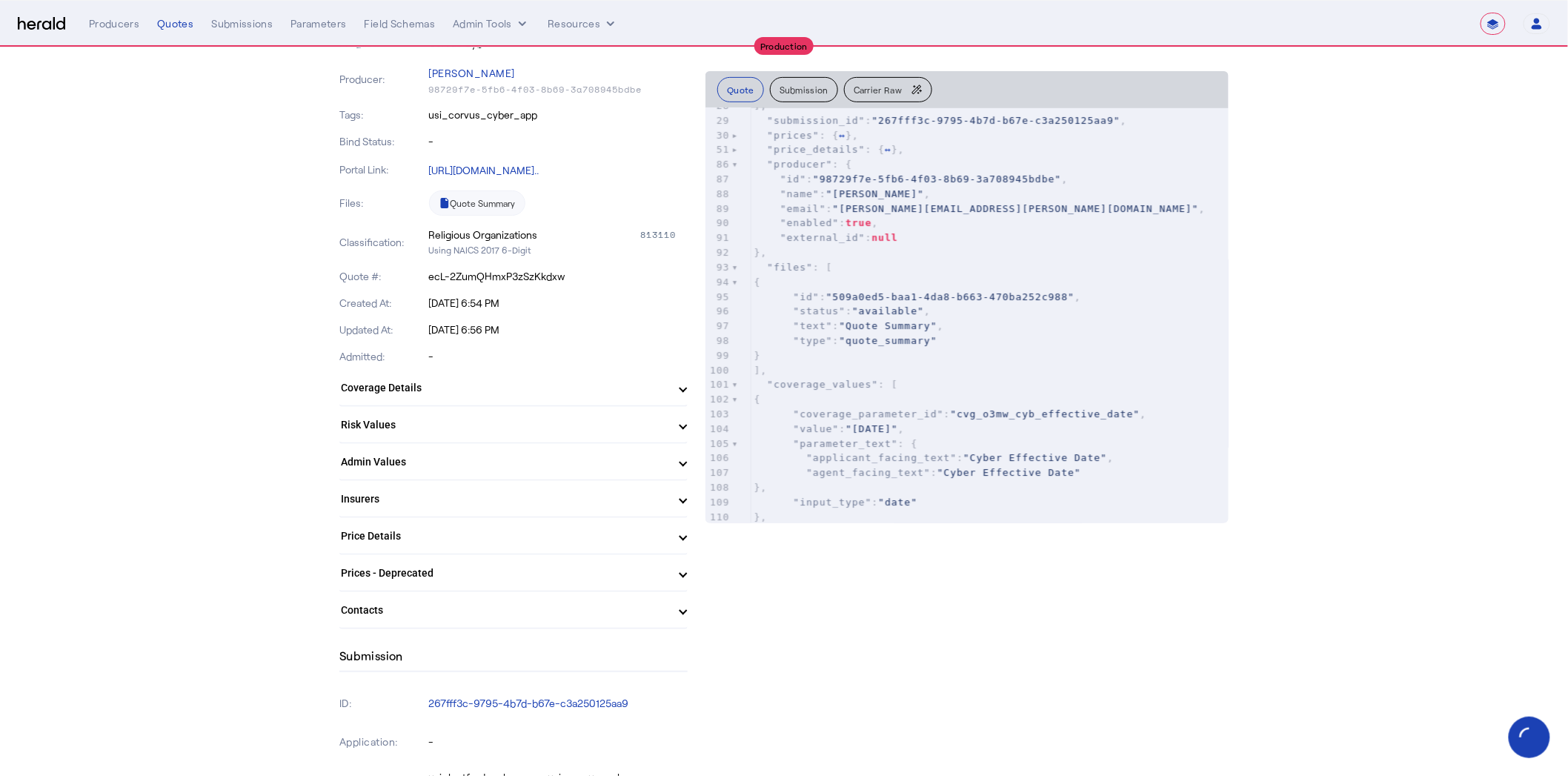
click at [751, 325] on div "1 { 2 "id" : "6abe3715-6033-4562-8e21-604507bb034f" , 3 "product" : { 4 "id" : …" at bounding box center [990, 128] width 478 height 852
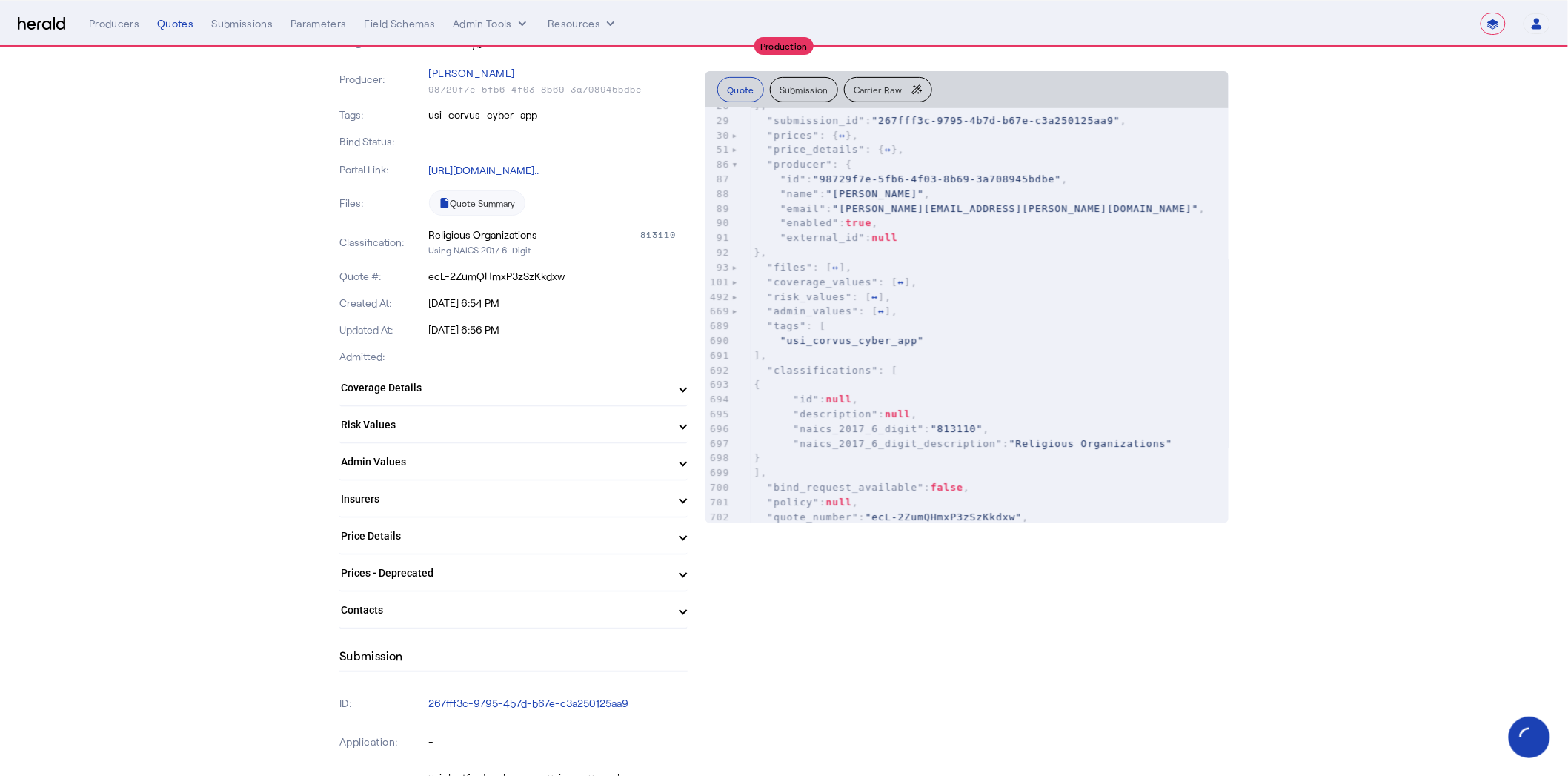
drag, startPoint x: 742, startPoint y: 358, endPoint x: 742, endPoint y: 370, distance: 12.0
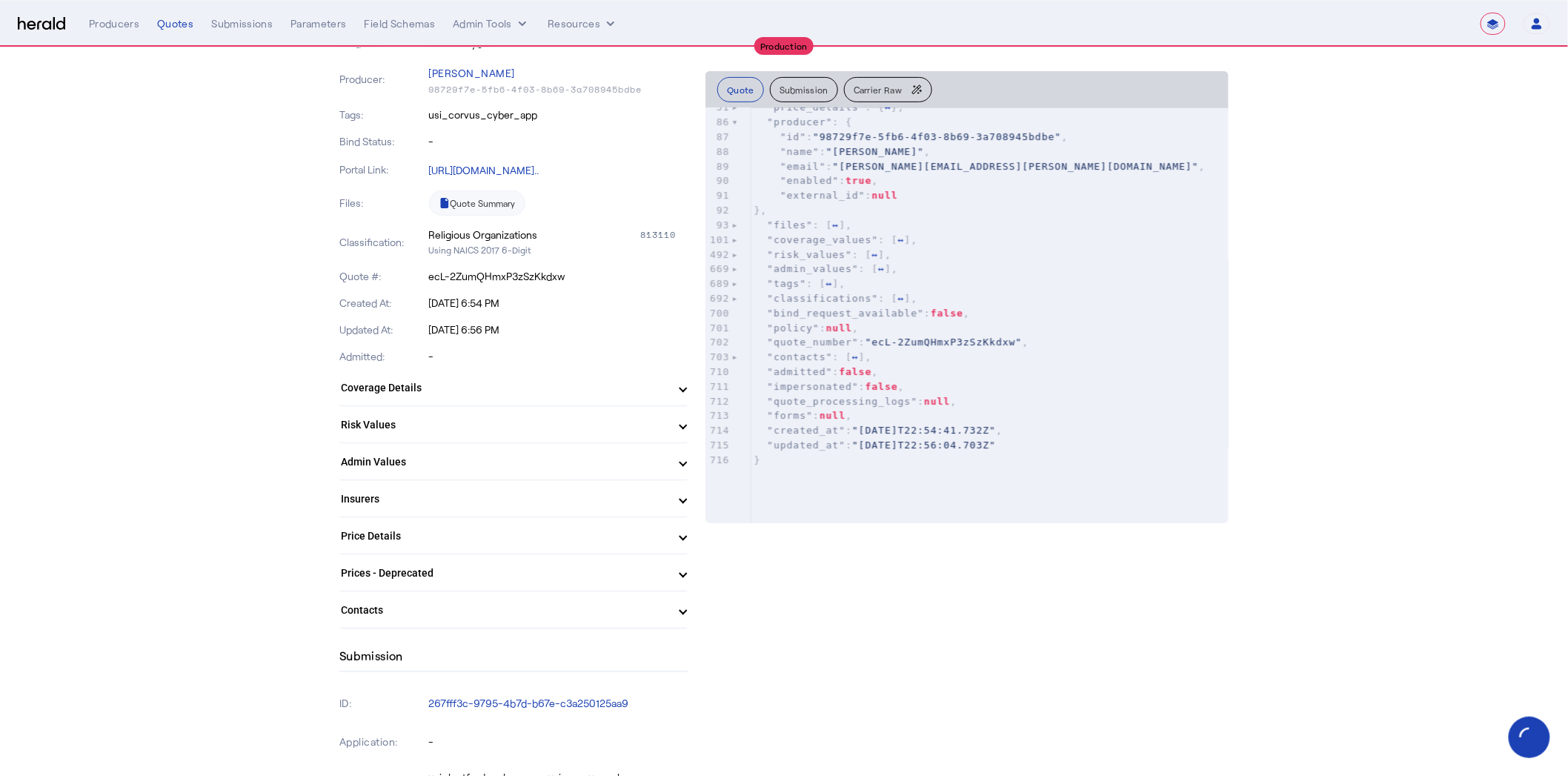
scroll to position [469, 0]
type textarea "**********"
drag, startPoint x: 874, startPoint y: 461, endPoint x: 751, endPoint y: 462, distance: 123.0
click at [751, 462] on div "x 1 { 2 "id" : "6abe3715-6033-4562-8e21-604507bb034f" , 3 "product" : { 4 "id" …" at bounding box center [985, 334] width 560 height 452
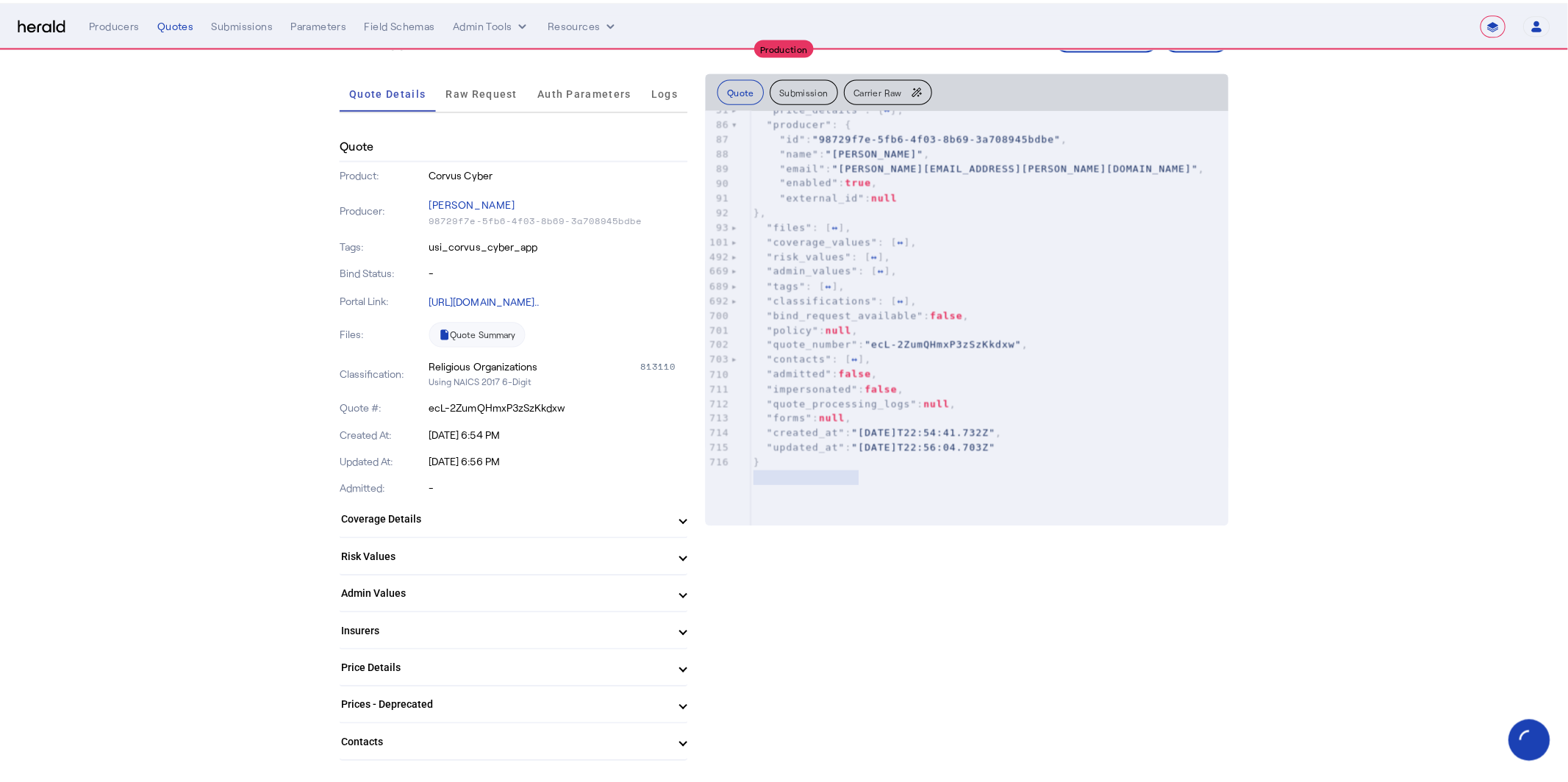
scroll to position [0, 0]
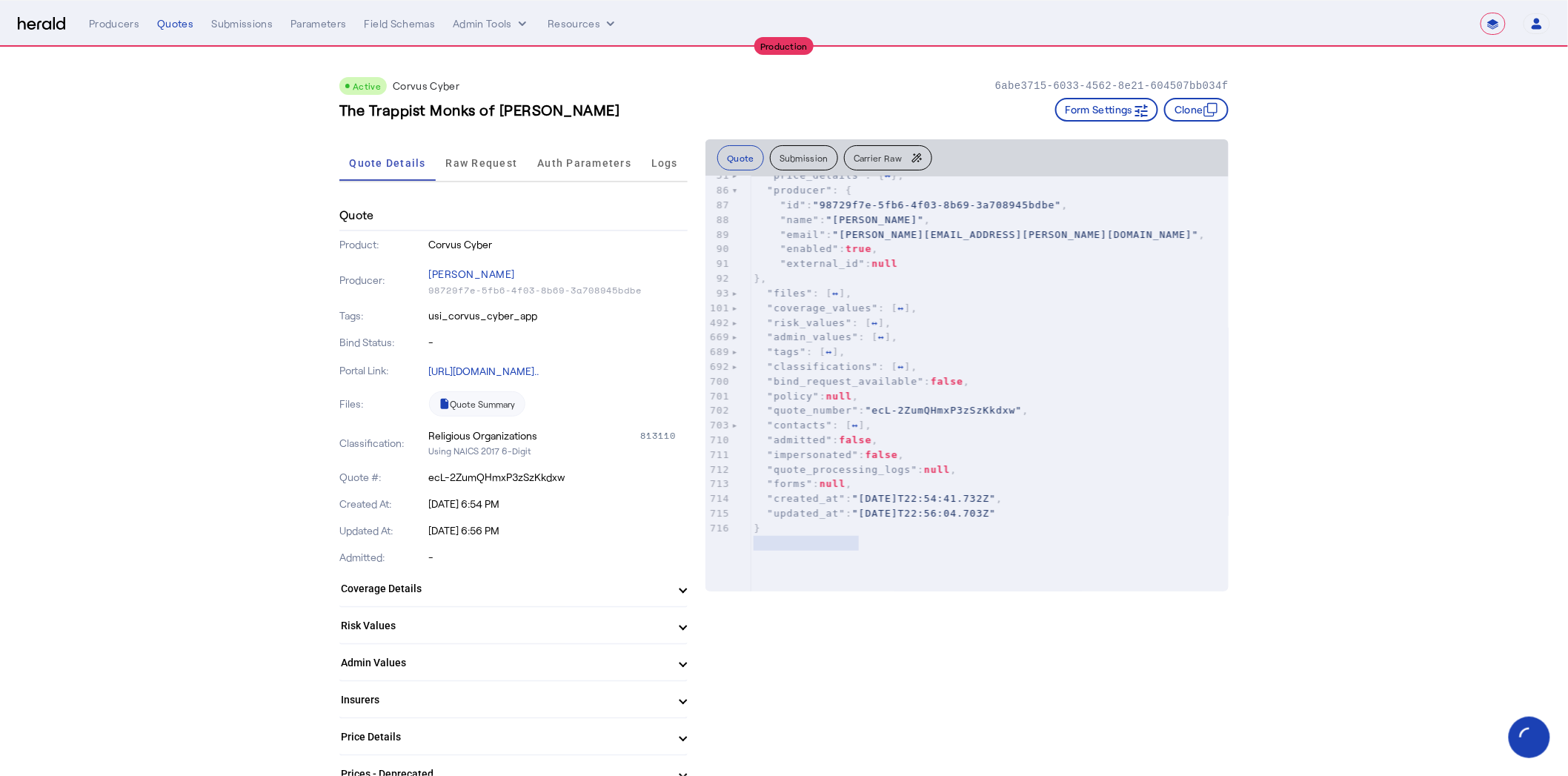
drag, startPoint x: 552, startPoint y: 498, endPoint x: 388, endPoint y: 477, distance: 165.3
click at [370, 506] on div "Created At: [DATE] 6:54 PM" at bounding box center [513, 504] width 348 height 27
click at [480, 158] on span "Raw Request" at bounding box center [482, 163] width 72 height 10
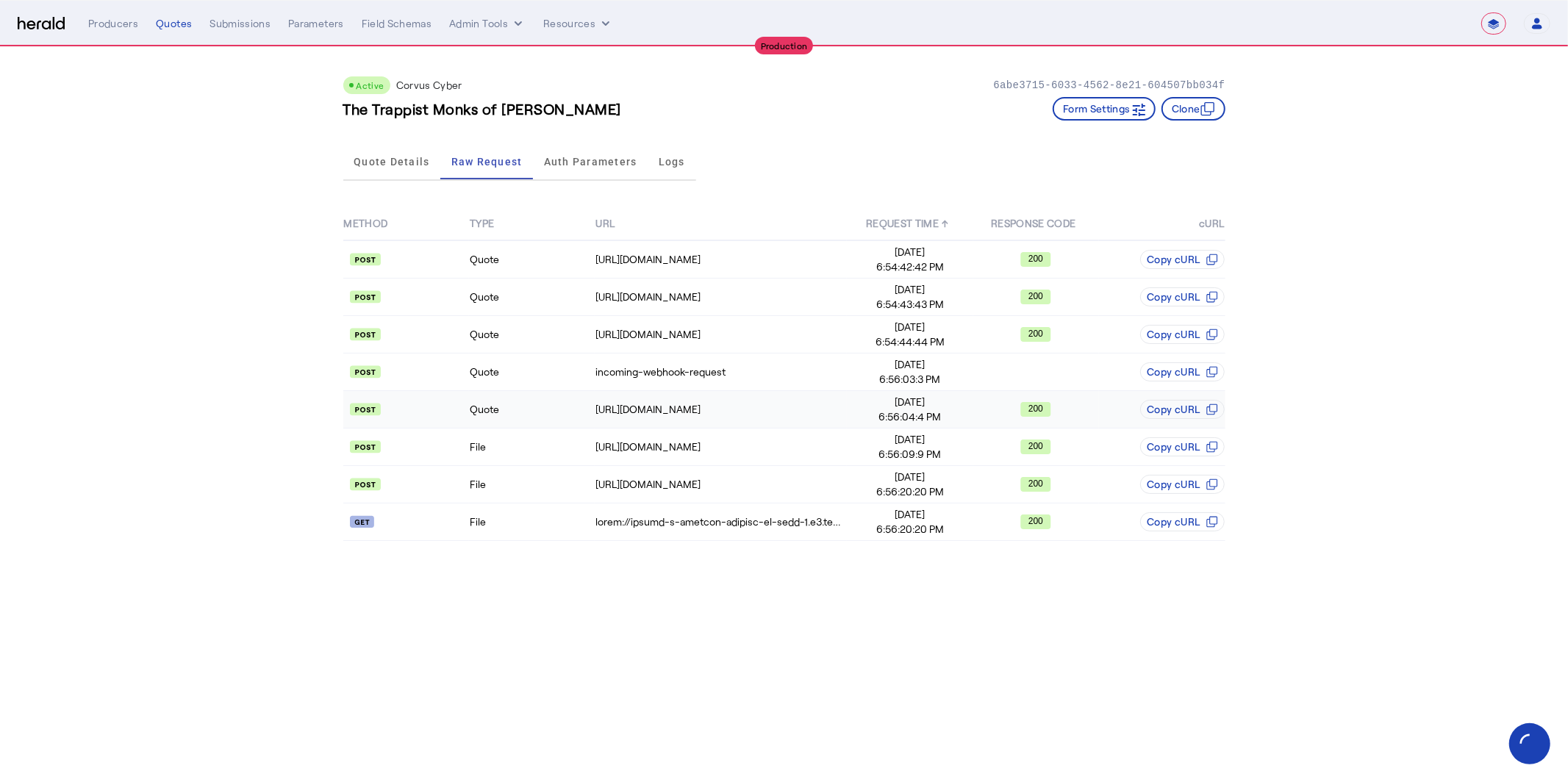
click at [588, 409] on td "Quote" at bounding box center [532, 409] width 126 height 38
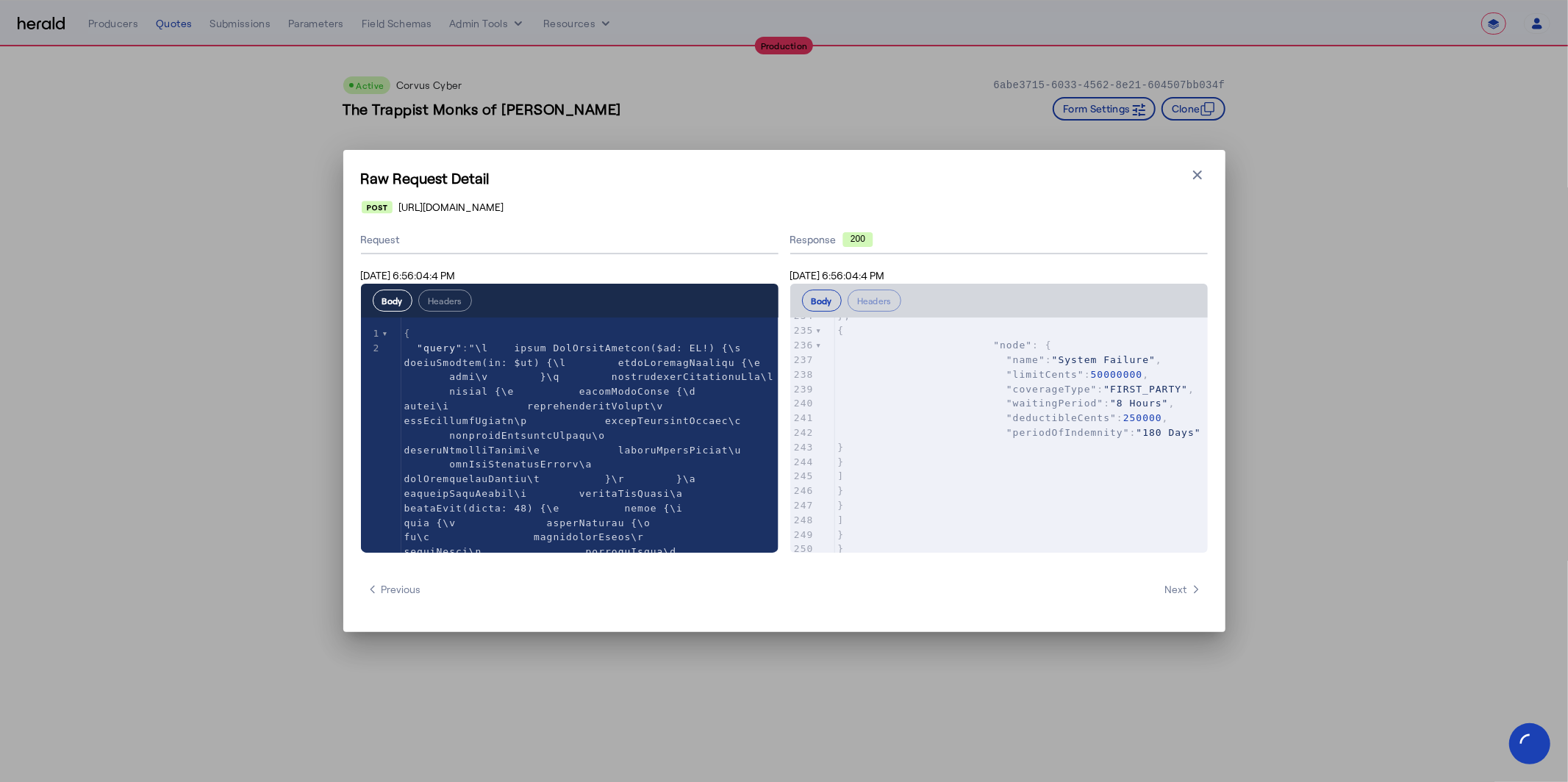
scroll to position [3785, 0]
